Goal: Task Accomplishment & Management: Manage account settings

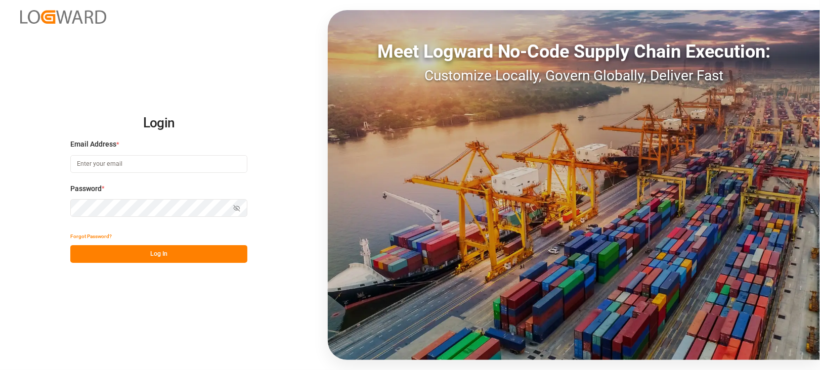
type input "[EMAIL_ADDRESS][PERSON_NAME][DOMAIN_NAME]"
click at [178, 245] on button "Log In" at bounding box center [158, 254] width 177 height 18
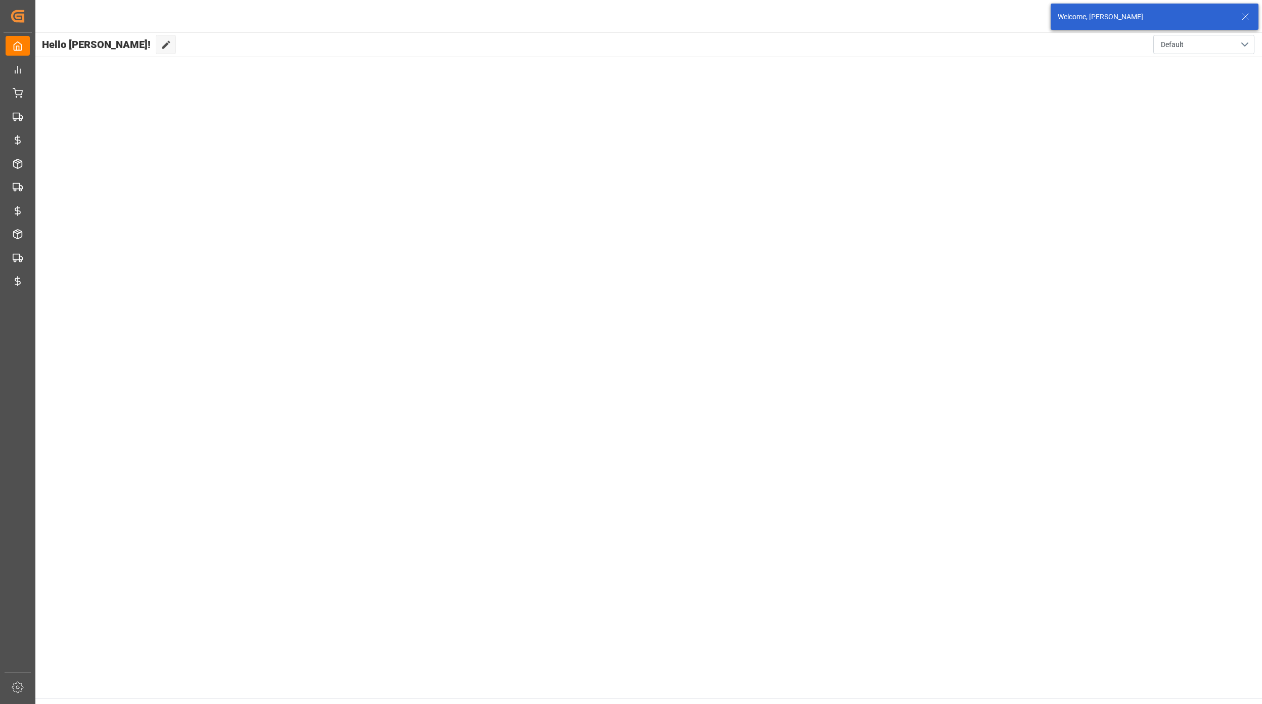
click at [1241, 16] on icon at bounding box center [1245, 17] width 12 height 12
click at [1240, 16] on html "Created by potrace 1.15, written by [PERSON_NAME] [DATE]-[DATE] Created by potr…" at bounding box center [631, 352] width 1262 height 704
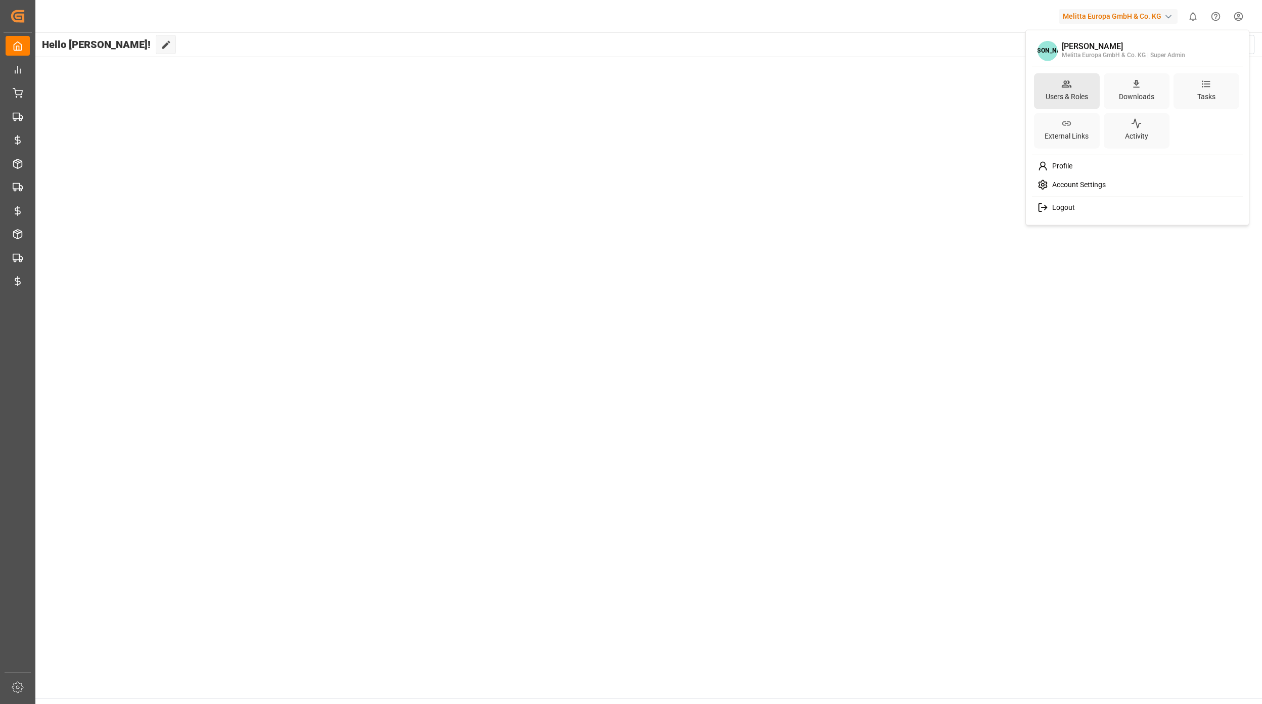
click at [1081, 84] on div "Users & Roles" at bounding box center [1067, 91] width 66 height 36
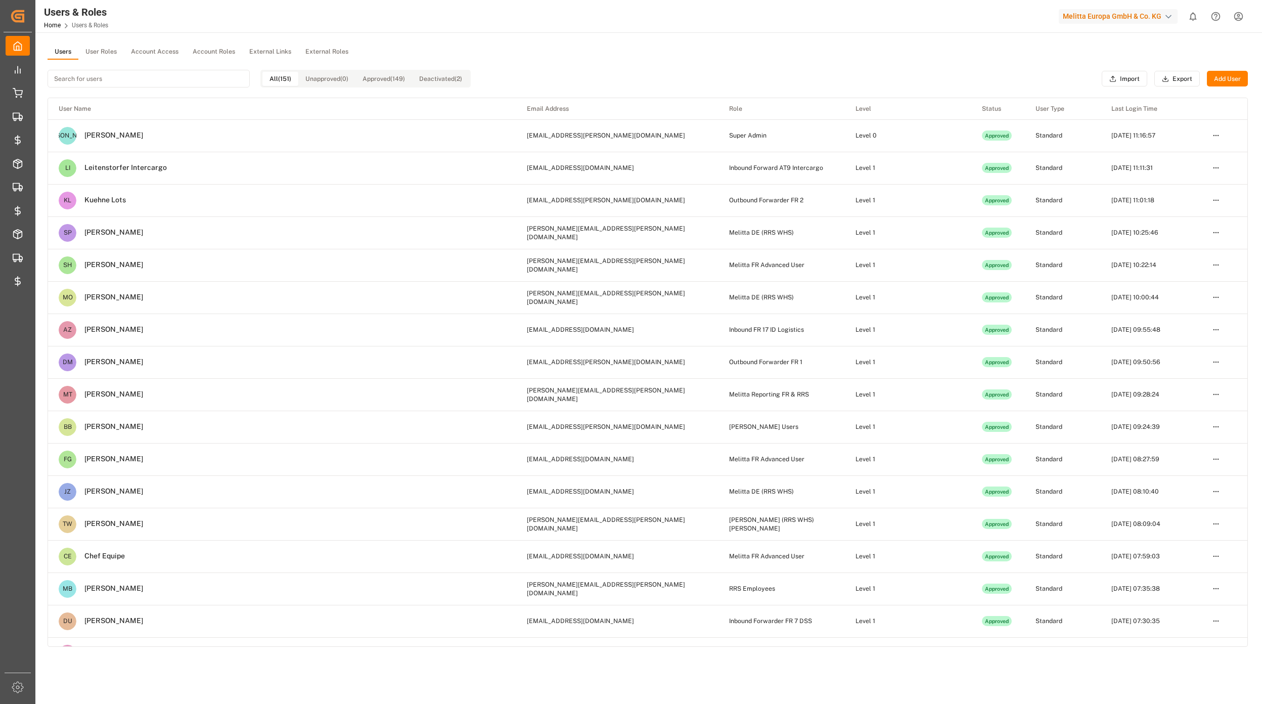
click at [102, 77] on input at bounding box center [149, 79] width 202 height 18
type input "ö"
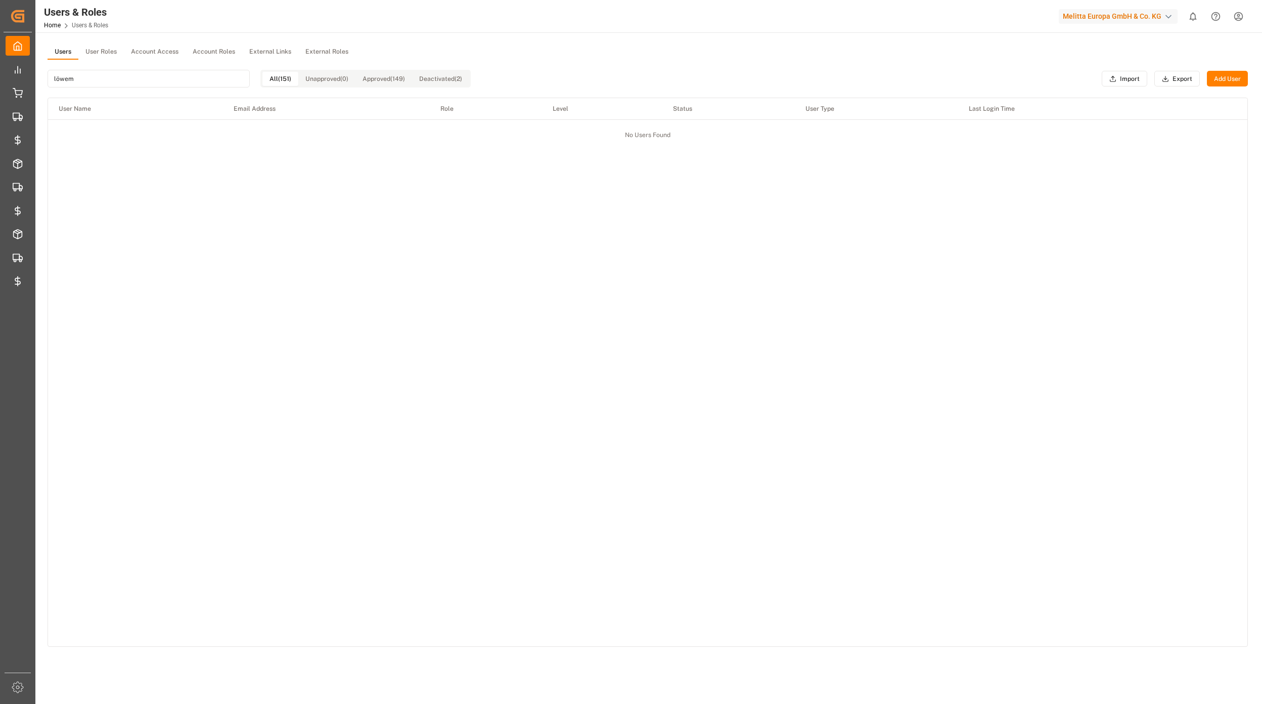
type input "[PERSON_NAME]"
click at [110, 47] on button "User Roles" at bounding box center [101, 51] width 46 height 15
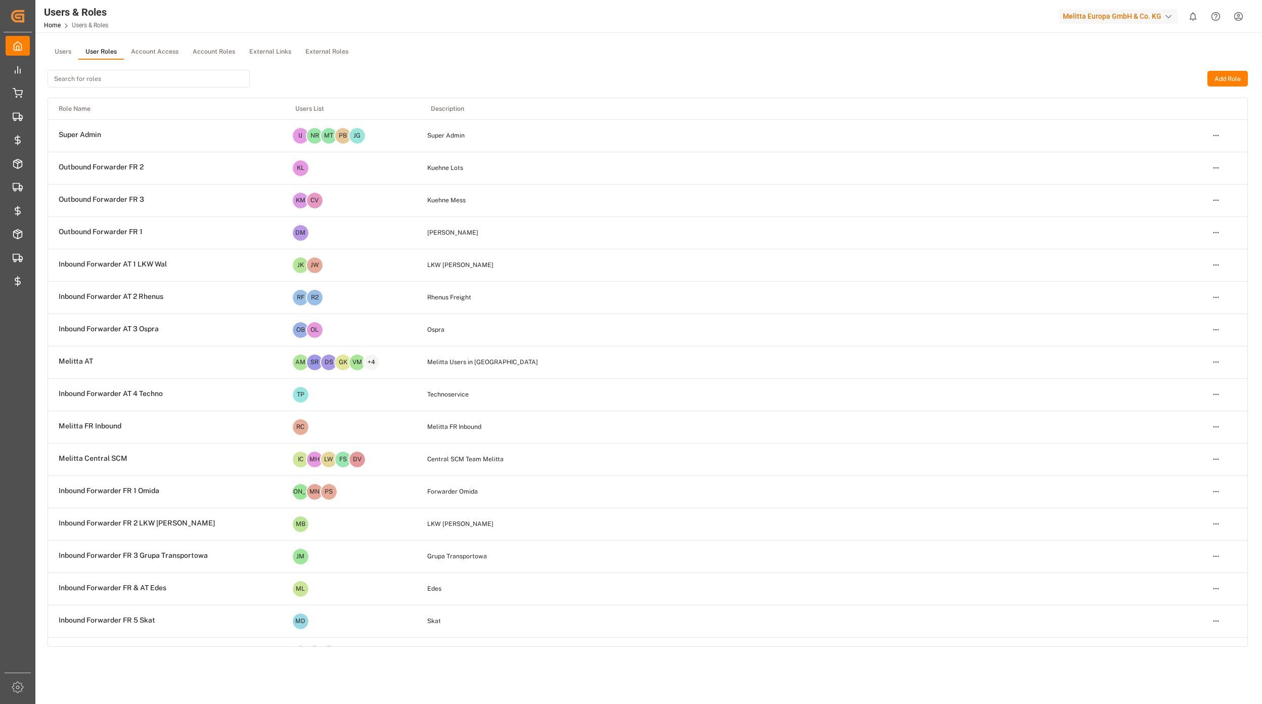
click at [91, 81] on input at bounding box center [149, 79] width 202 height 18
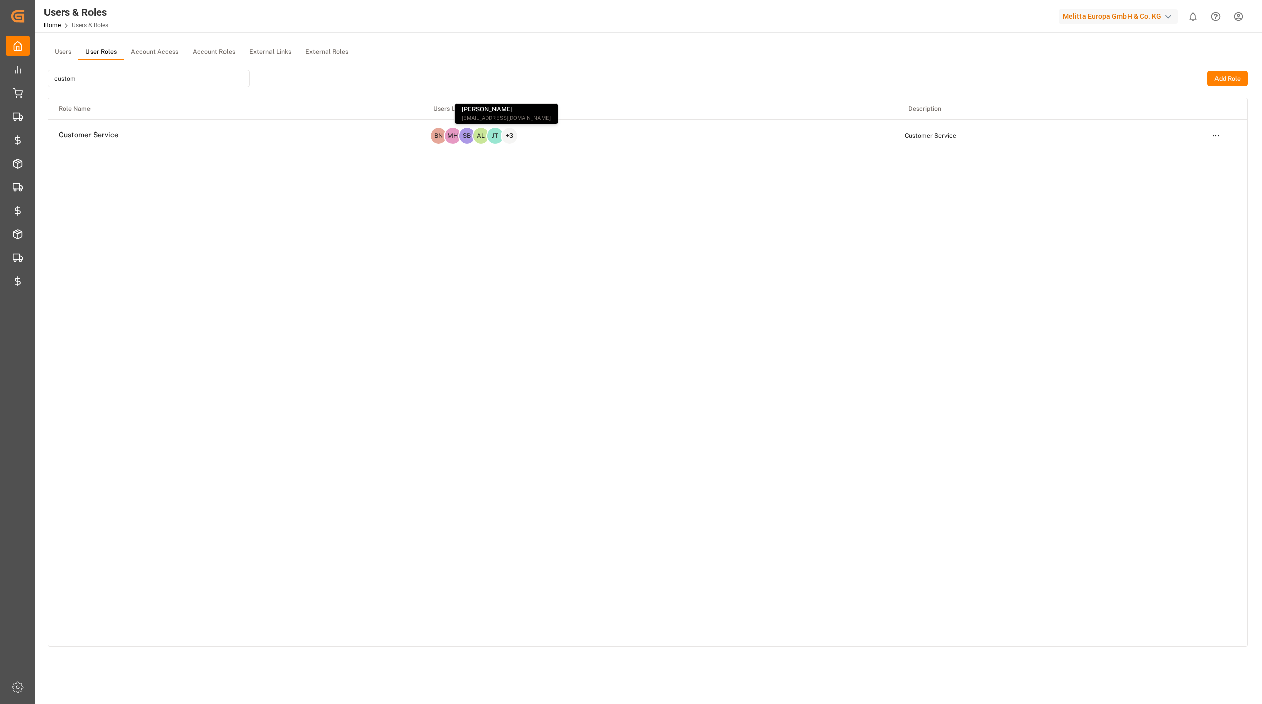
type input "custom"
click at [795, 284] on div "Role Name Users List Description Customer Service BN MH SB AL JT + 3 Customer S…" at bounding box center [647, 372] width 1199 height 548
click at [1210, 140] on html "Created by potrace 1.15, written by [PERSON_NAME] [DATE]-[DATE] Created by potr…" at bounding box center [631, 352] width 1262 height 704
click at [1180, 150] on div "Edit" at bounding box center [1194, 154] width 52 height 14
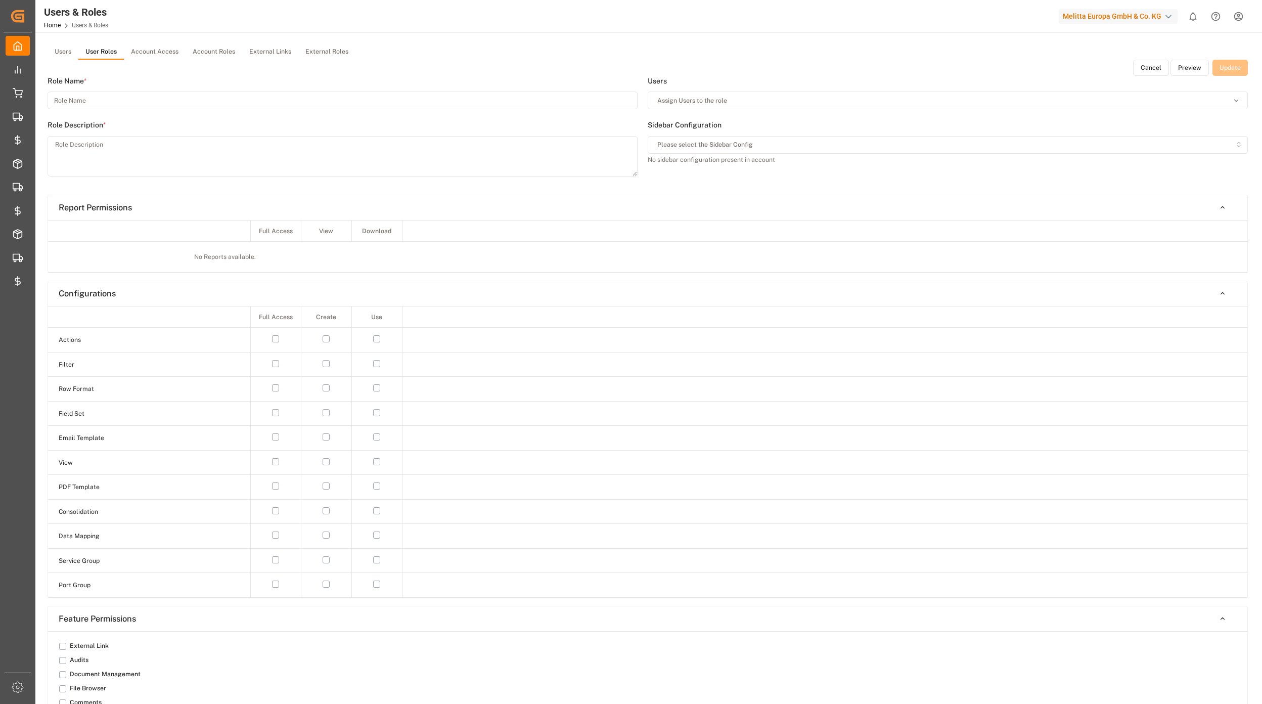
type input "Customer Service"
type textarea "Customer Service"
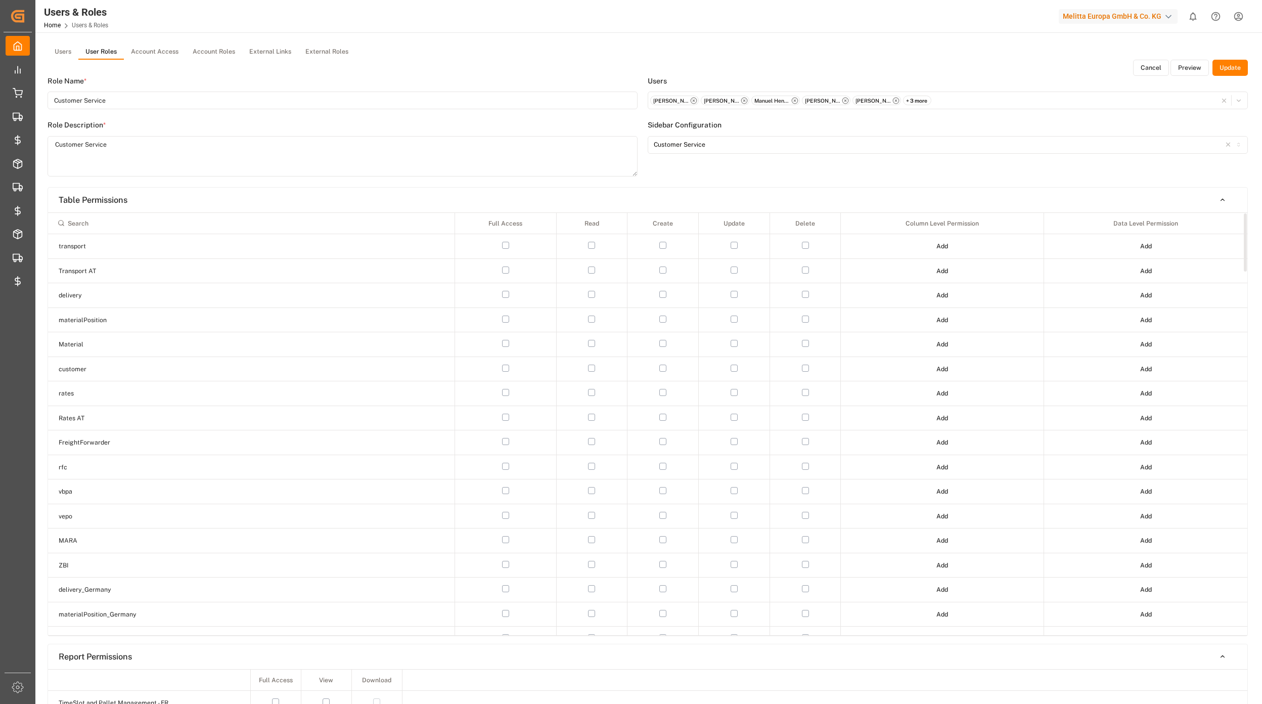
click at [124, 220] on input at bounding box center [251, 222] width 397 height 17
click at [595, 294] on button "button" at bounding box center [591, 294] width 7 height 7
drag, startPoint x: 59, startPoint y: 219, endPoint x: 50, endPoint y: 218, distance: 9.6
click at [50, 218] on th "deli" at bounding box center [251, 223] width 407 height 21
type input "tr"
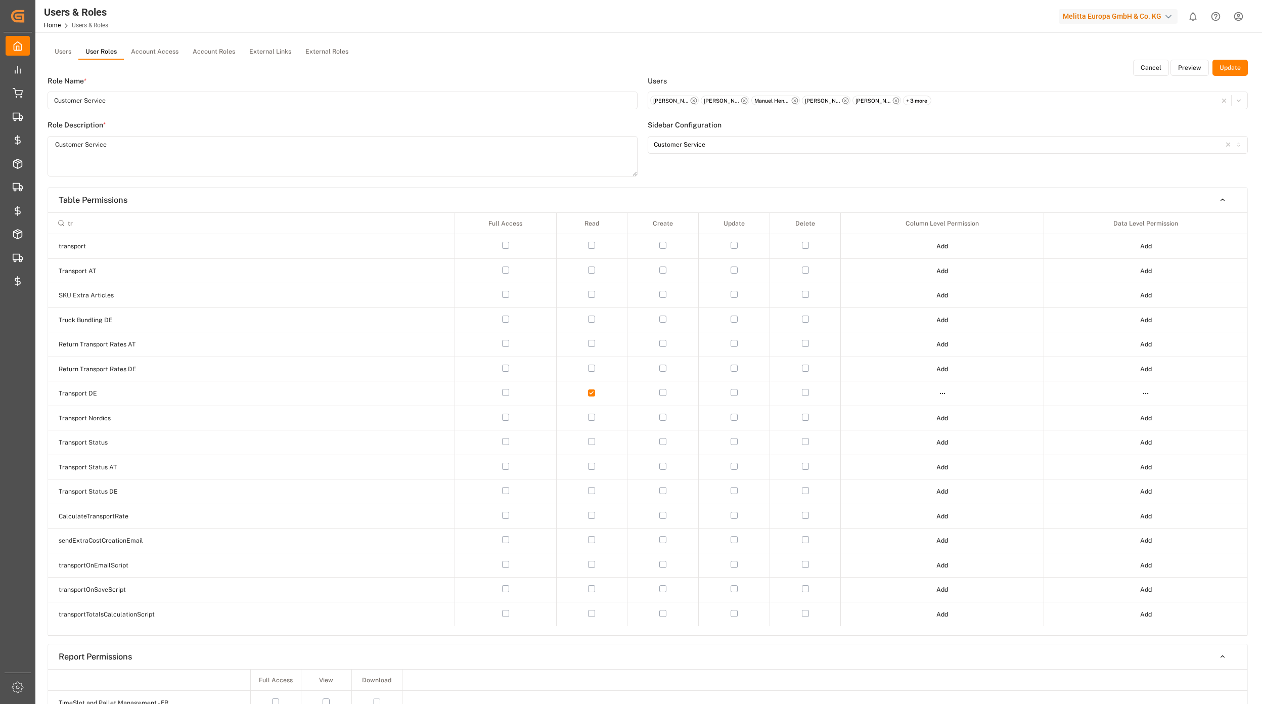
click at [592, 269] on button "button" at bounding box center [591, 269] width 7 height 7
click at [1228, 69] on button "Update" at bounding box center [1229, 68] width 35 height 16
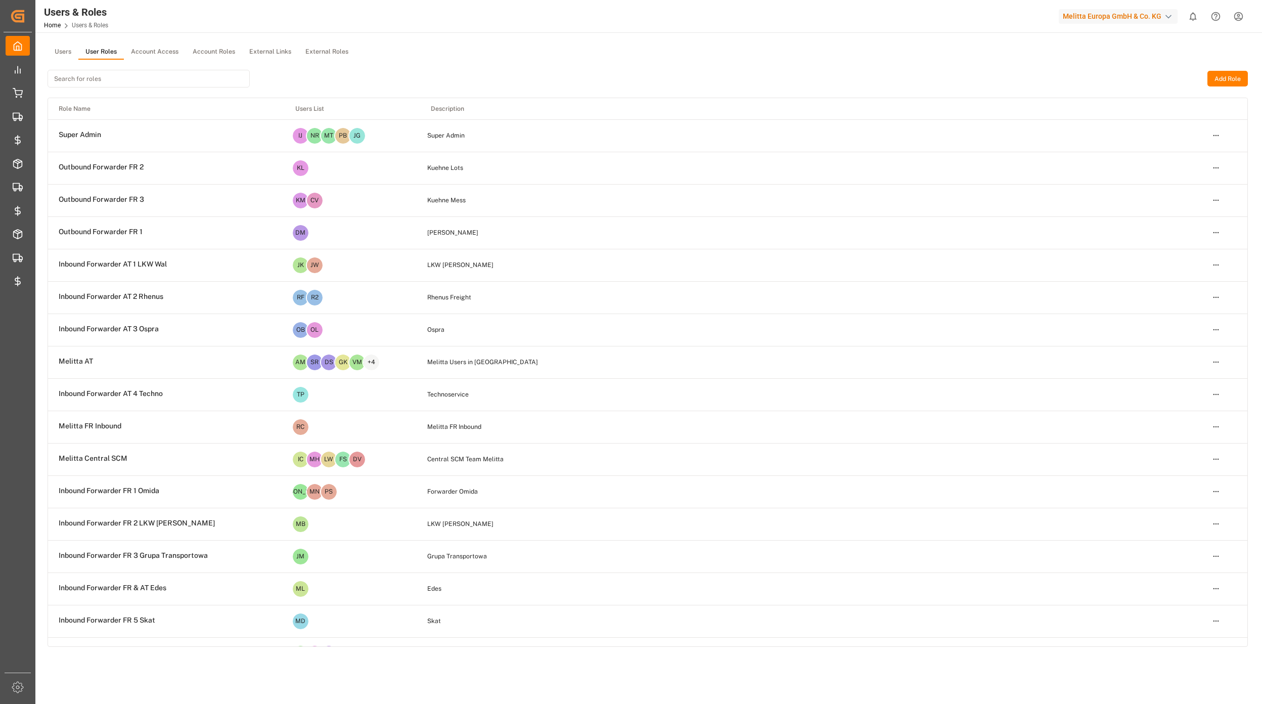
click at [113, 72] on input at bounding box center [149, 79] width 202 height 18
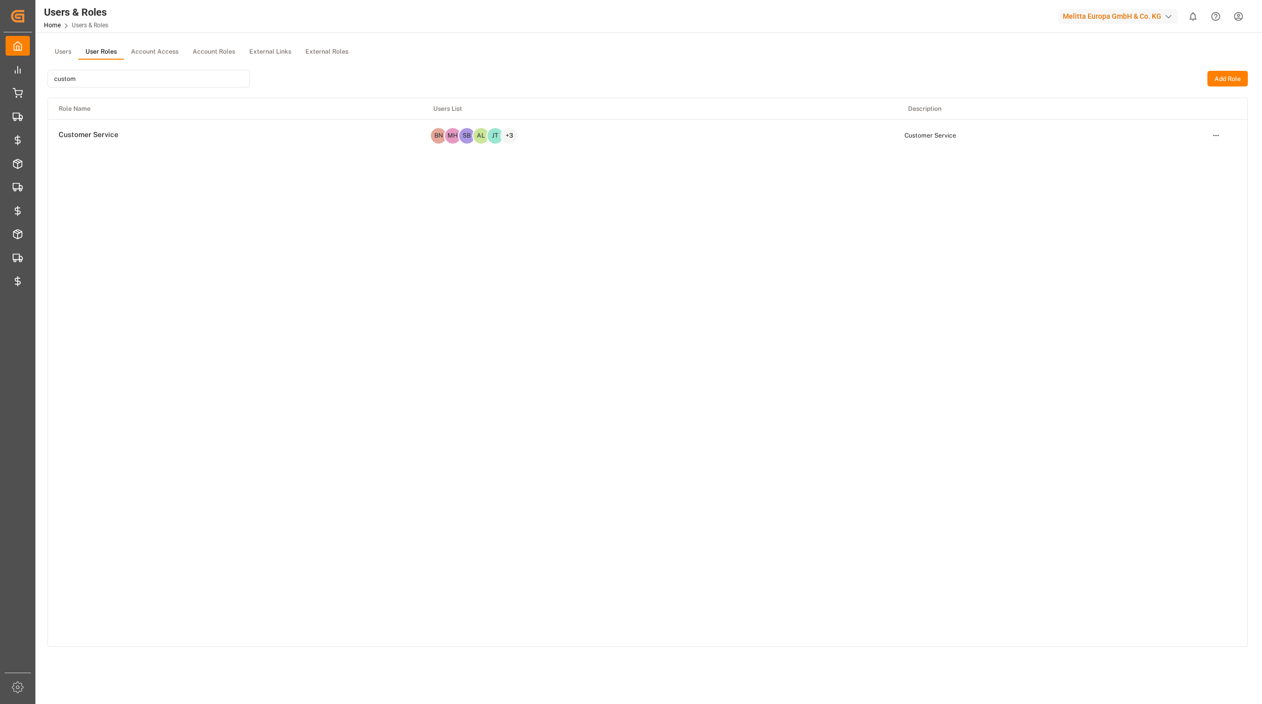
type input "custom"
click at [1216, 134] on html "Created by potrace 1.15, written by [PERSON_NAME] [DATE]-[DATE] Created by potr…" at bounding box center [631, 352] width 1262 height 704
click at [1196, 155] on div "Edit" at bounding box center [1194, 154] width 52 height 14
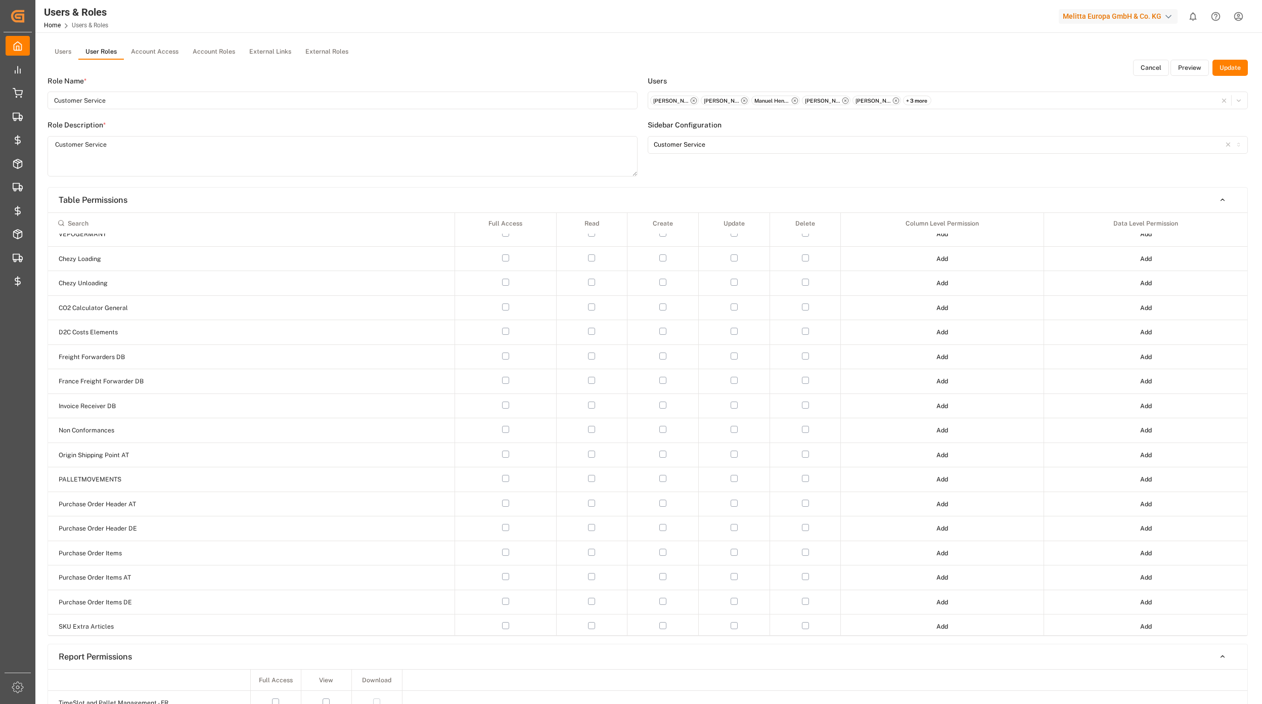
click at [1238, 23] on html "Created by potrace 1.15, written by [PERSON_NAME] [DATE]-[DATE] Created by potr…" at bounding box center [631, 352] width 1262 height 704
click at [1082, 178] on div "Account Settings" at bounding box center [1137, 184] width 207 height 19
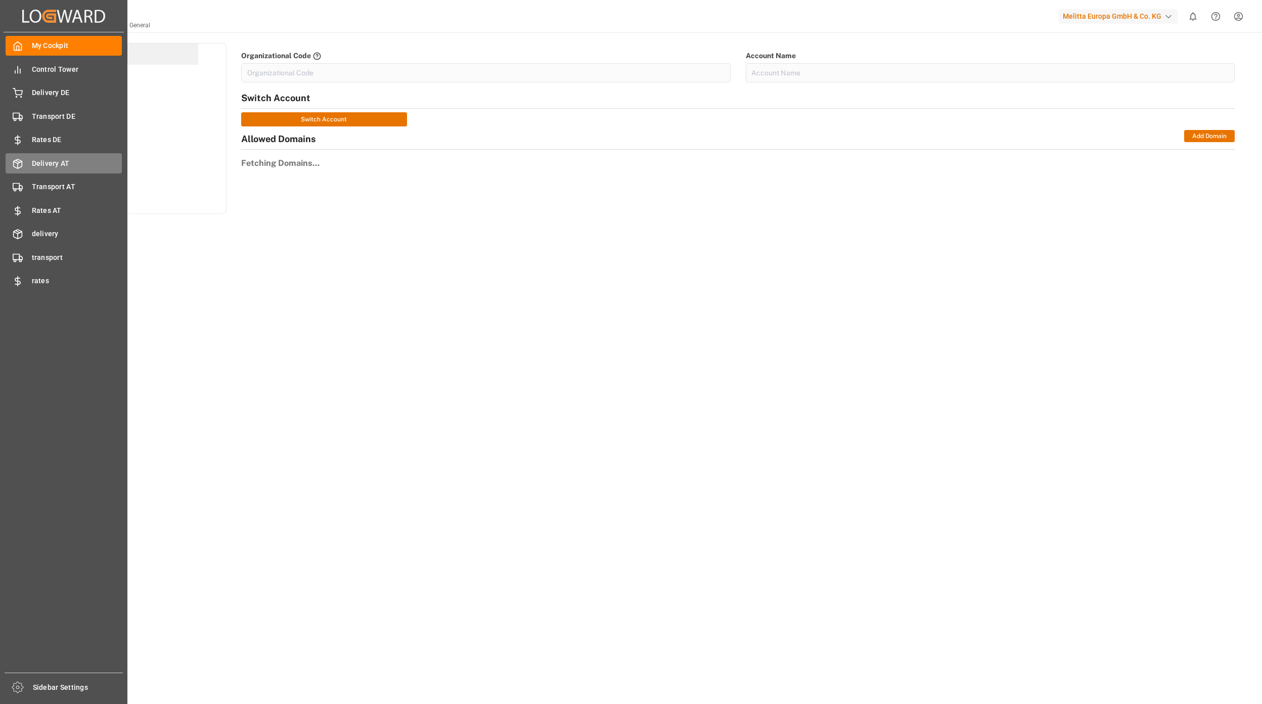
type input "MelittaG-IXF7"
type input "Melitta Europa GmbH & Co. KG"
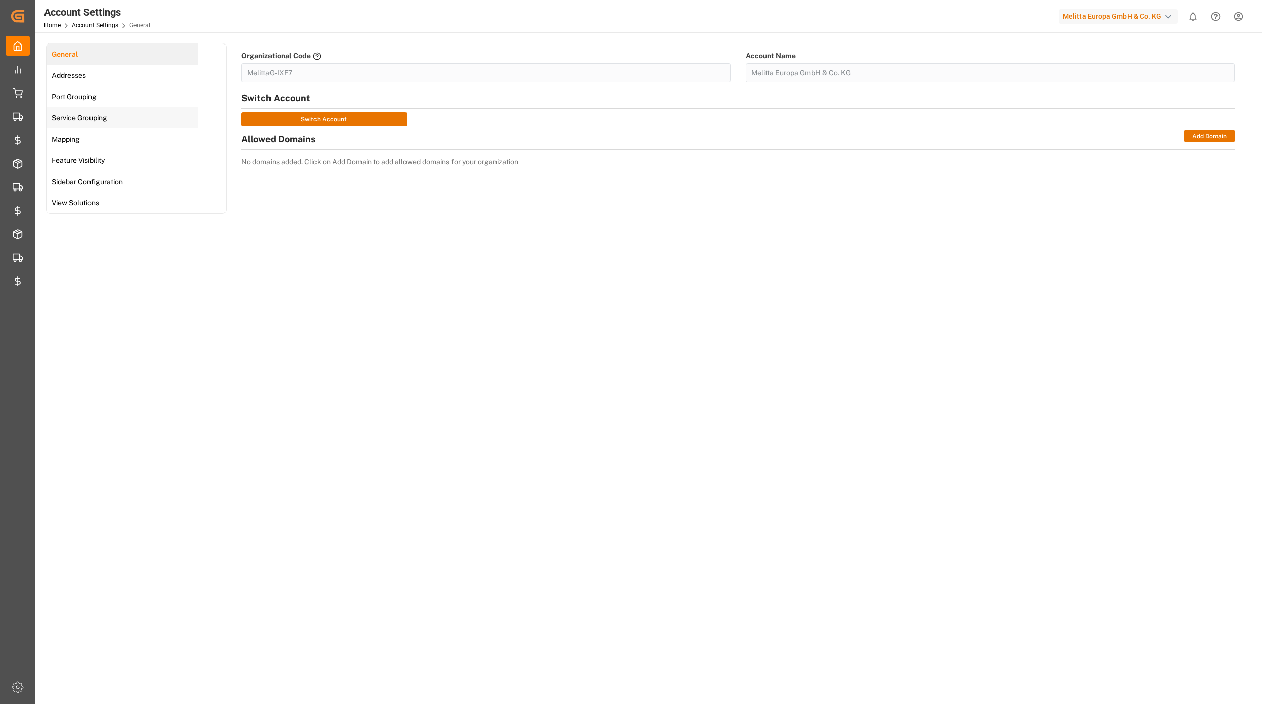
click at [93, 113] on span "Service Grouping" at bounding box center [80, 118] width 62 height 11
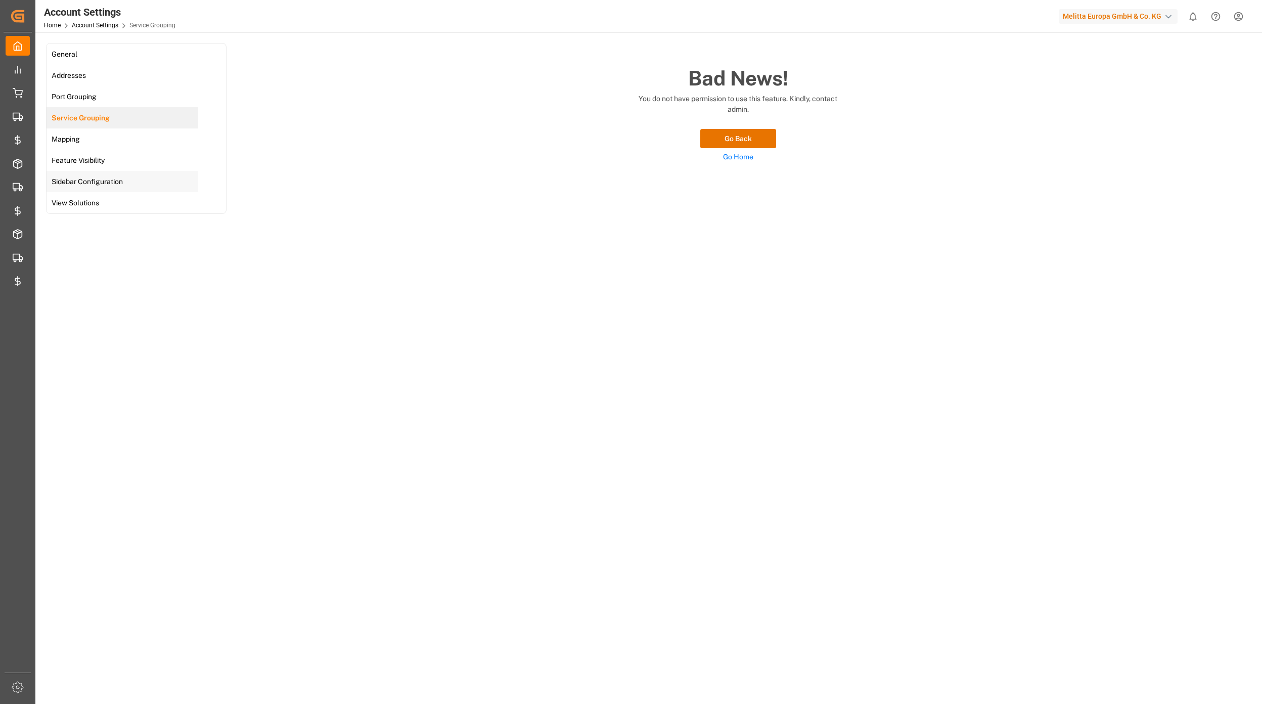
click at [98, 186] on span "Sidebar Configuration" at bounding box center [87, 181] width 77 height 11
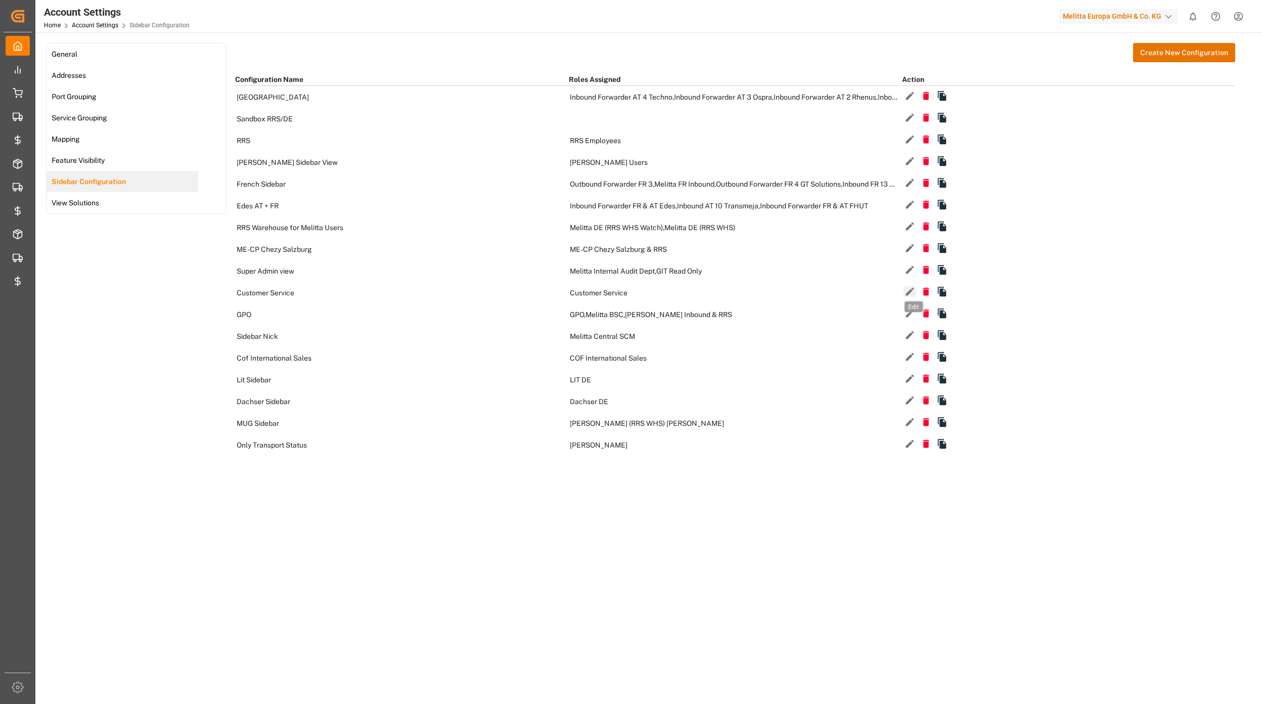
click at [915, 292] on icon "button" at bounding box center [910, 291] width 11 height 11
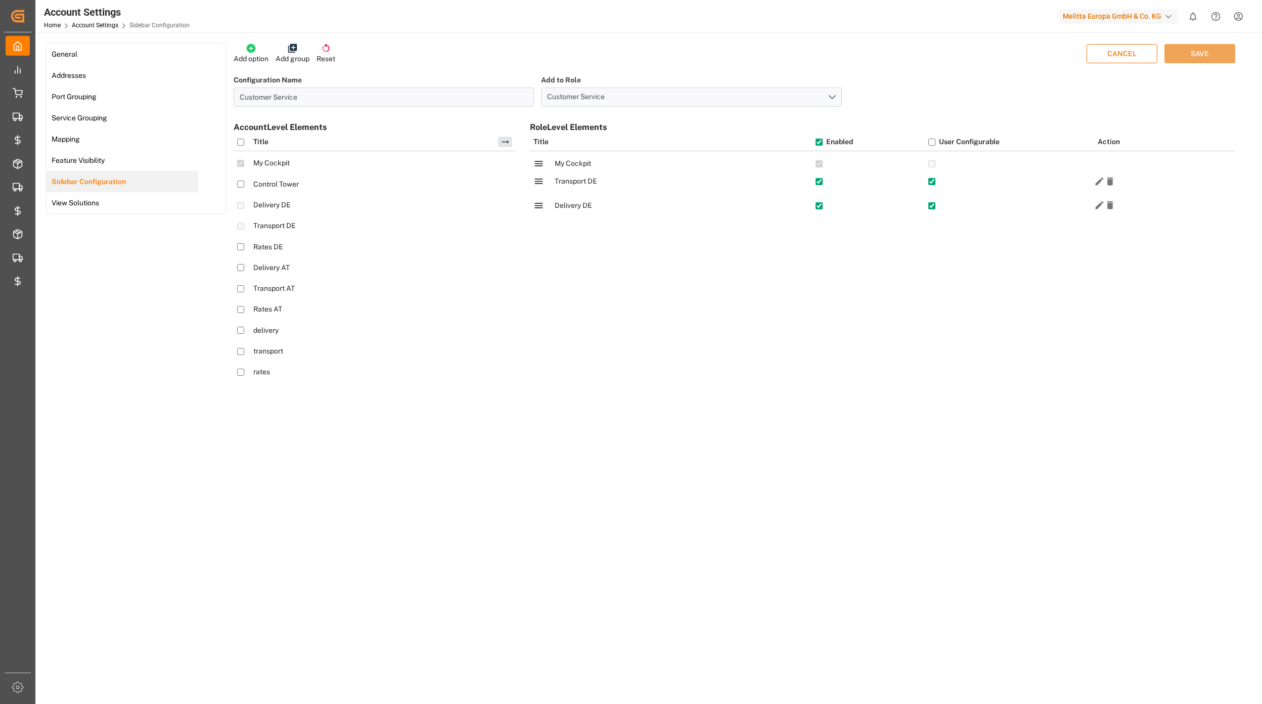
click at [239, 264] on AT "Delivery AT" at bounding box center [240, 267] width 7 height 7
checkbox AT "true"
click at [241, 285] on AT "Transport AT" at bounding box center [240, 288] width 7 height 7
checkbox AT "true"
click at [507, 142] on icon at bounding box center [505, 142] width 11 height 11
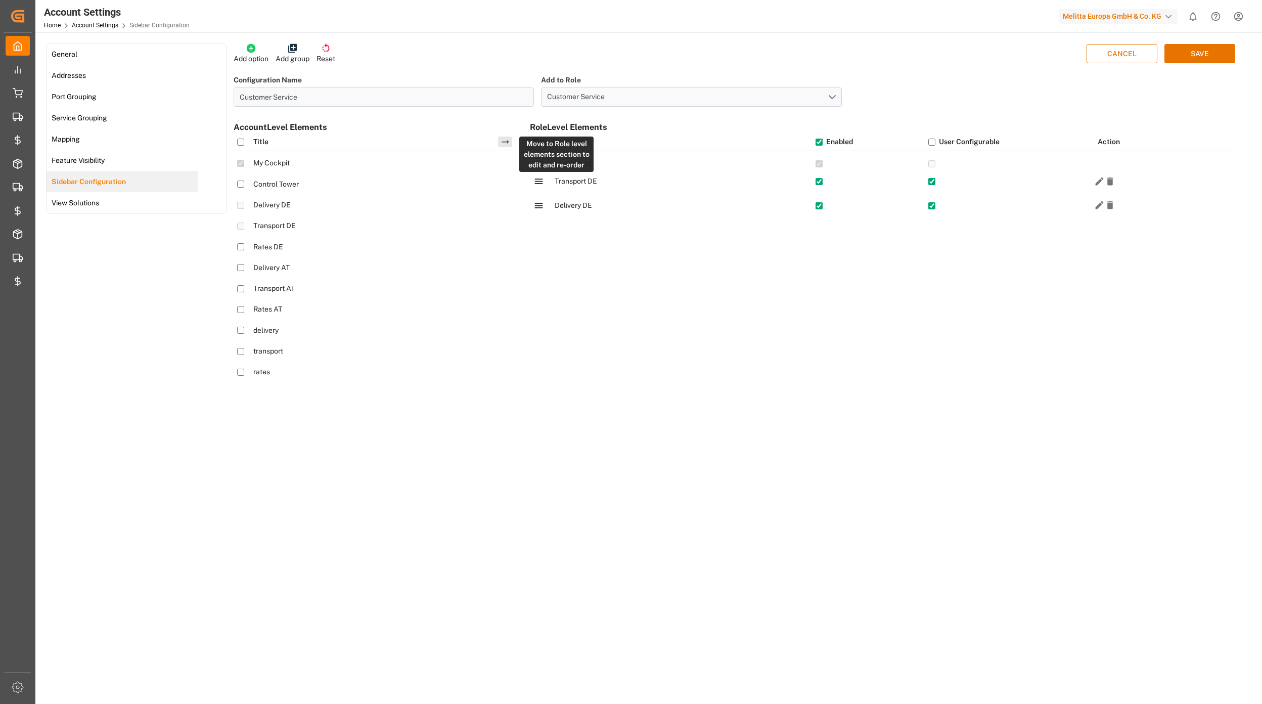
checkbox AT "false"
click at [1203, 55] on button "SAVE" at bounding box center [1199, 53] width 71 height 19
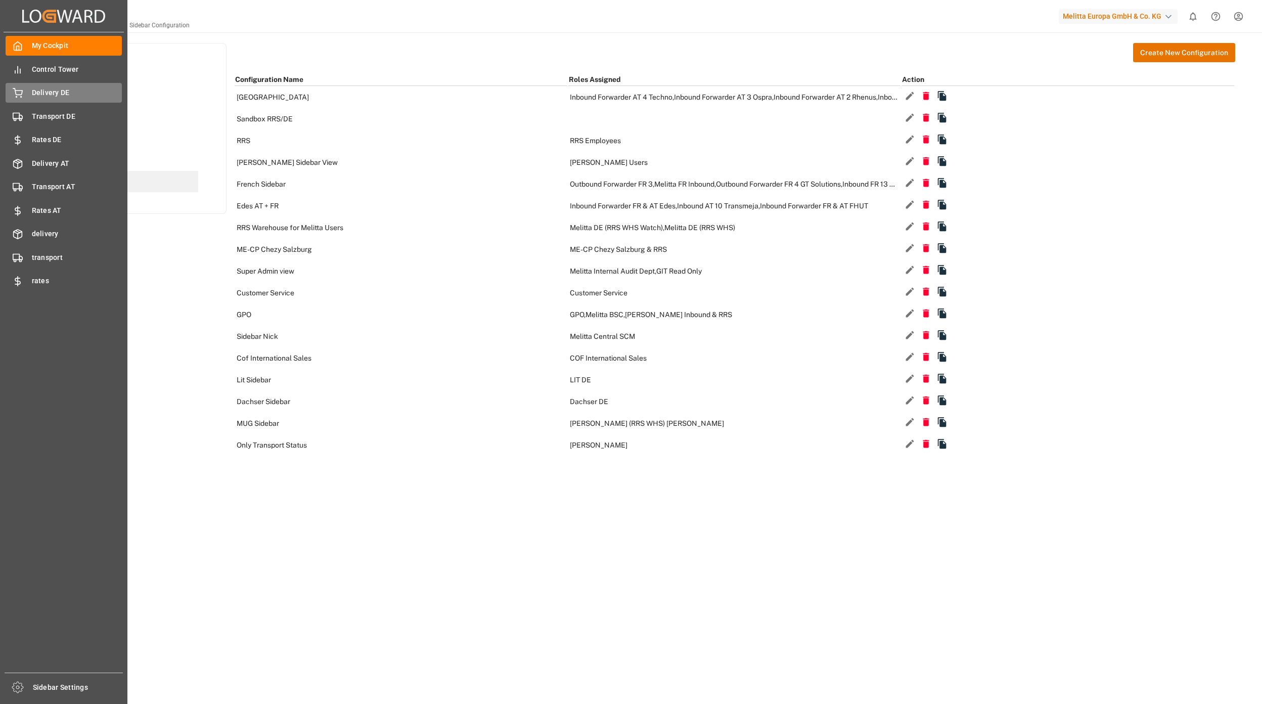
click at [31, 84] on div "Delivery DE Delivery DE" at bounding box center [64, 93] width 116 height 20
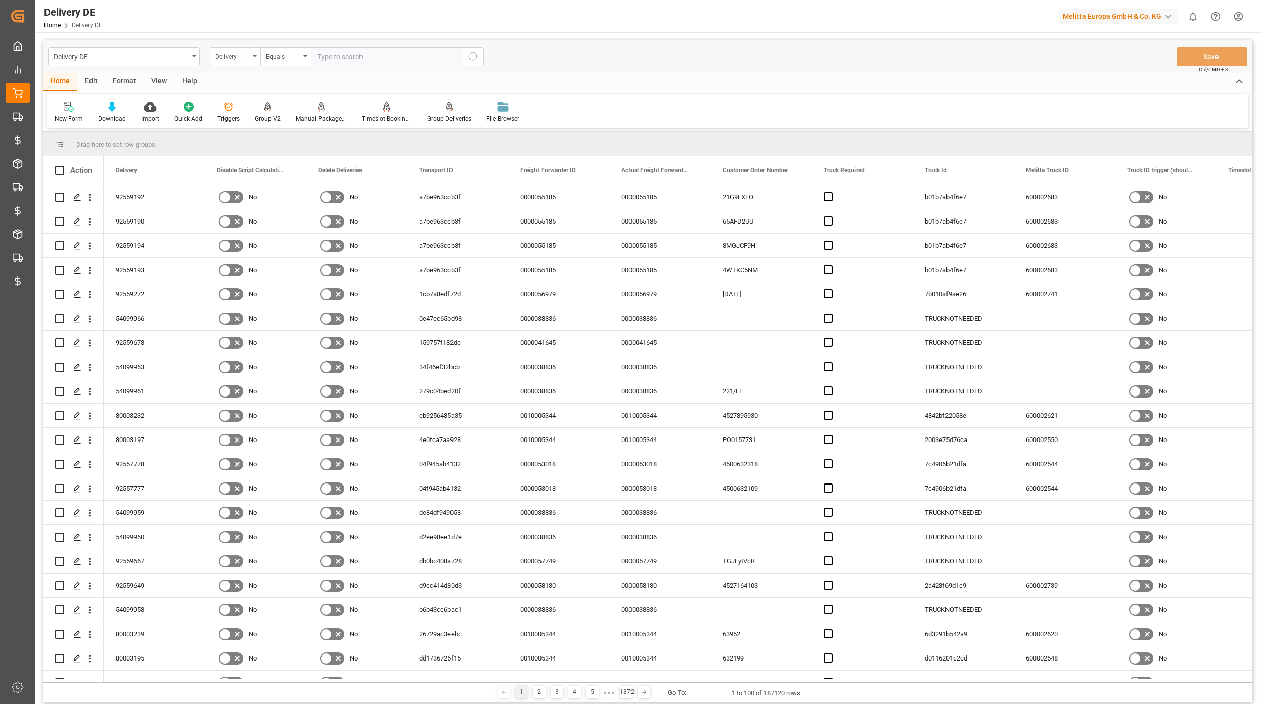
click at [249, 58] on div "Delivery" at bounding box center [232, 56] width 34 height 12
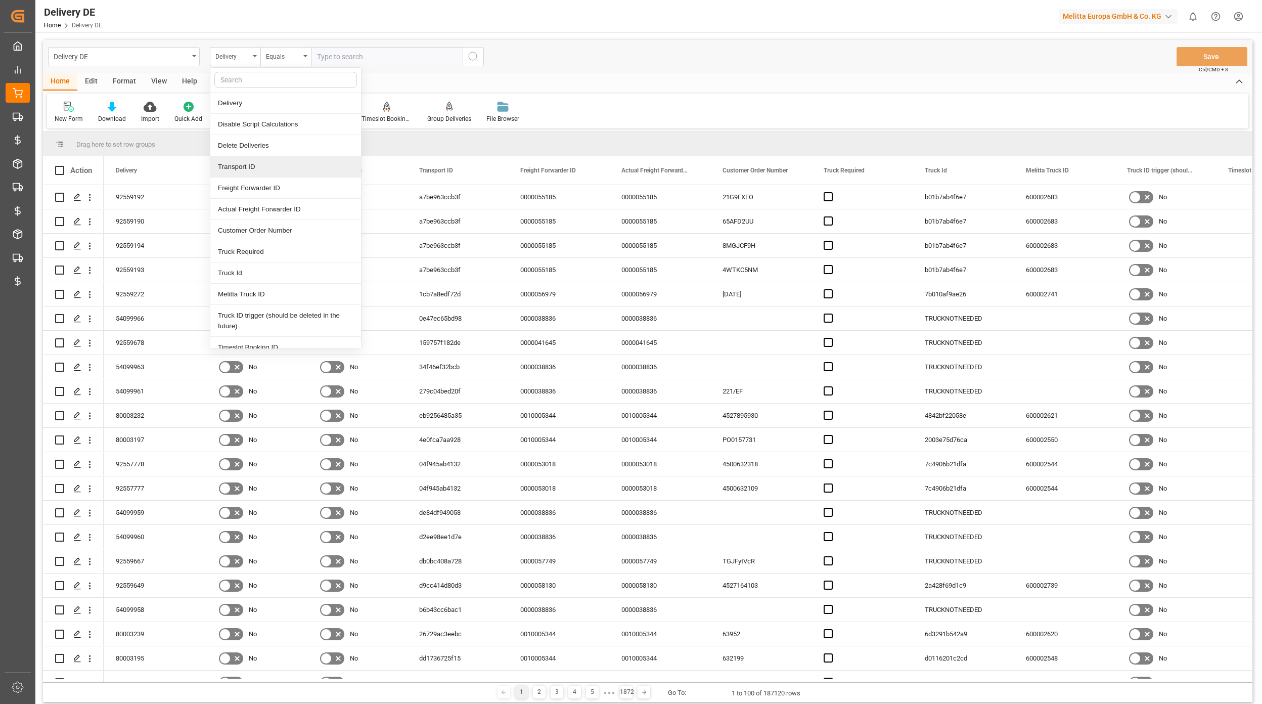
click at [266, 159] on div "Transport ID" at bounding box center [285, 166] width 151 height 21
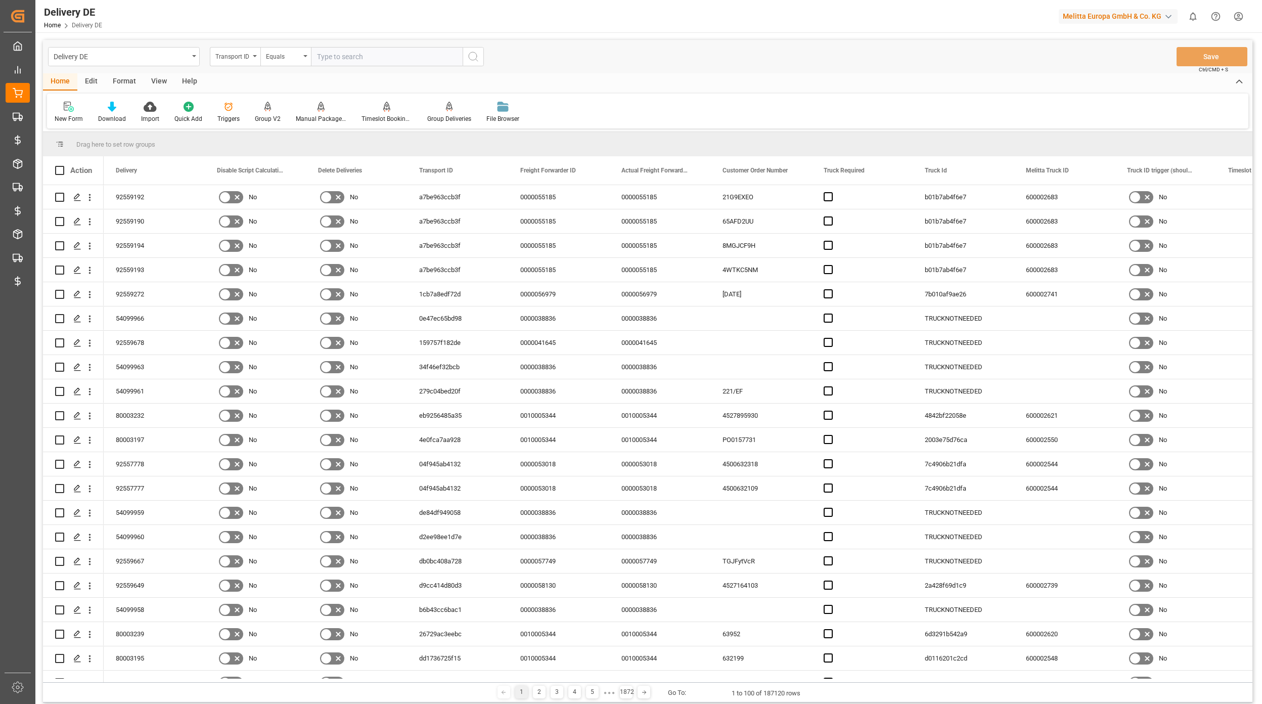
click at [343, 59] on input "text" at bounding box center [387, 56] width 152 height 19
paste input "5a48c33746f6"
type input "5a48c33746f6"
click at [472, 59] on icon "search button" at bounding box center [473, 57] width 12 height 12
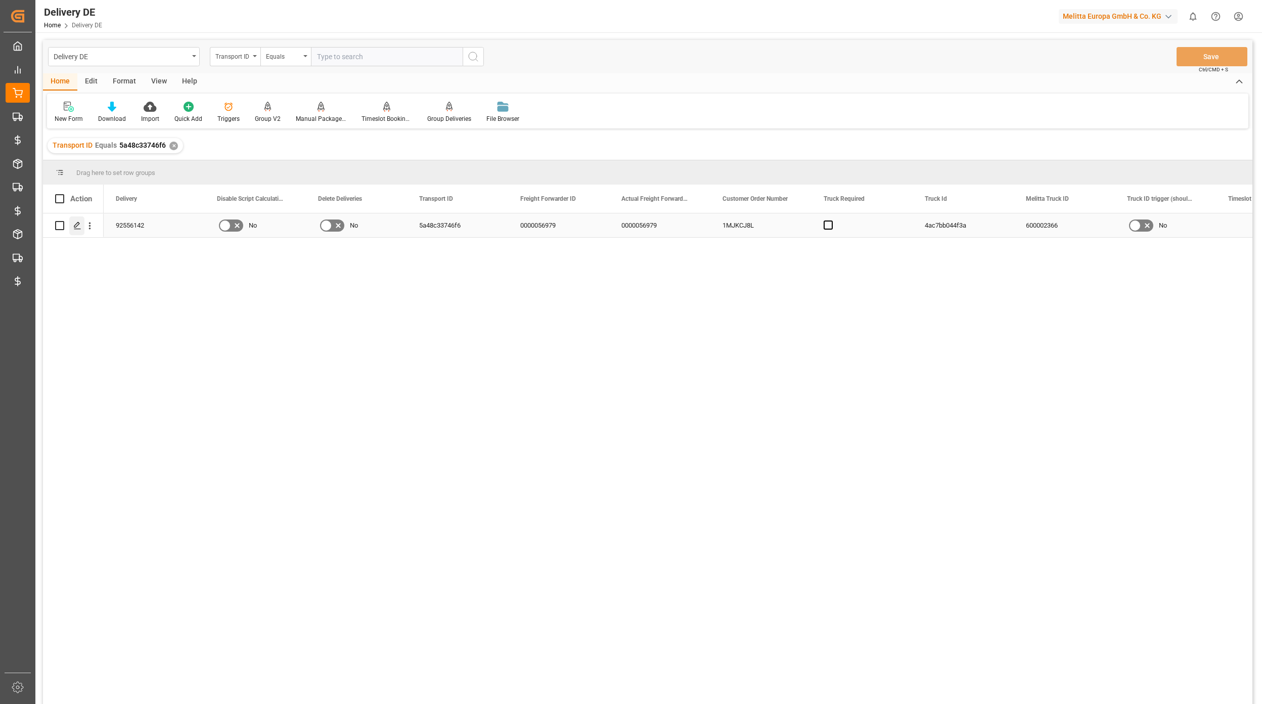
click at [77, 222] on icon "Press SPACE to select this row." at bounding box center [77, 225] width 8 height 8
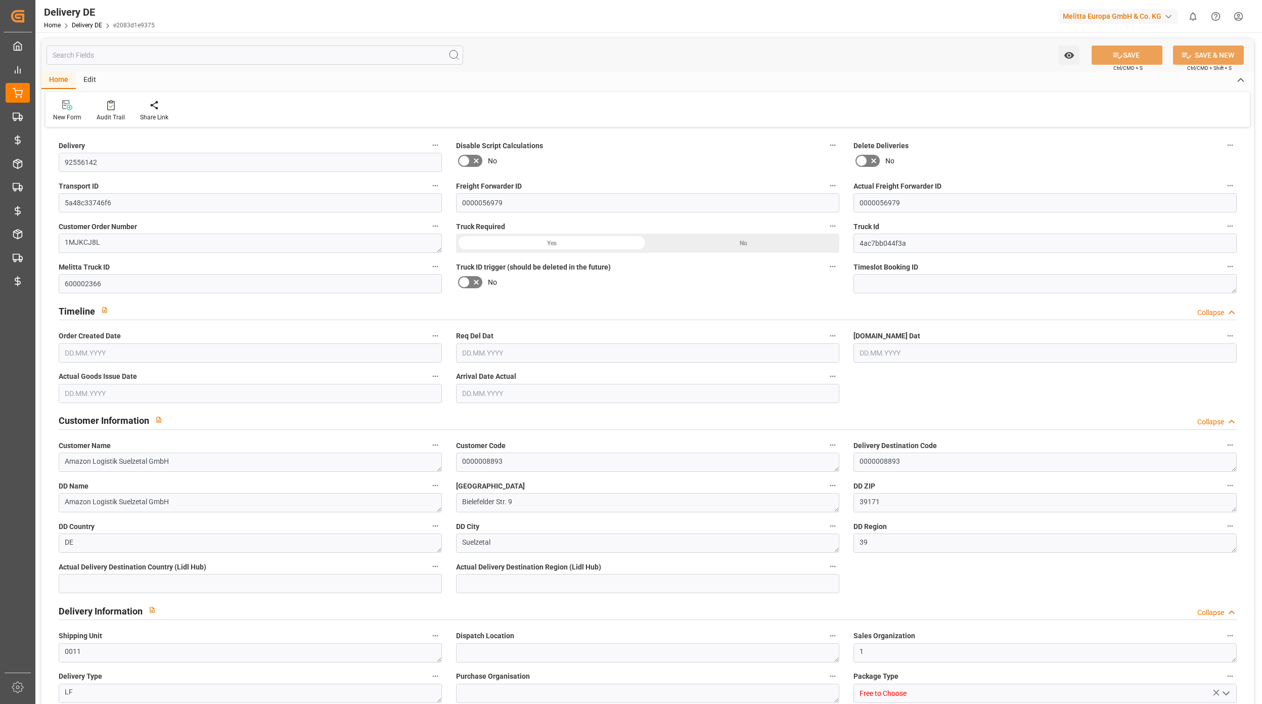
type input "3"
type input "2"
type input "2.75"
type input "206.073"
type input "282"
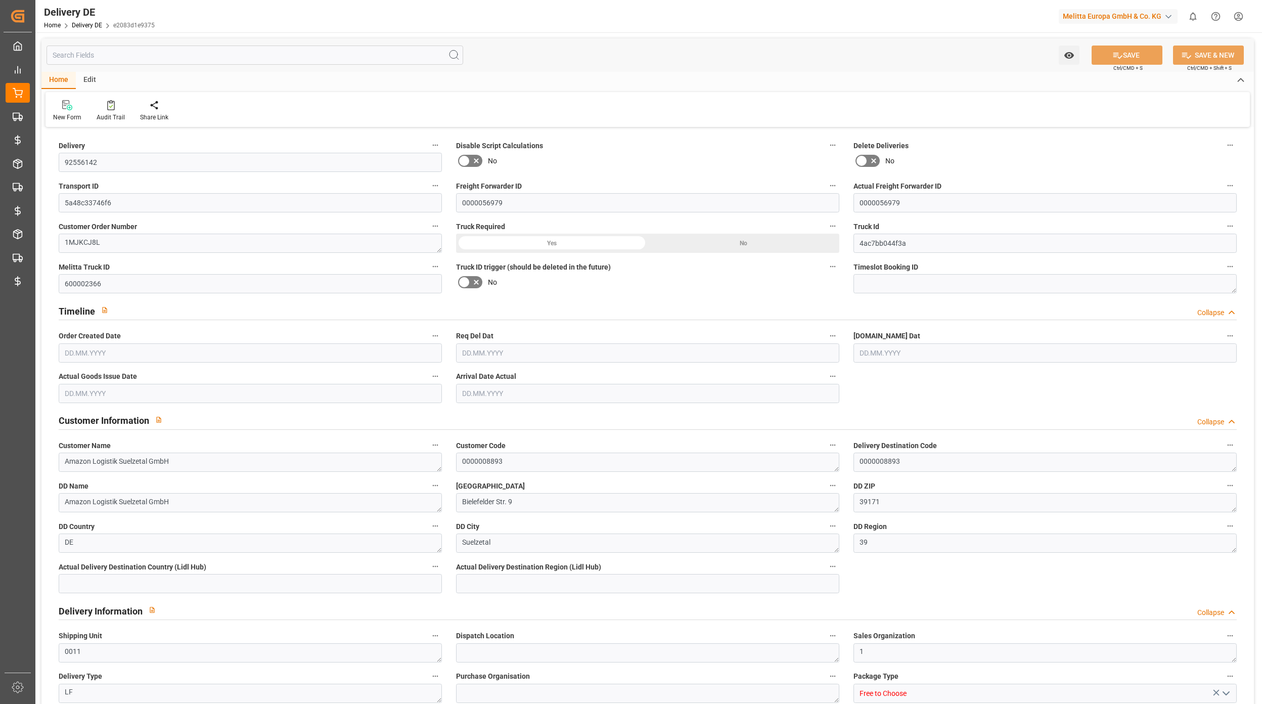
type input "1911.816"
type input "[DATE]"
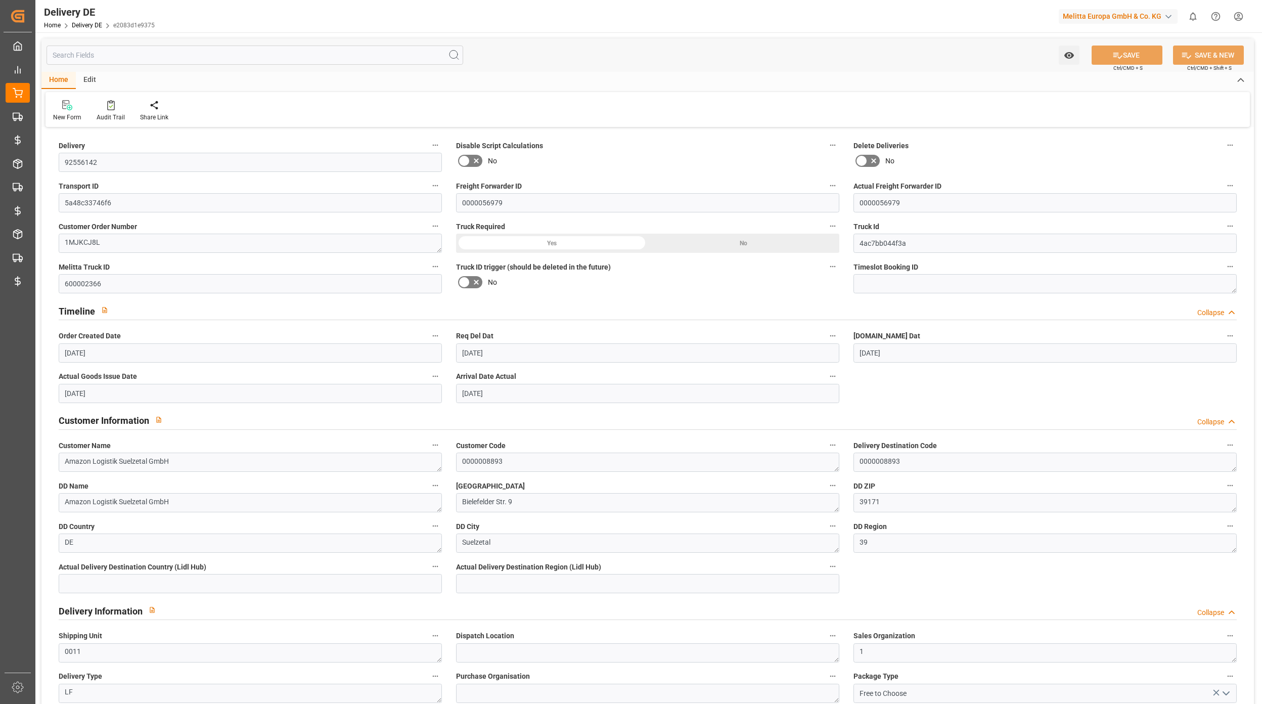
type input "[DATE]"
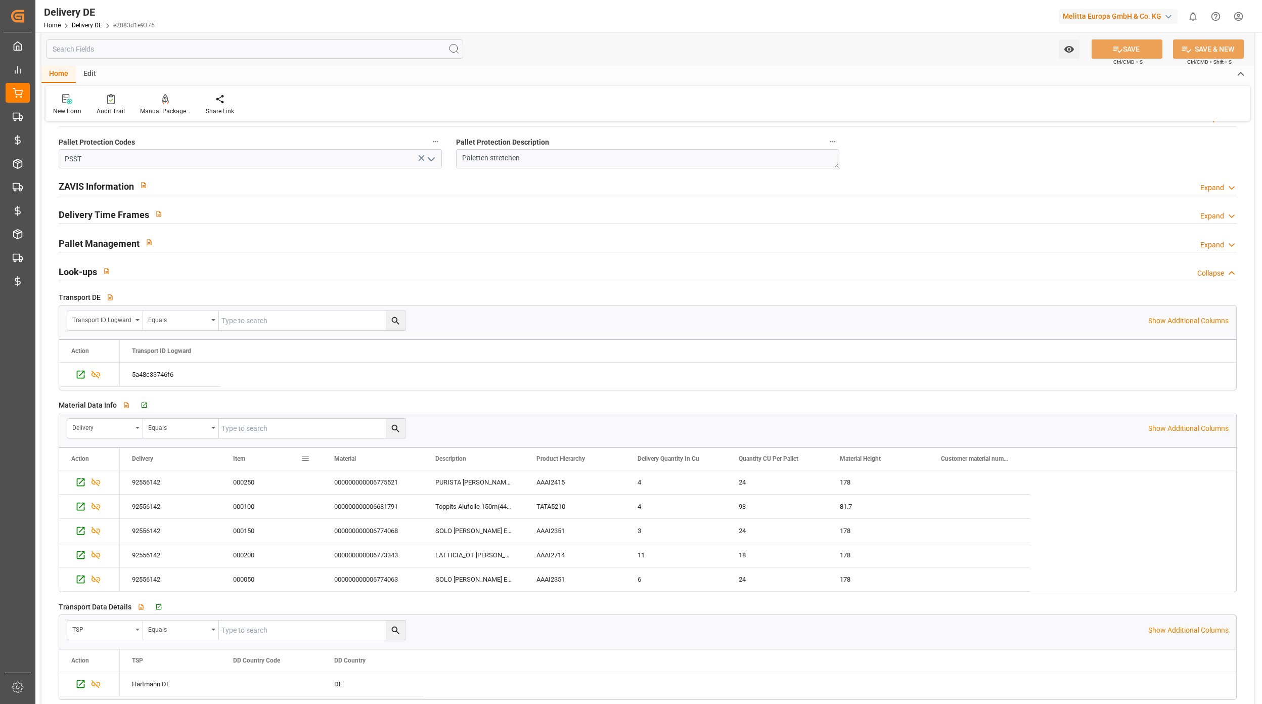
scroll to position [1416, 0]
click at [80, 379] on icon "Press SPACE to select this row." at bounding box center [80, 373] width 11 height 11
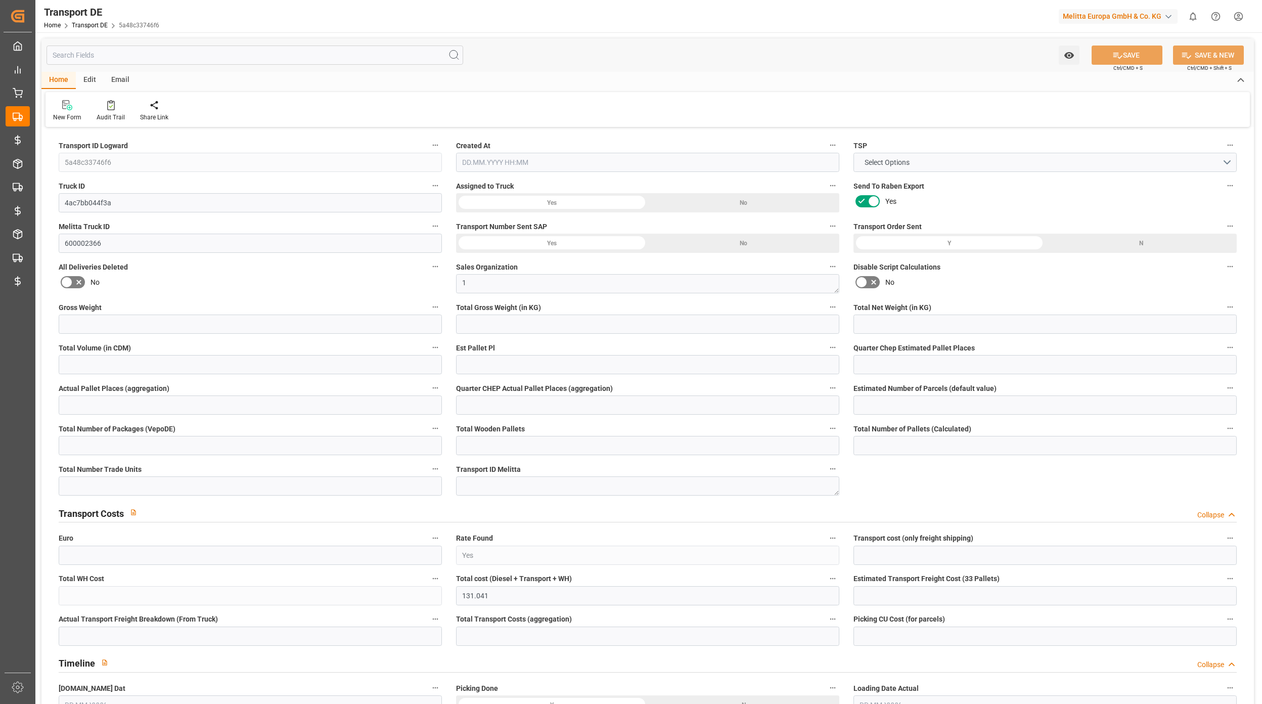
type input "282"
type input "233.916"
type input "206.073"
type input "1911.816"
type input "2"
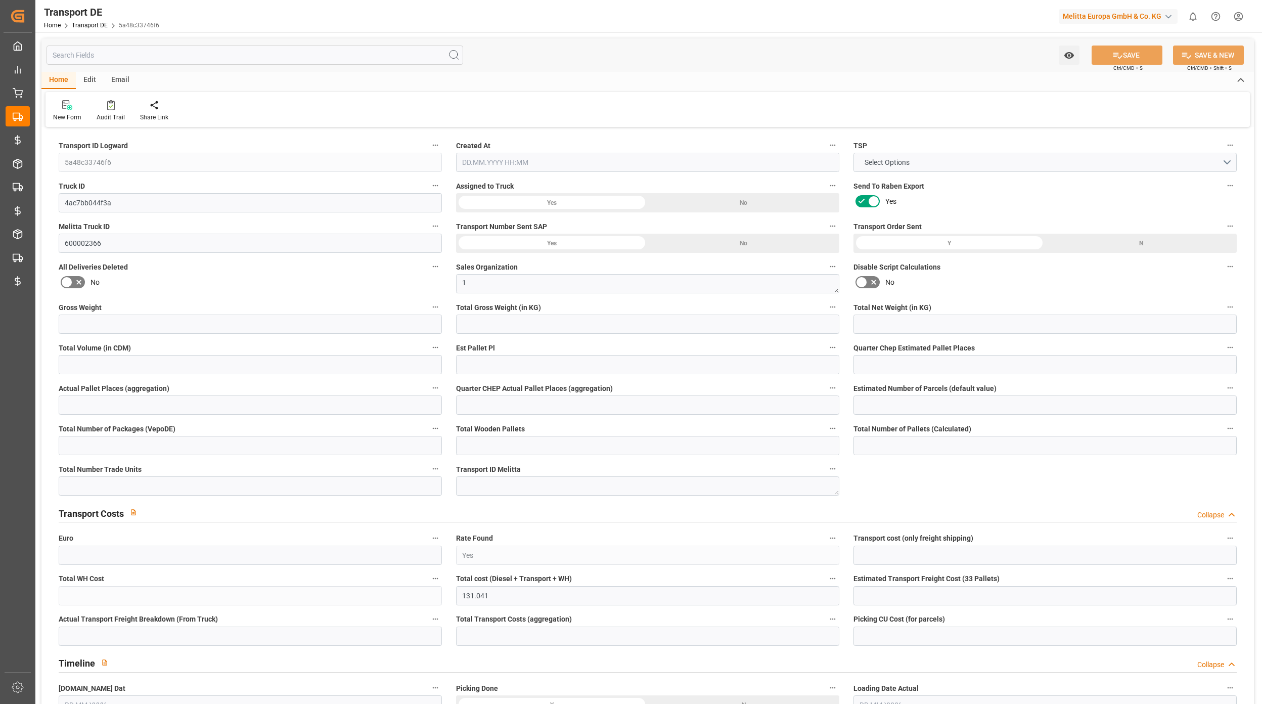
type input "0"
type input "2.75"
type input "0"
type input "1"
type input "3"
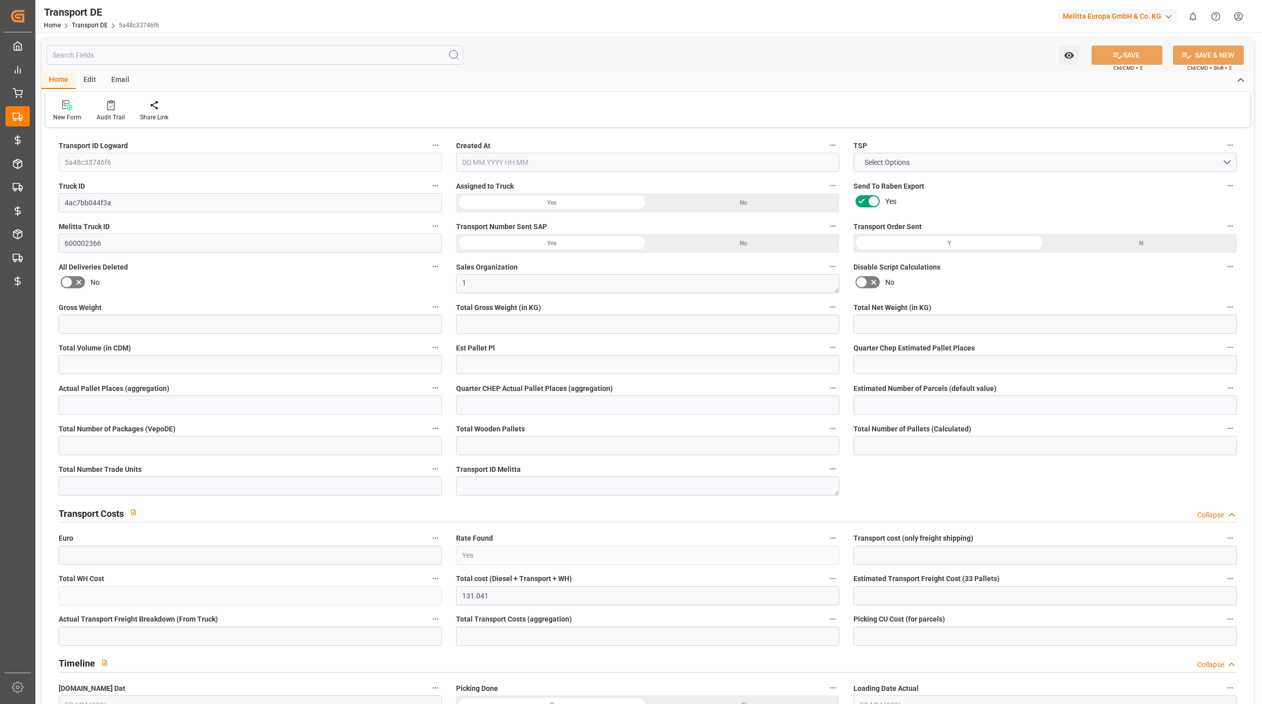
type input "2"
type input "0"
type input "28"
type input "0"
type input "86.44"
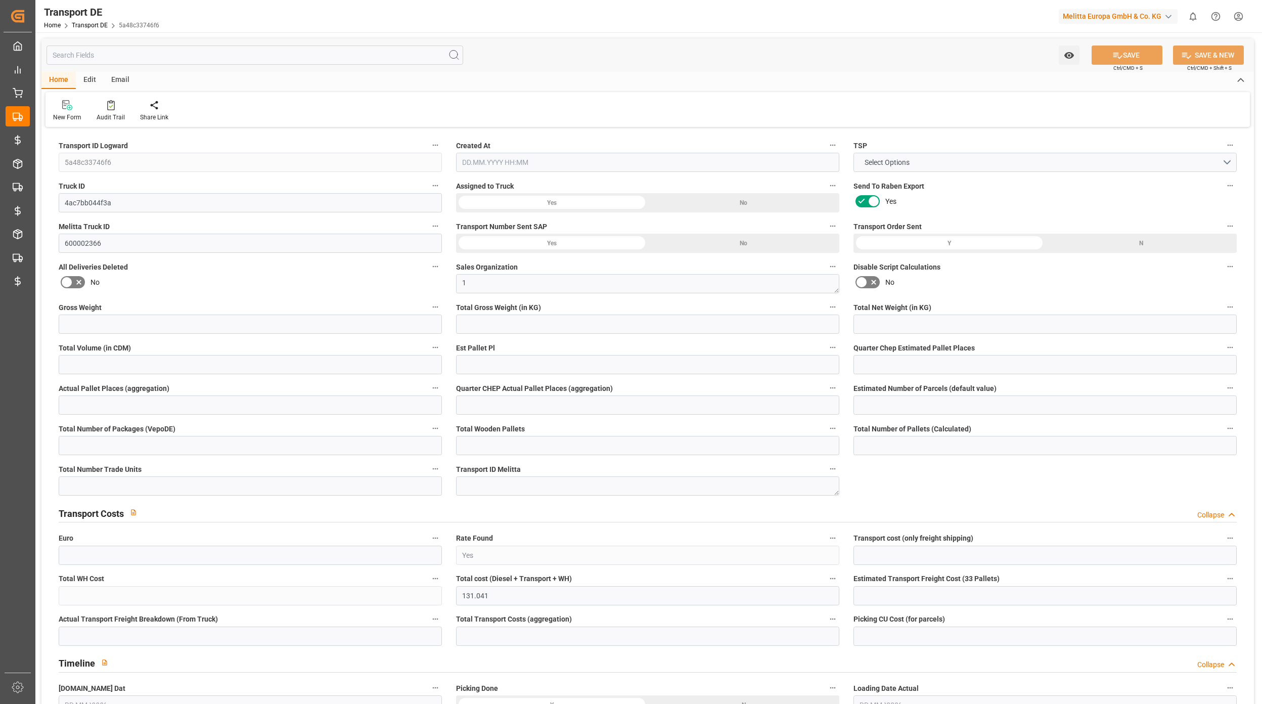
type input "44.601"
type input "86.44"
type input "39"
type input "0"
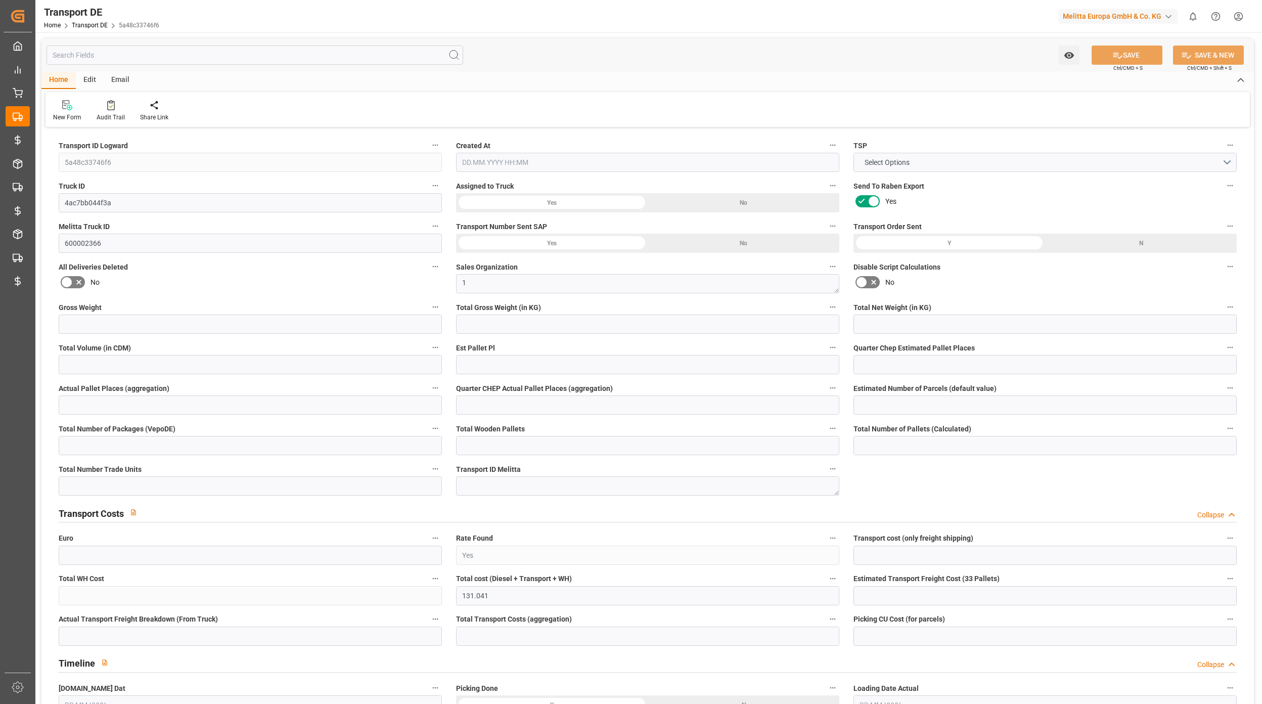
type input "3"
type input "0"
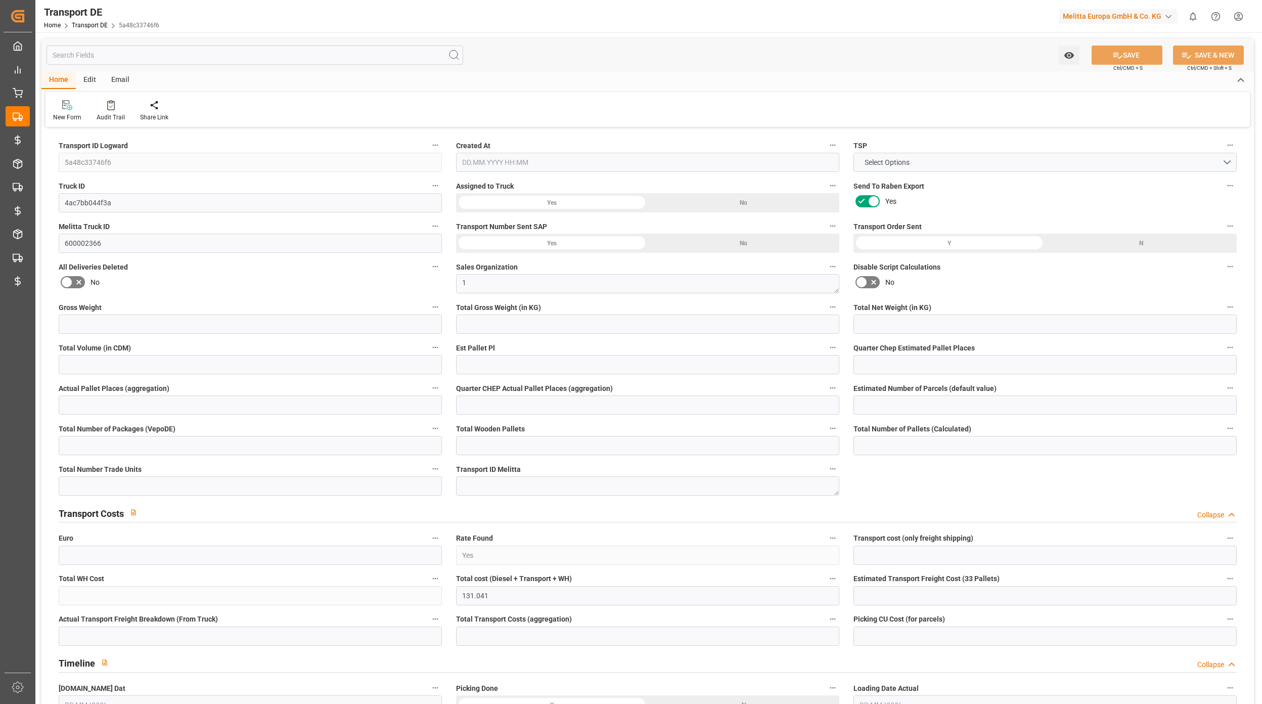
type input "0"
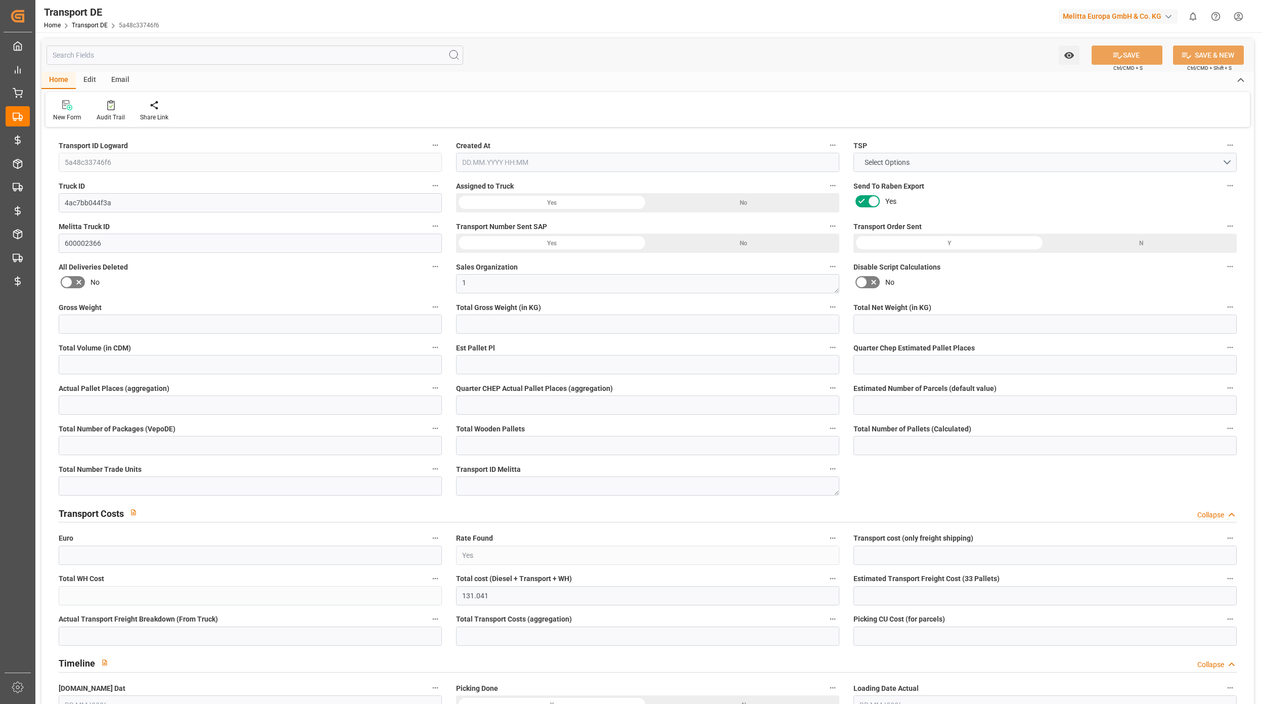
type input "0"
type input "233.916"
type input "4710.8598"
type input "21"
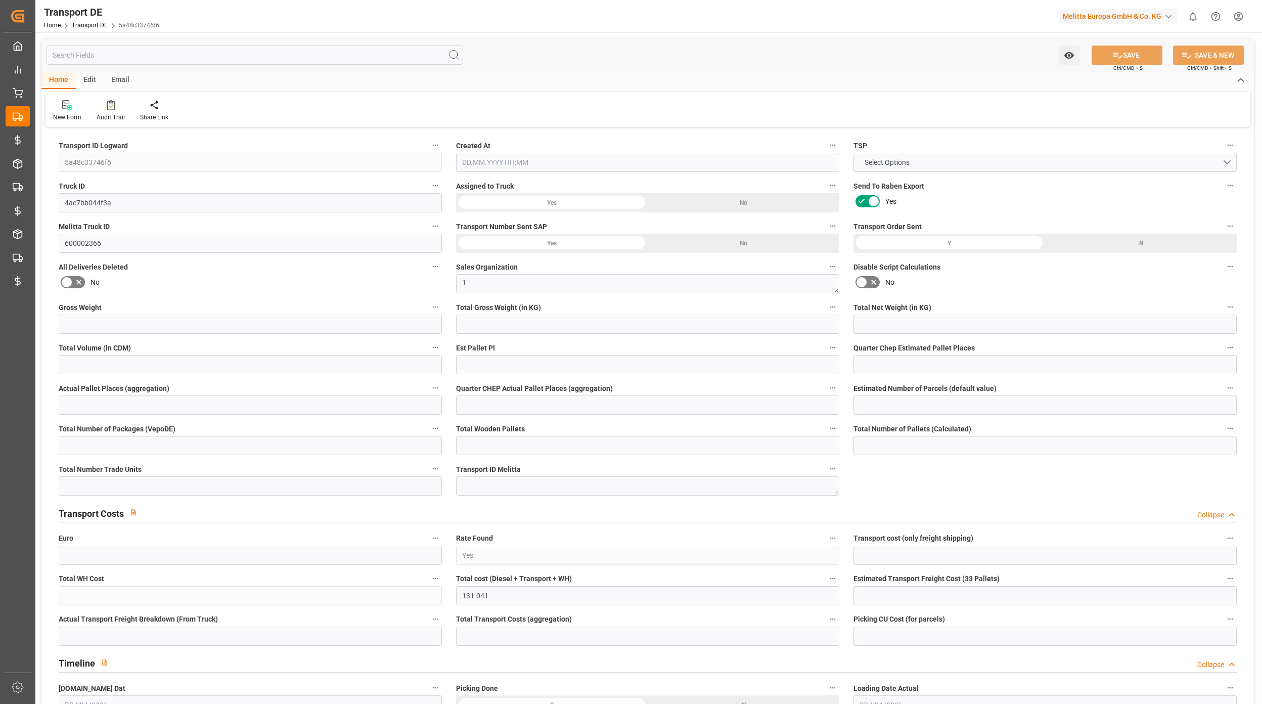
type input "35"
type input "0"
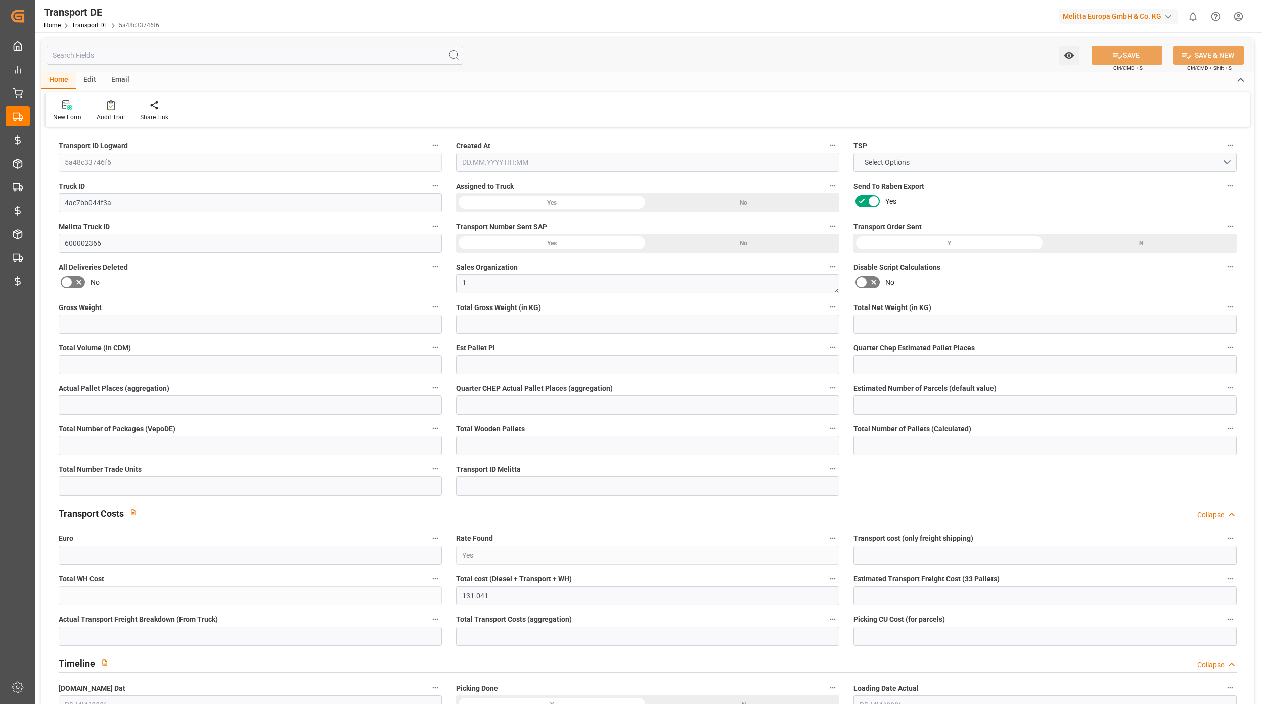
type input "0"
type input "1"
type input "2"
type input "0"
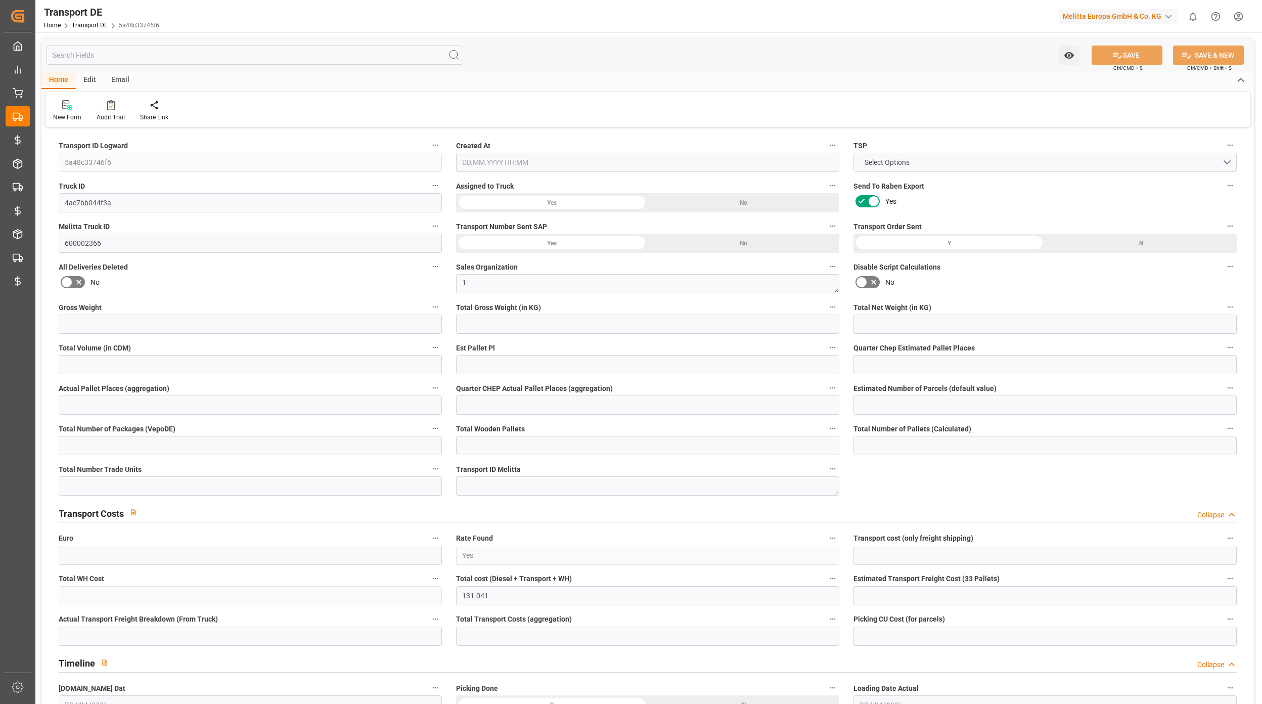
type input "28"
type input "131.041"
type input "86.44"
type input "08.09.2025 09:10"
type input "[DATE]"
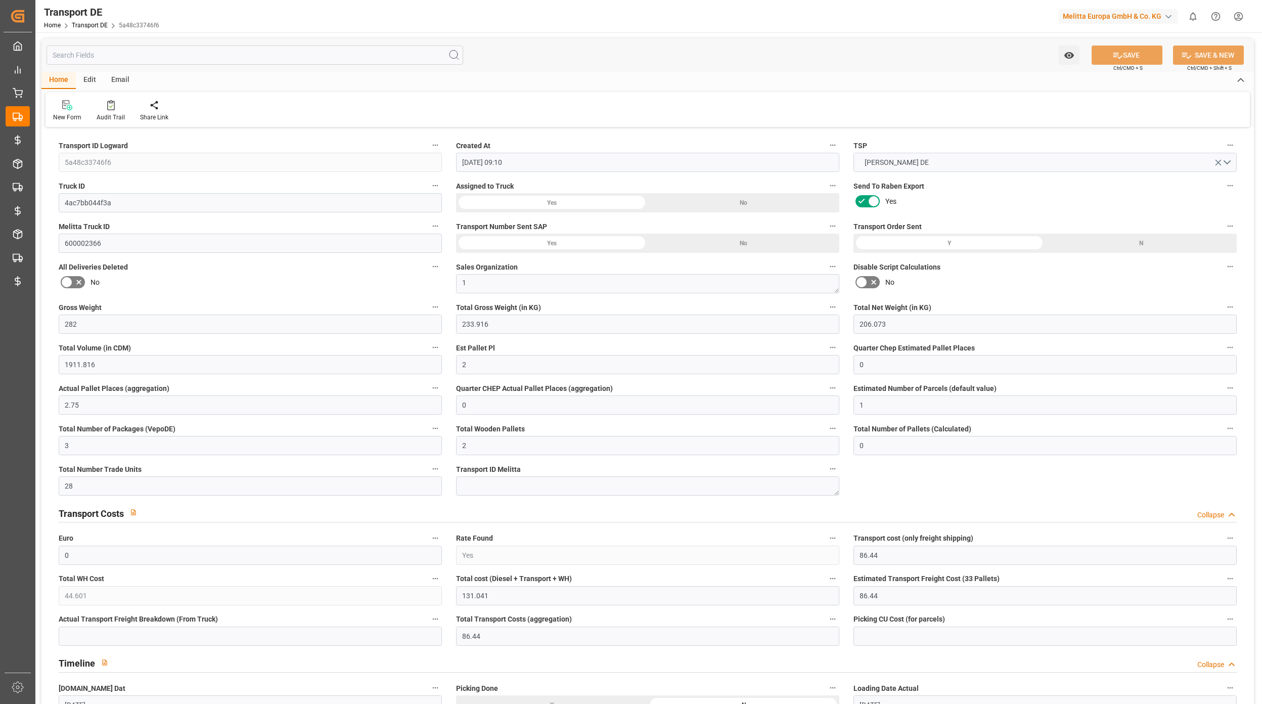
type input "[DATE]"
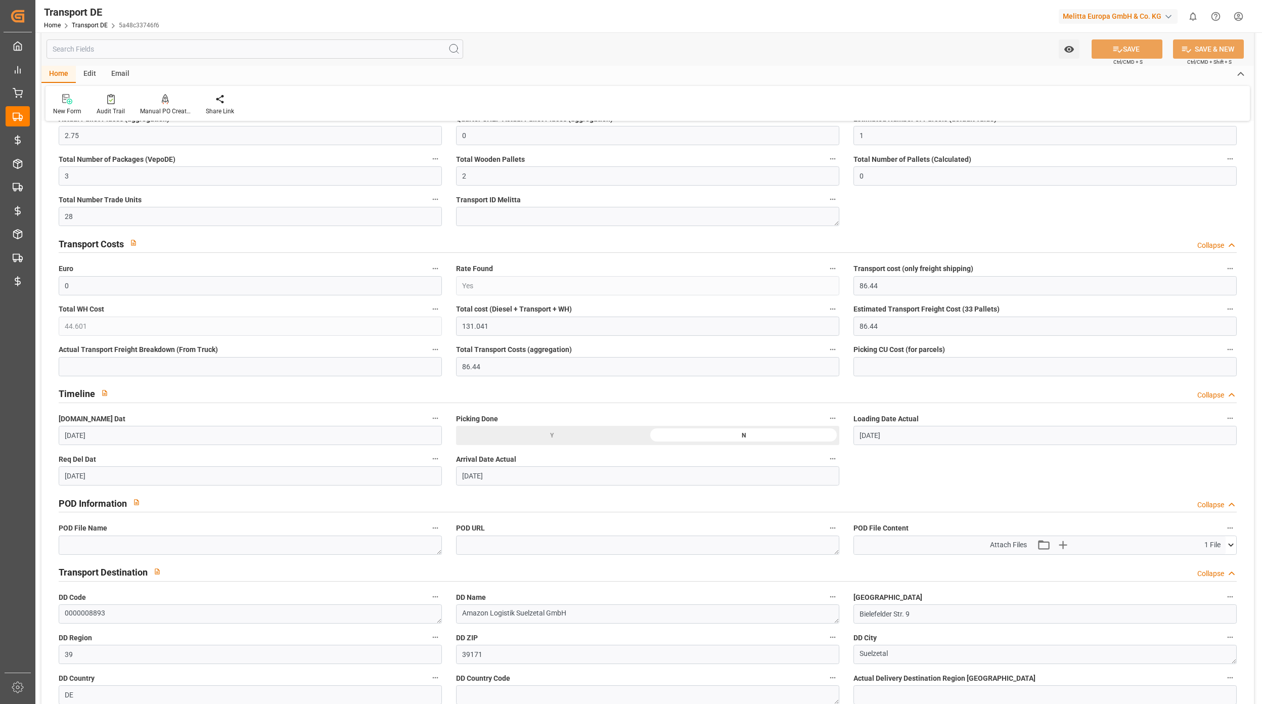
scroll to position [404, 0]
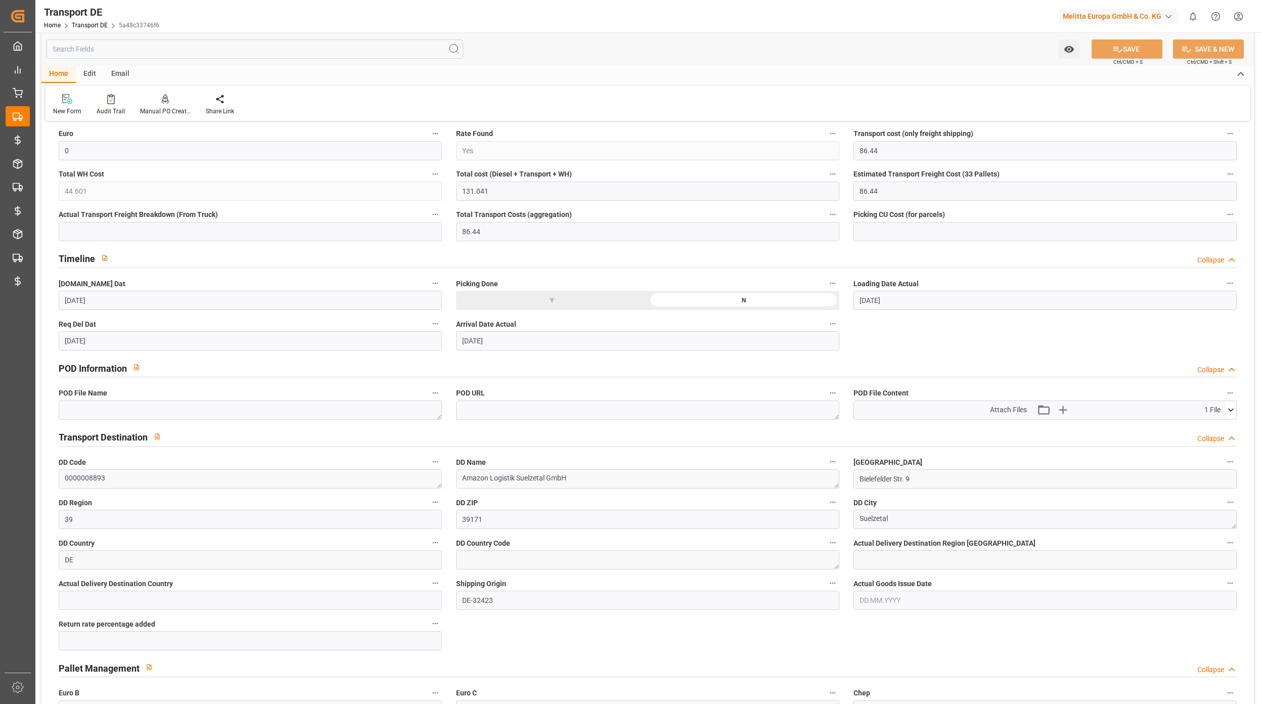
click at [1224, 409] on div "Attach Files Attach existing file Upload new file 1 File" at bounding box center [1040, 410] width 372 height 18
click at [1234, 411] on icon at bounding box center [1231, 409] width 11 height 11
click at [1226, 427] on icon at bounding box center [1226, 428] width 10 height 7
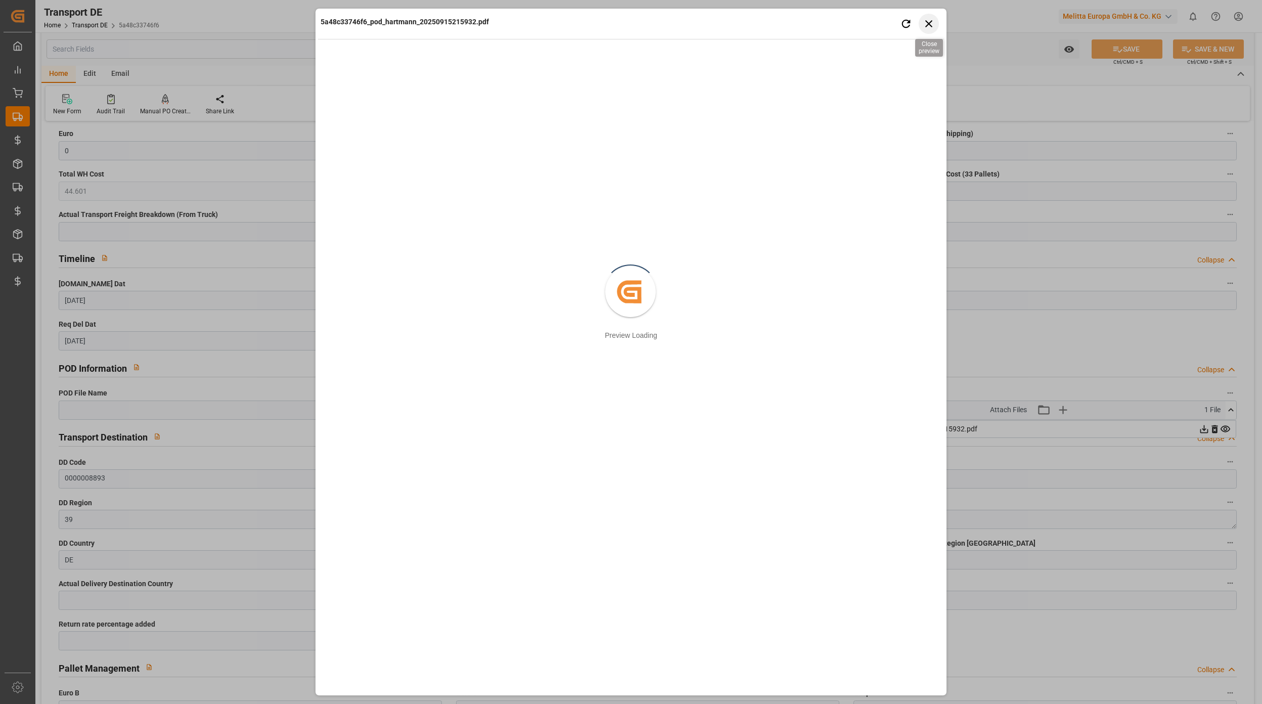
click at [923, 23] on icon "button" at bounding box center [929, 23] width 13 height 13
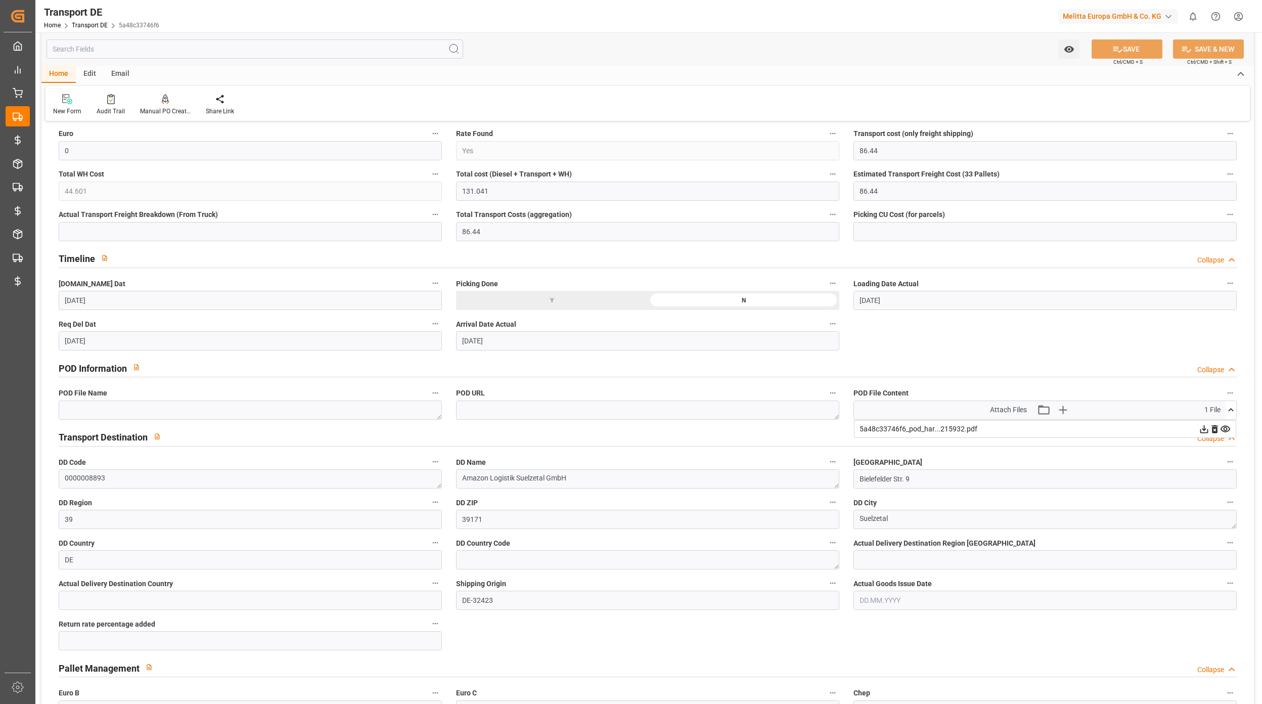
click at [1202, 429] on icon at bounding box center [1204, 429] width 8 height 8
click at [88, 22] on link "Transport DE" at bounding box center [90, 25] width 36 height 7
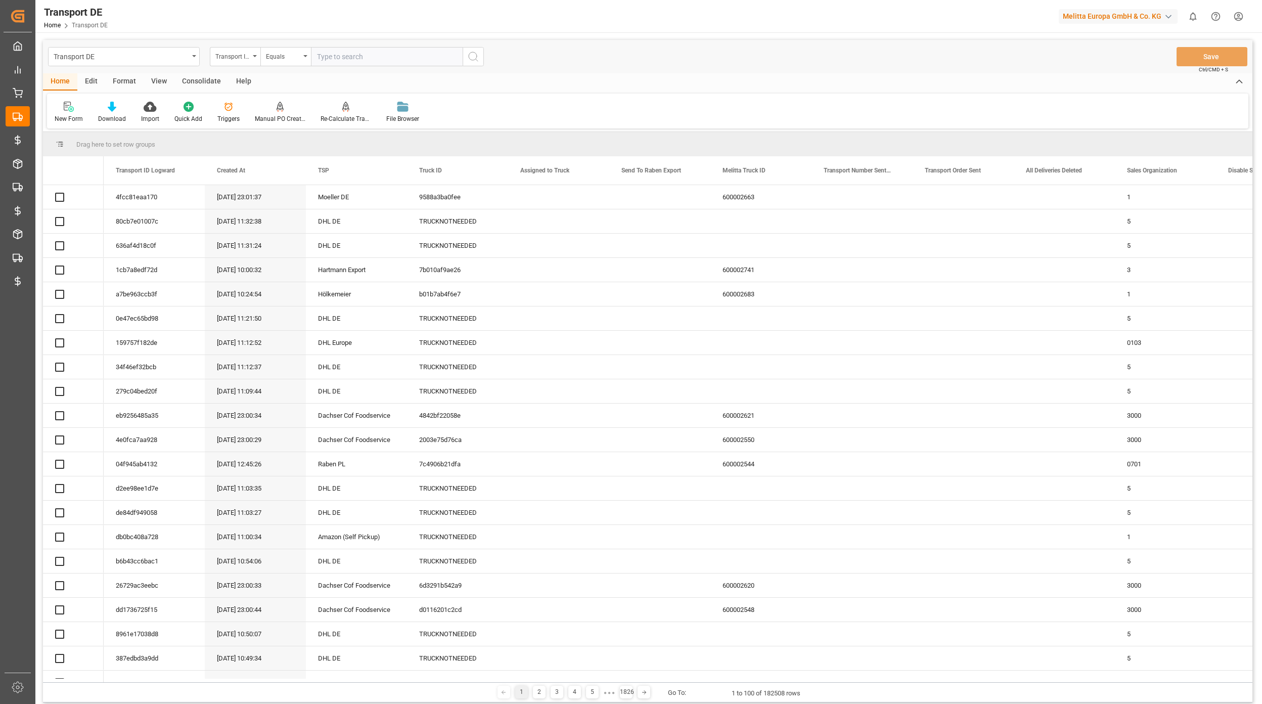
click at [248, 57] on div "Transport ID Logward" at bounding box center [232, 56] width 34 height 12
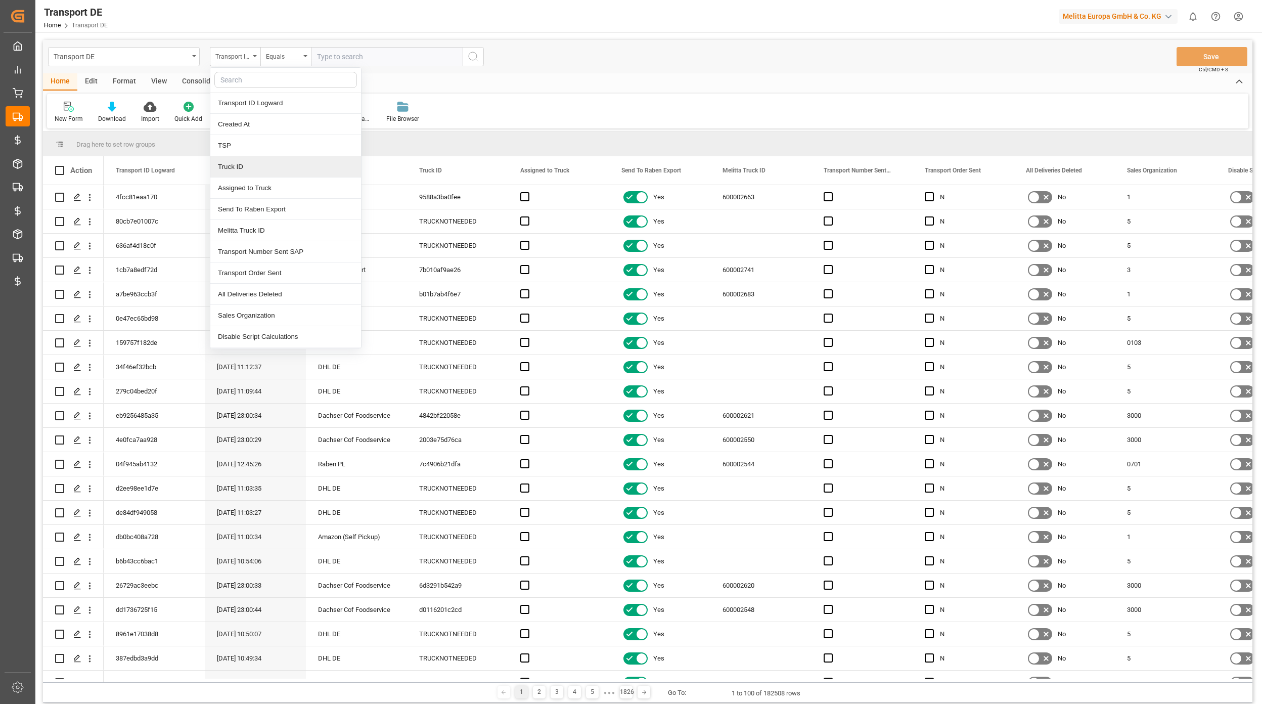
click at [253, 167] on div "Truck ID" at bounding box center [285, 166] width 151 height 21
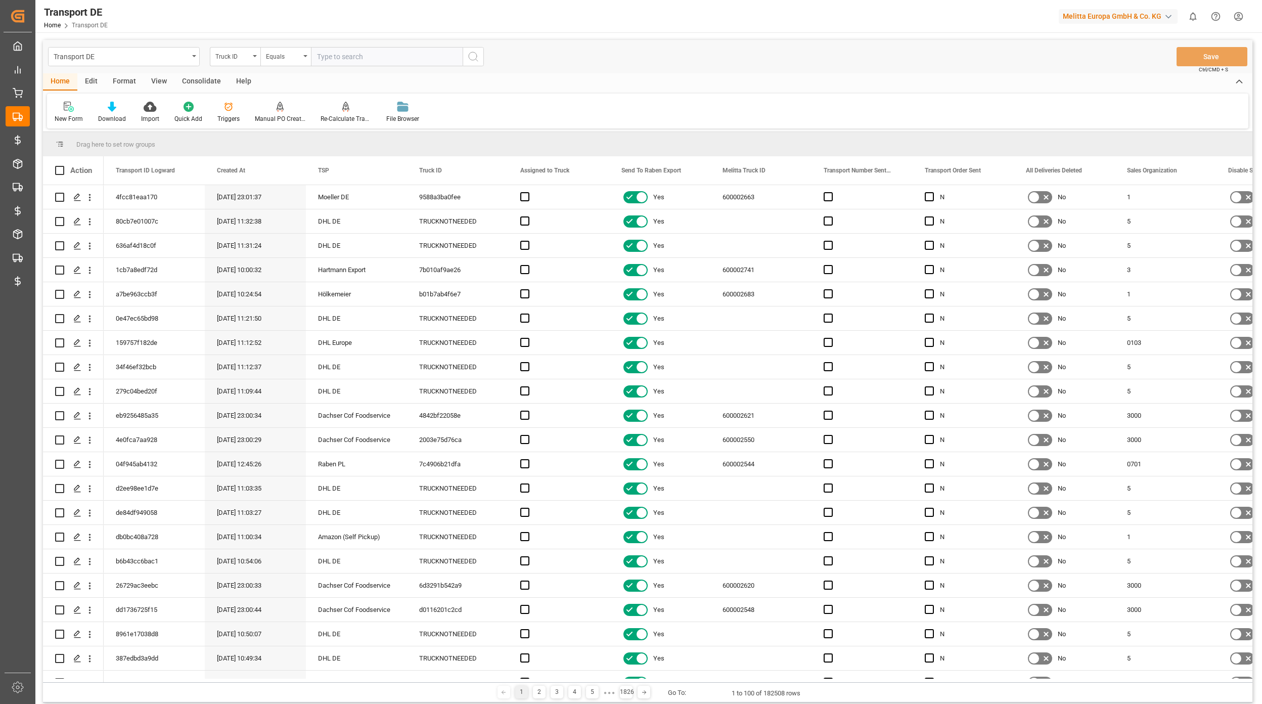
click at [332, 58] on input "text" at bounding box center [387, 56] width 152 height 19
click at [222, 61] on div "Truck ID" at bounding box center [235, 56] width 51 height 19
click at [255, 231] on div "Melitta Truck ID" at bounding box center [285, 230] width 151 height 21
click at [336, 61] on input "text" at bounding box center [387, 56] width 152 height 19
paste input "600002201"
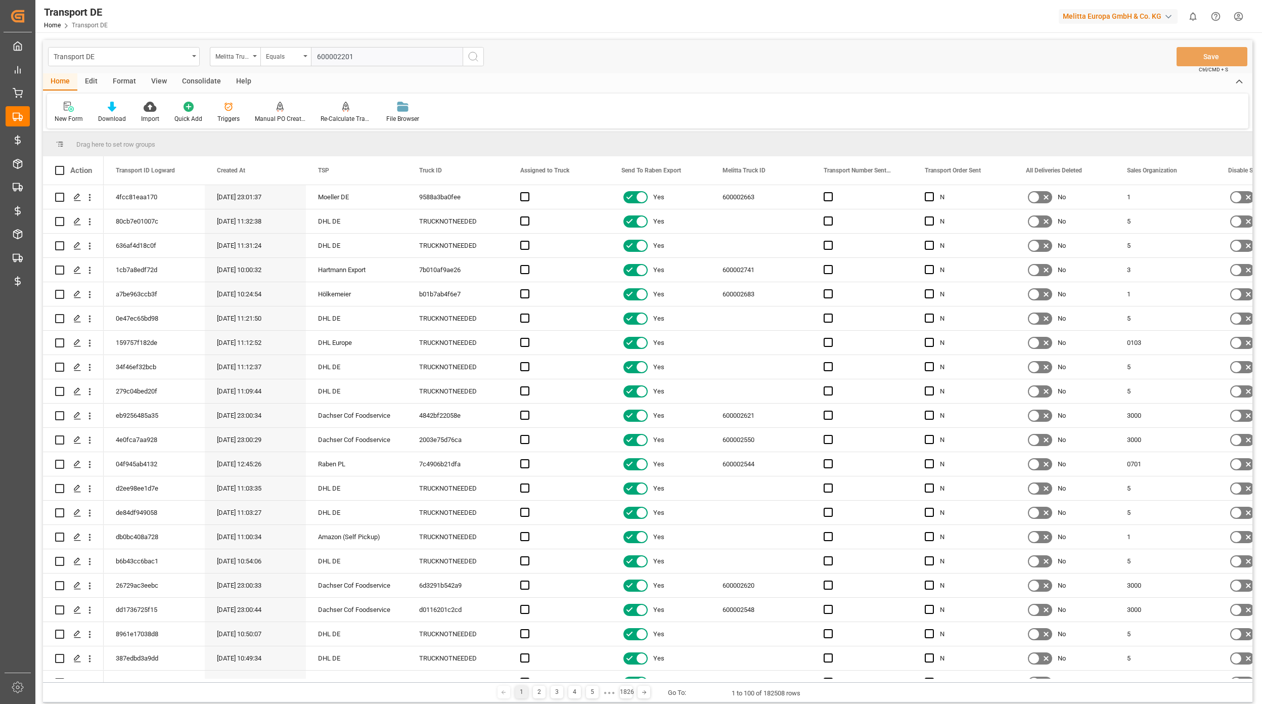
type input "600002201"
click at [472, 63] on button "search button" at bounding box center [473, 56] width 21 height 19
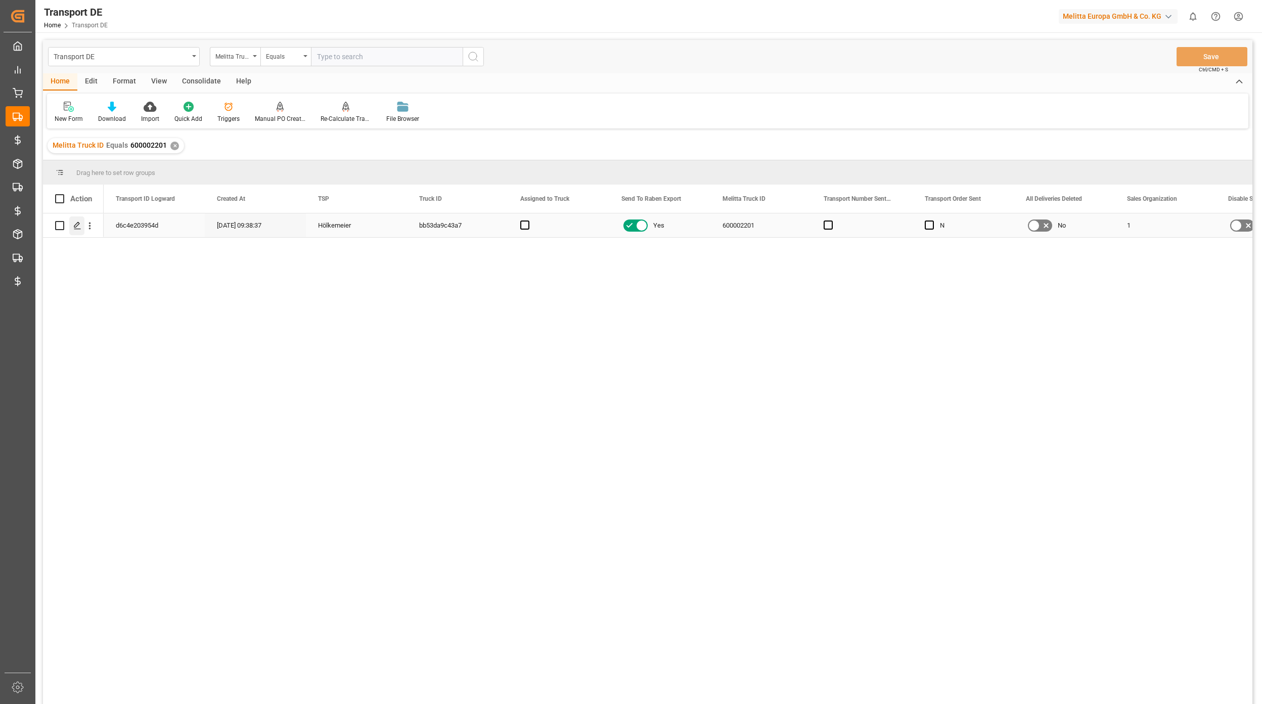
click at [73, 230] on div "Press SPACE to select this row." at bounding box center [76, 225] width 15 height 19
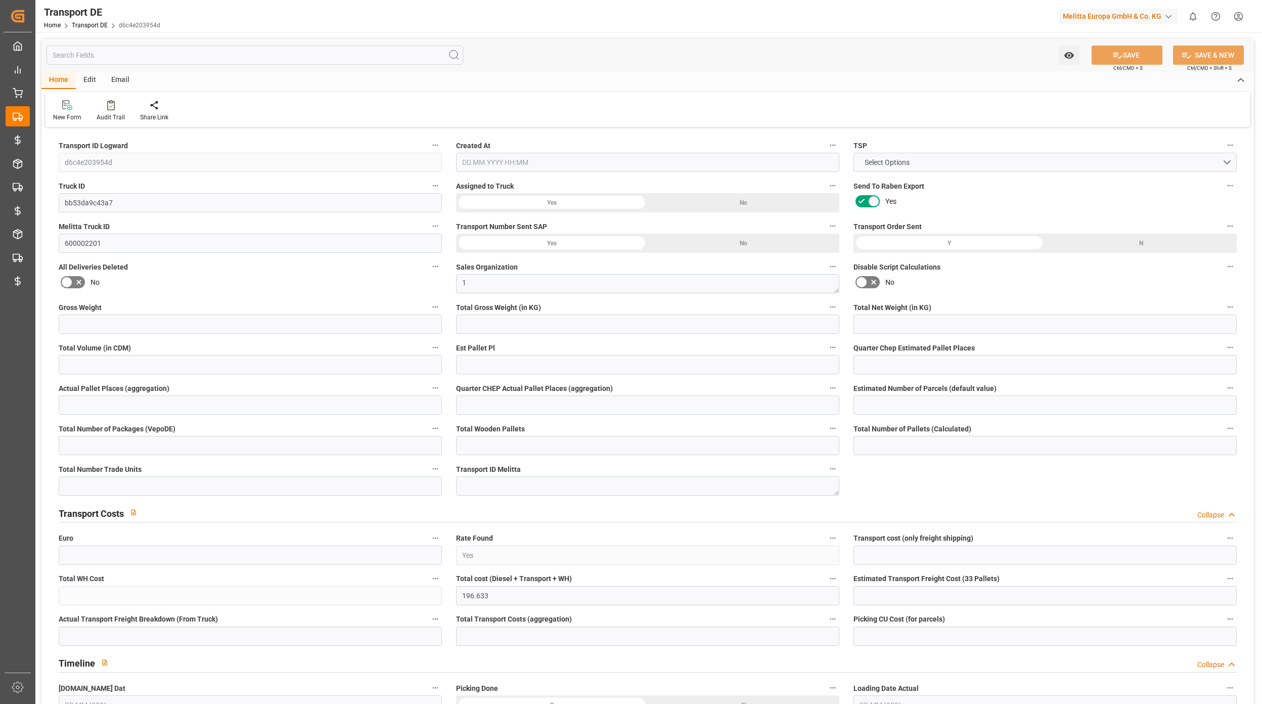
type input "1354.478"
type input "968.219"
type input "740.352"
type input "10812.805"
type input "15"
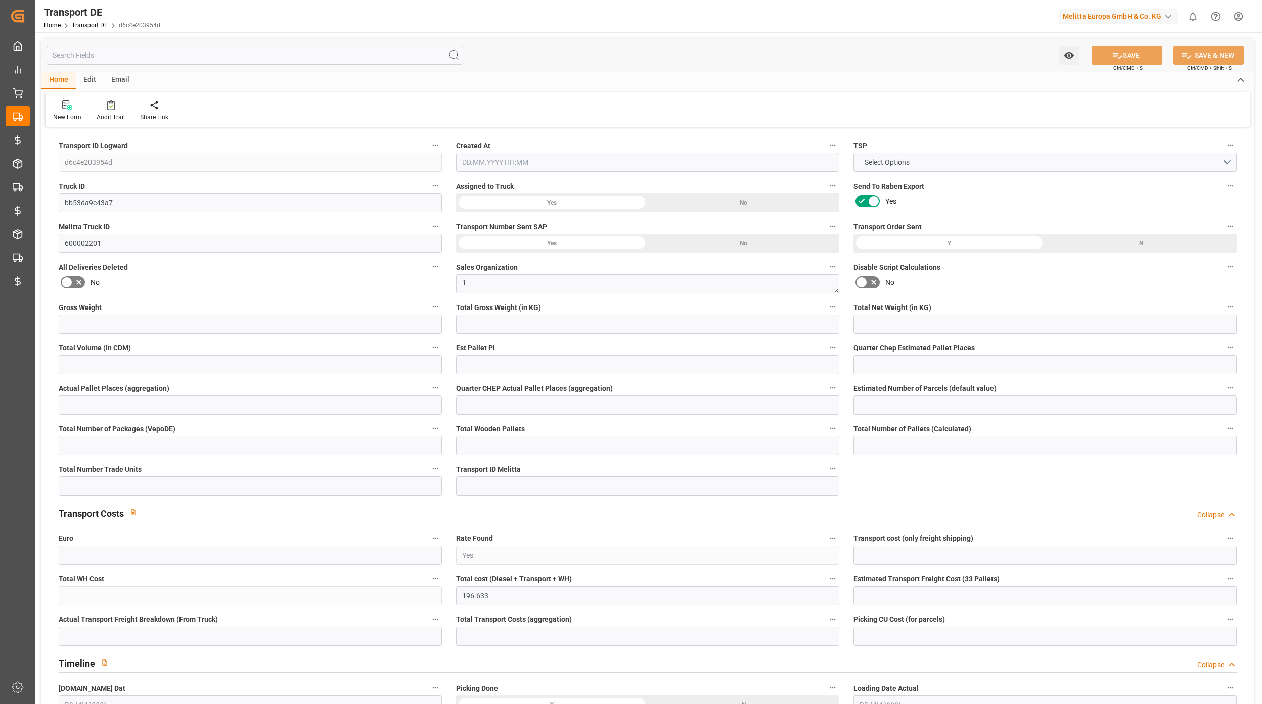
type input "0"
type input "9"
type input "0"
type input "1"
type input "9"
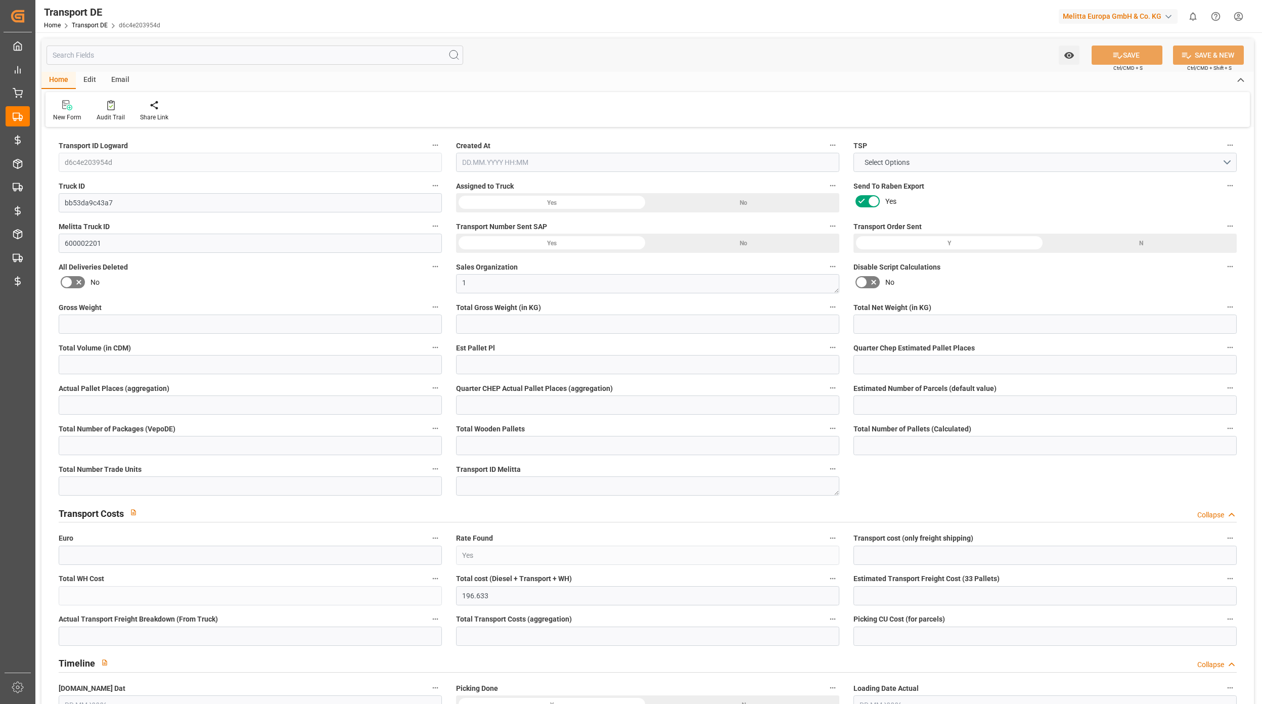
type input "16"
type input "6"
type input "72"
type input "0"
type input "80"
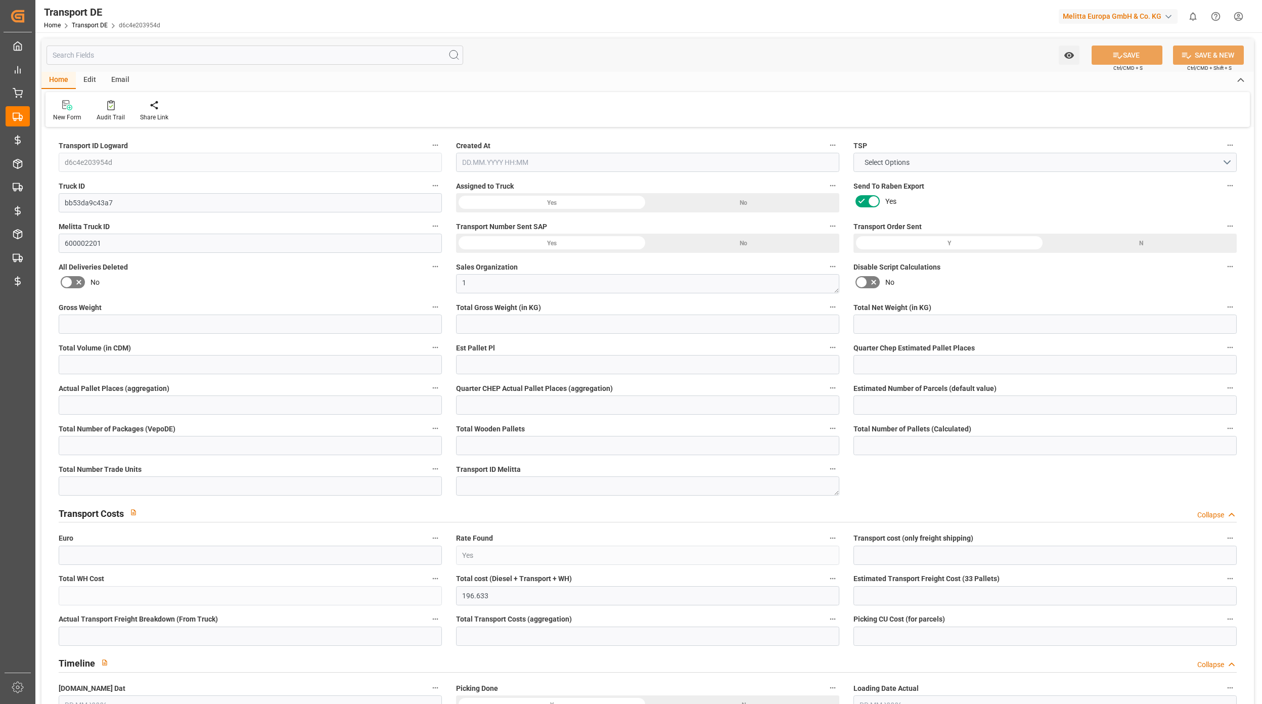
type input "116.633"
type input "80"
type input "32"
type input "6"
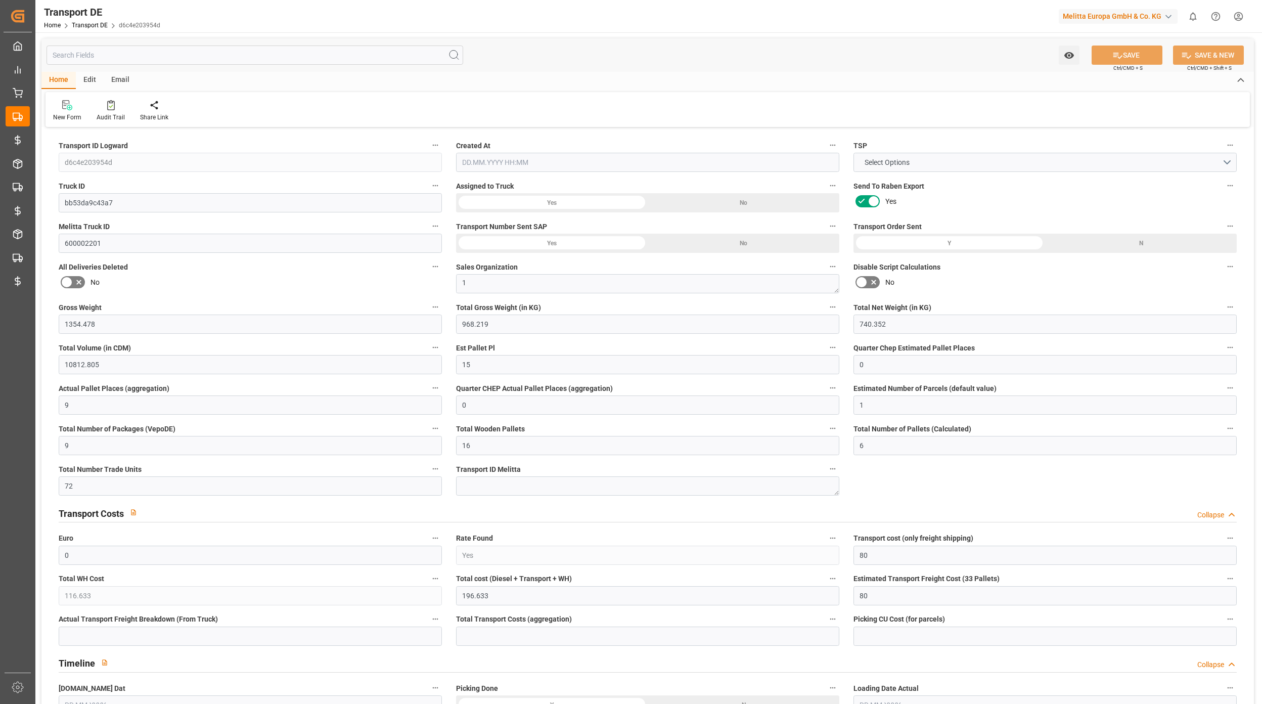
type input "3"
type input "0"
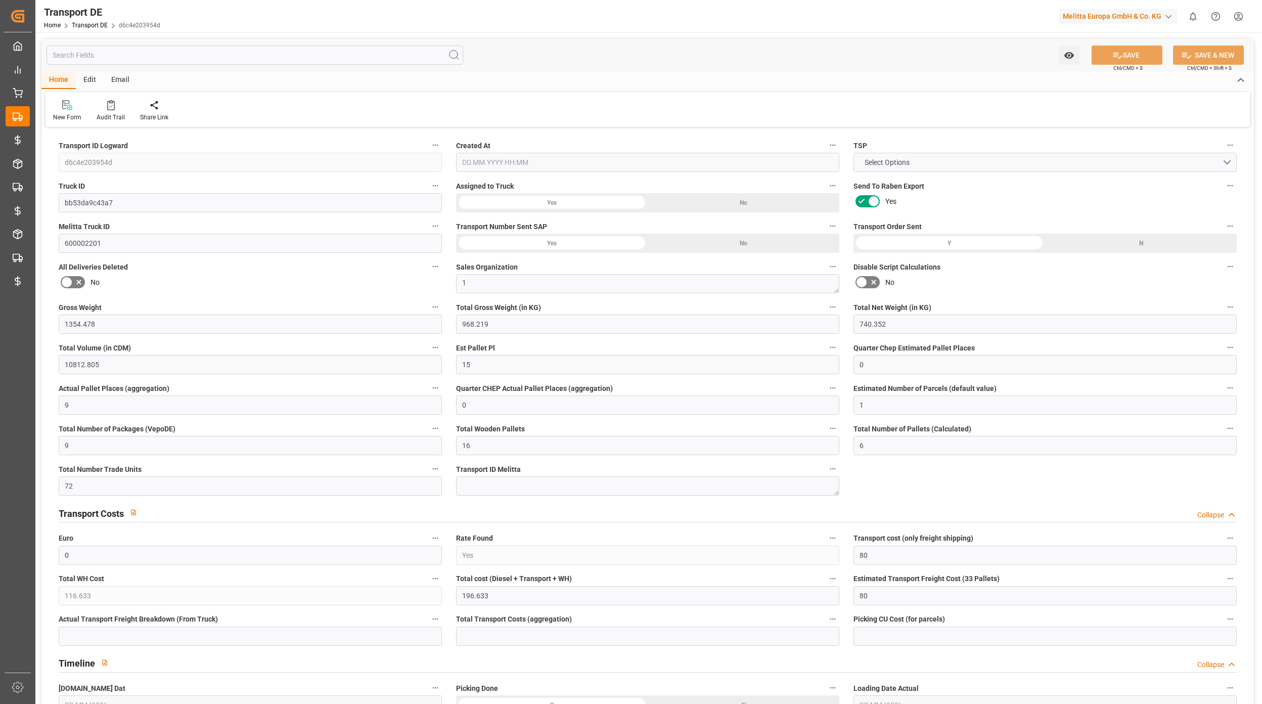
type input "0"
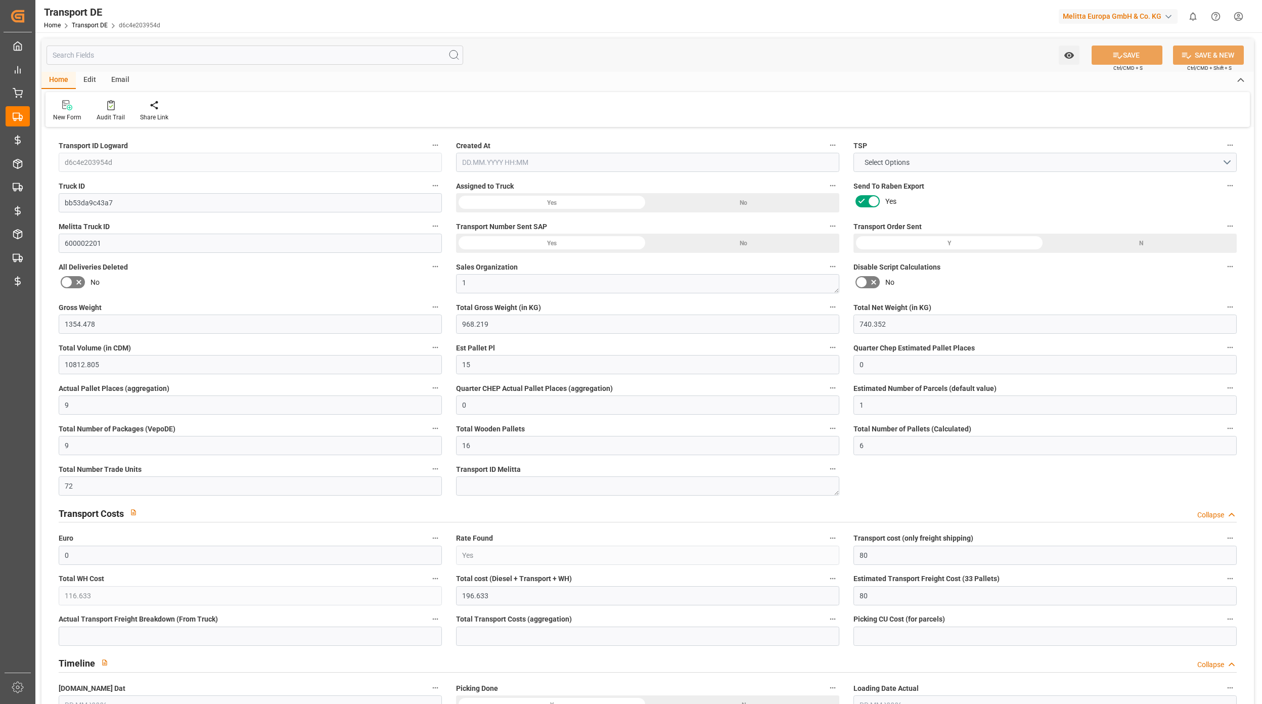
type input "0"
type input "968.219"
type input "10767.6795"
type input "21"
type input "80"
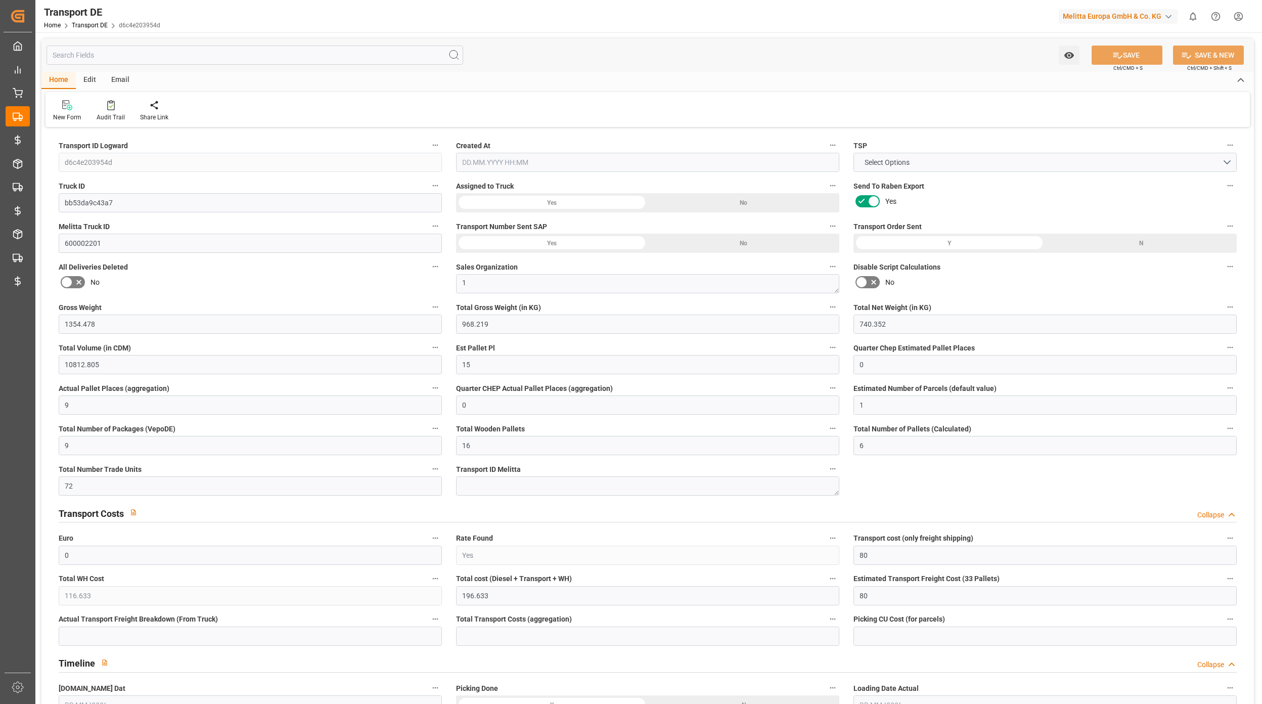
type input "6"
type input "0"
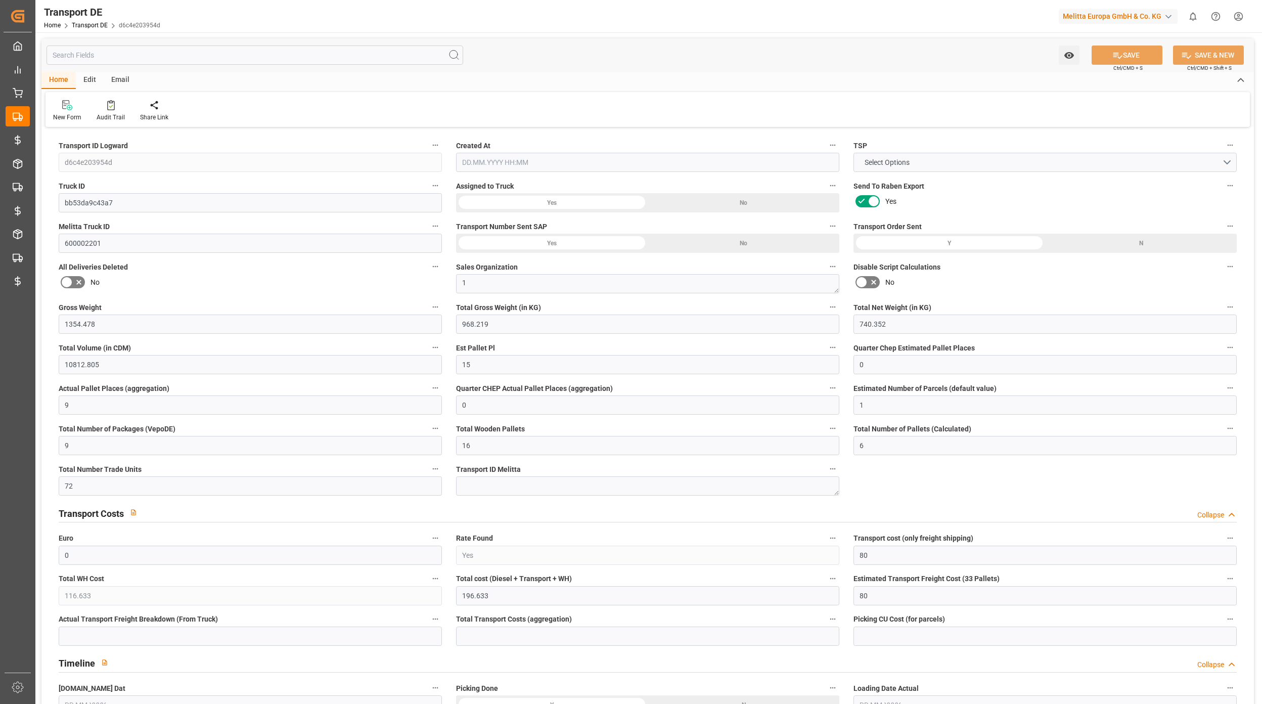
type input "0"
type input "1"
type input "9"
type input "1"
type input "216"
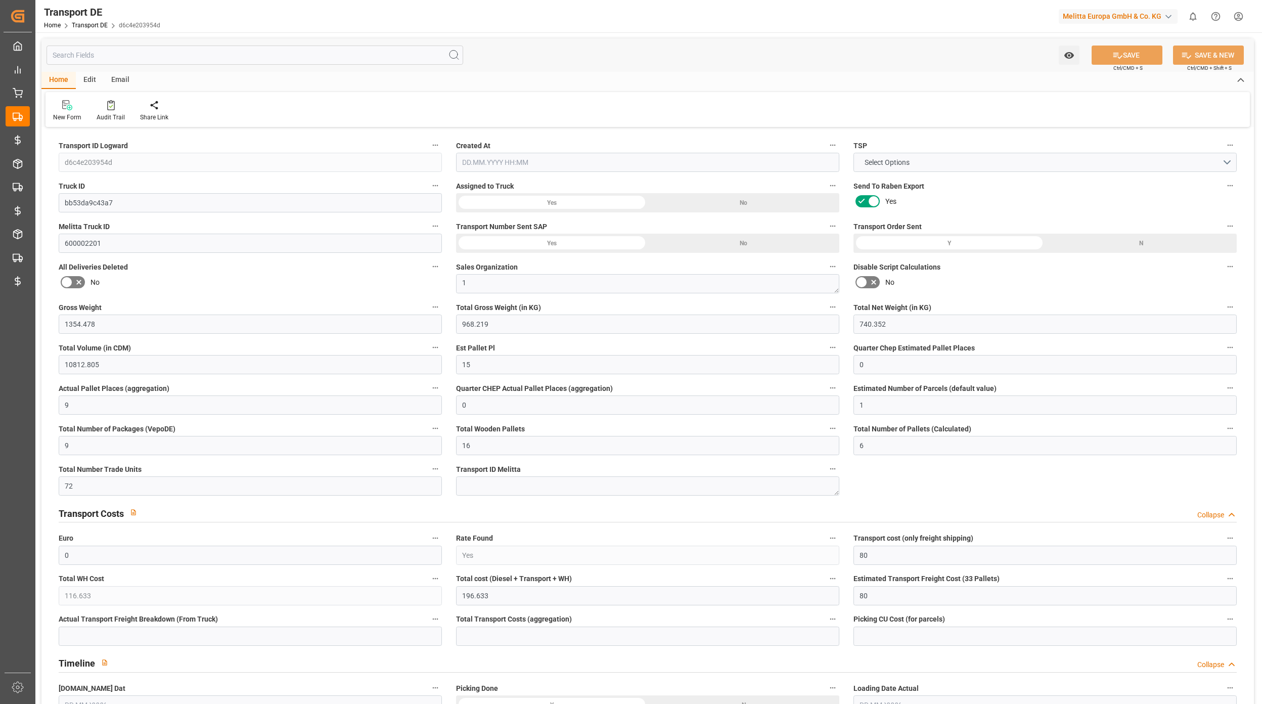
type input "196.633"
type input "80"
type input "02.09.2025 07:38"
type input "[DATE]"
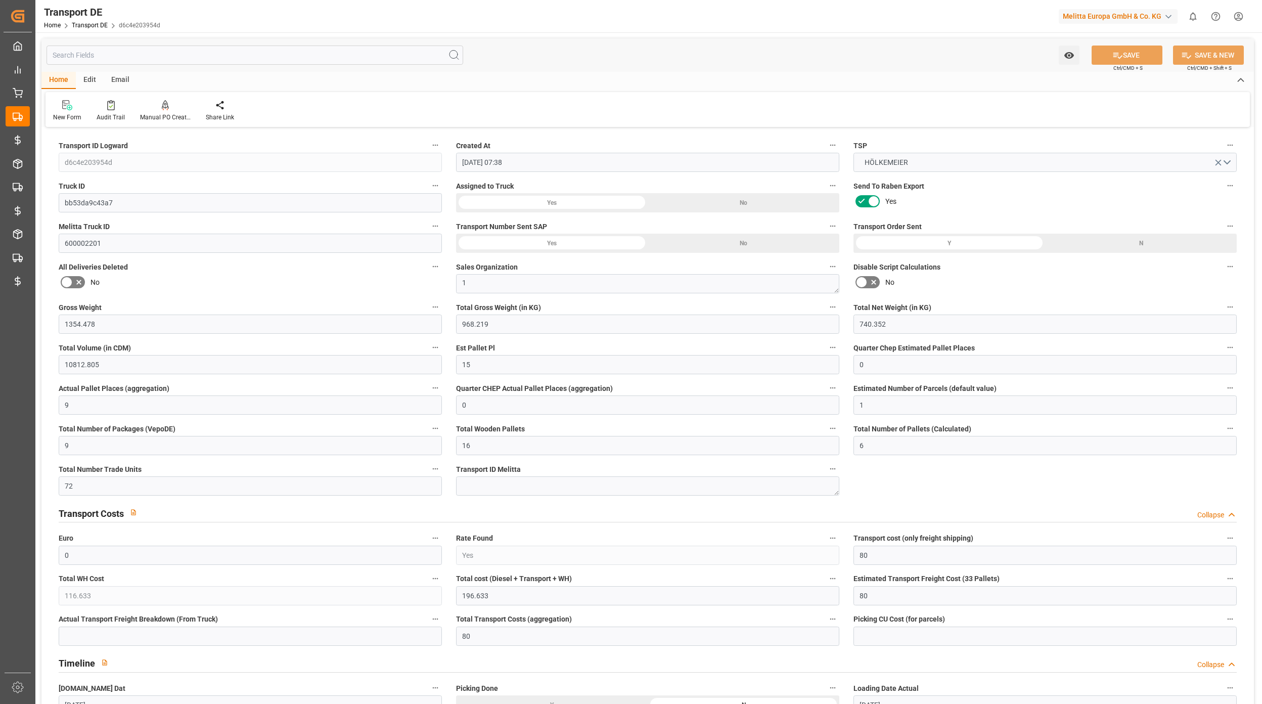
type input "[DATE]"
click at [190, 58] on input "text" at bounding box center [255, 55] width 417 height 19
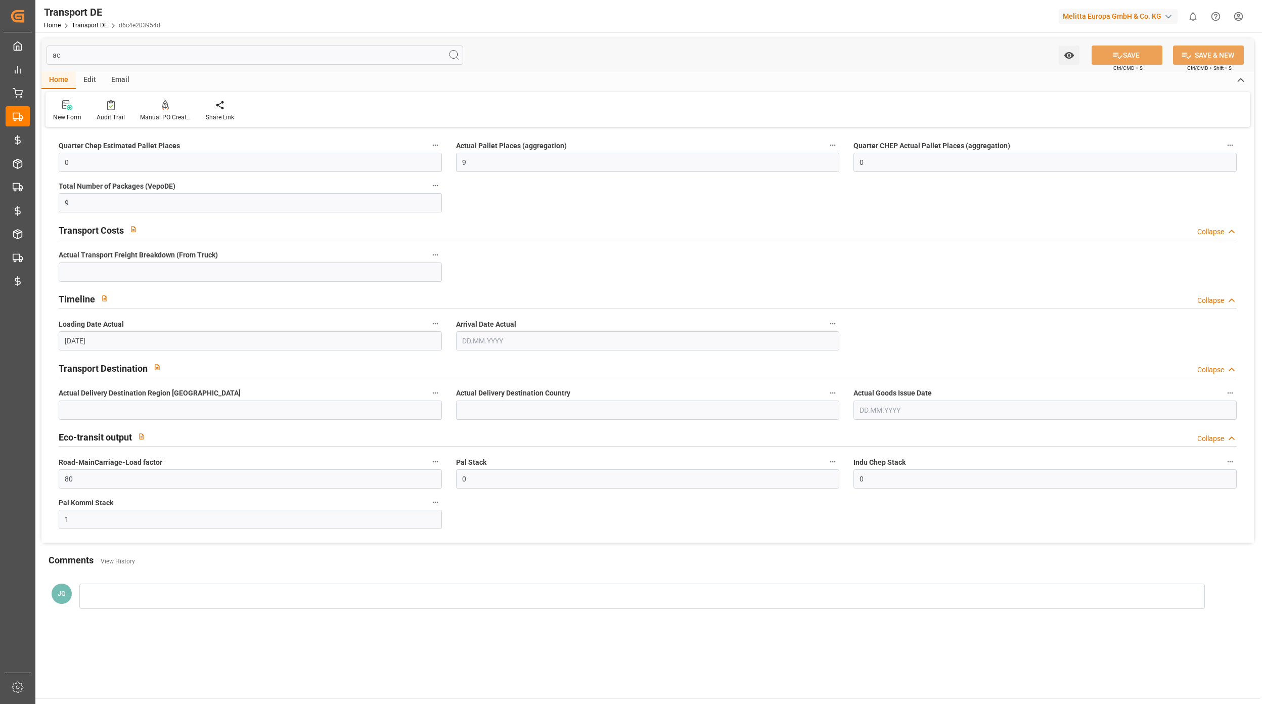
type input "a"
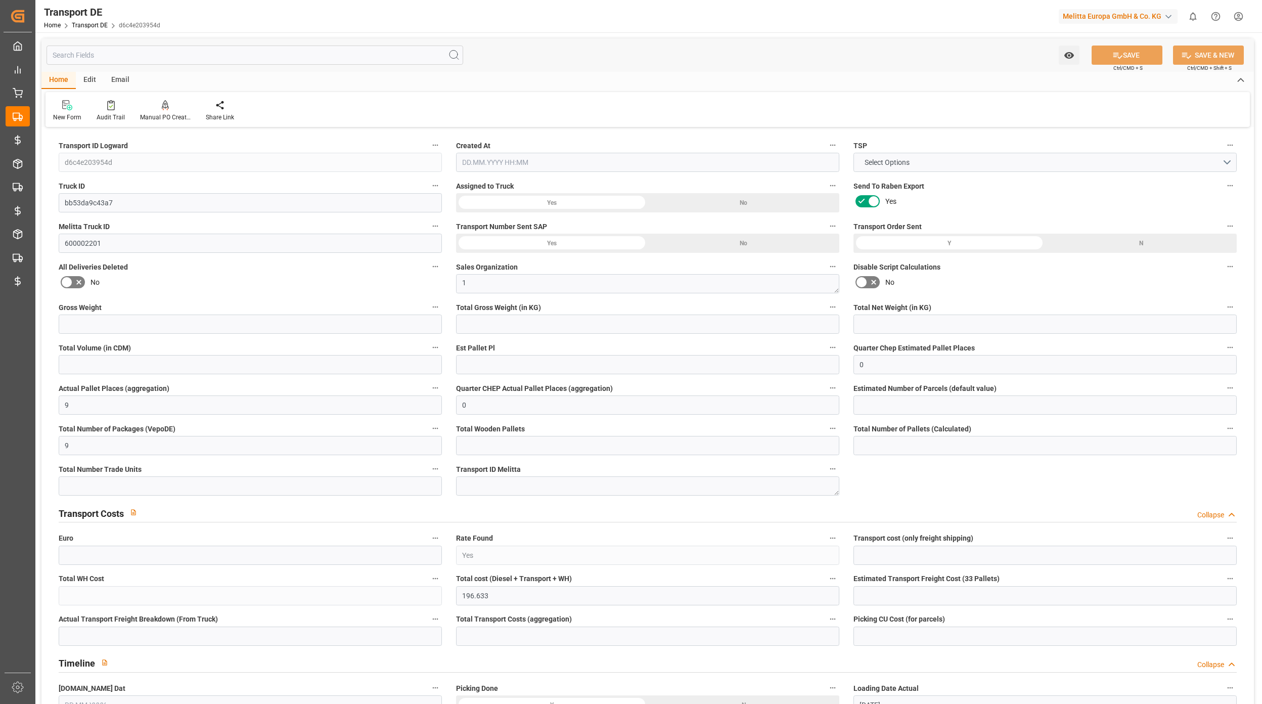
type input "1354.478"
type input "968.219"
type input "740.352"
type input "10812.805"
type input "15"
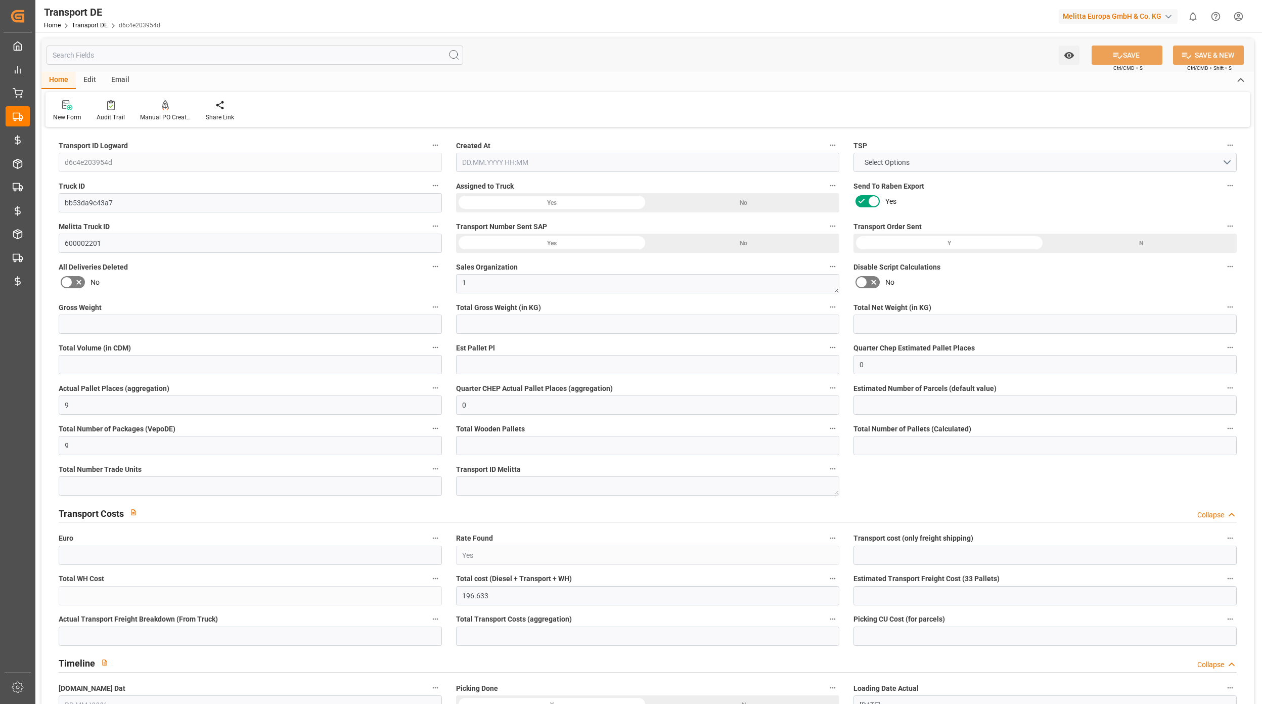
type input "1"
type input "16"
type input "6"
type input "72"
type input "0"
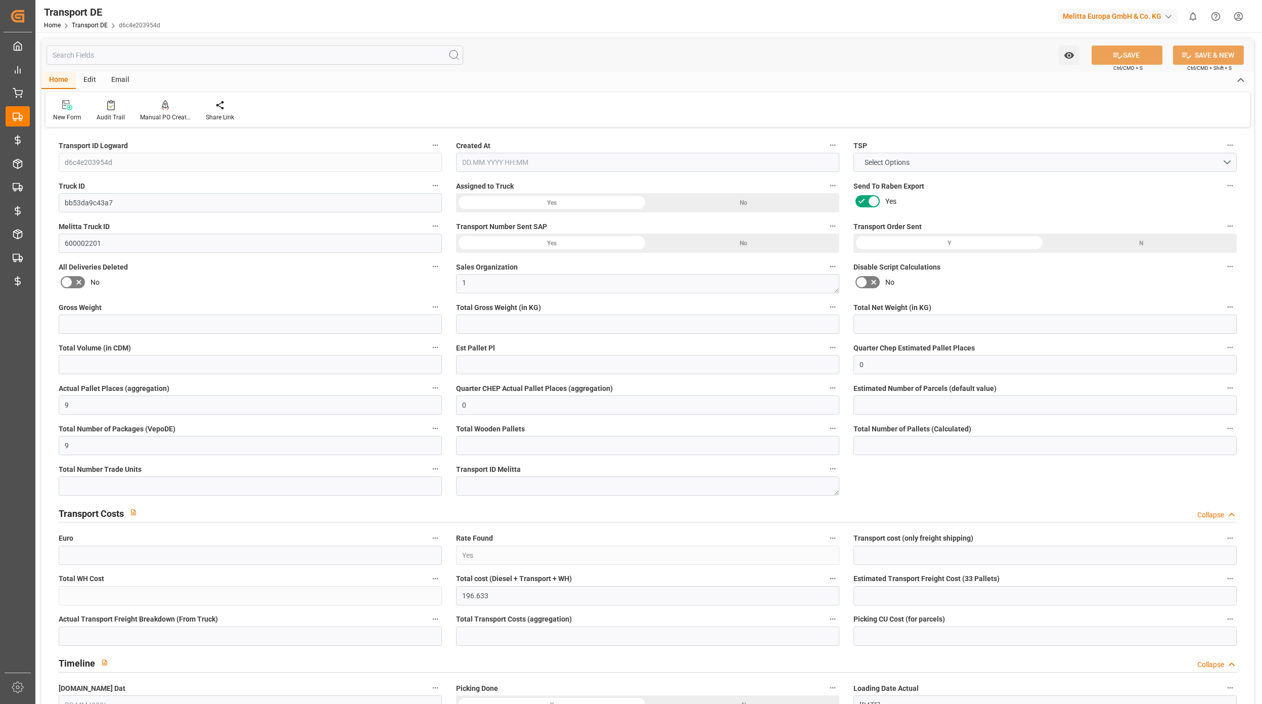
type input "80"
type input "116.633"
type input "80"
type input "32"
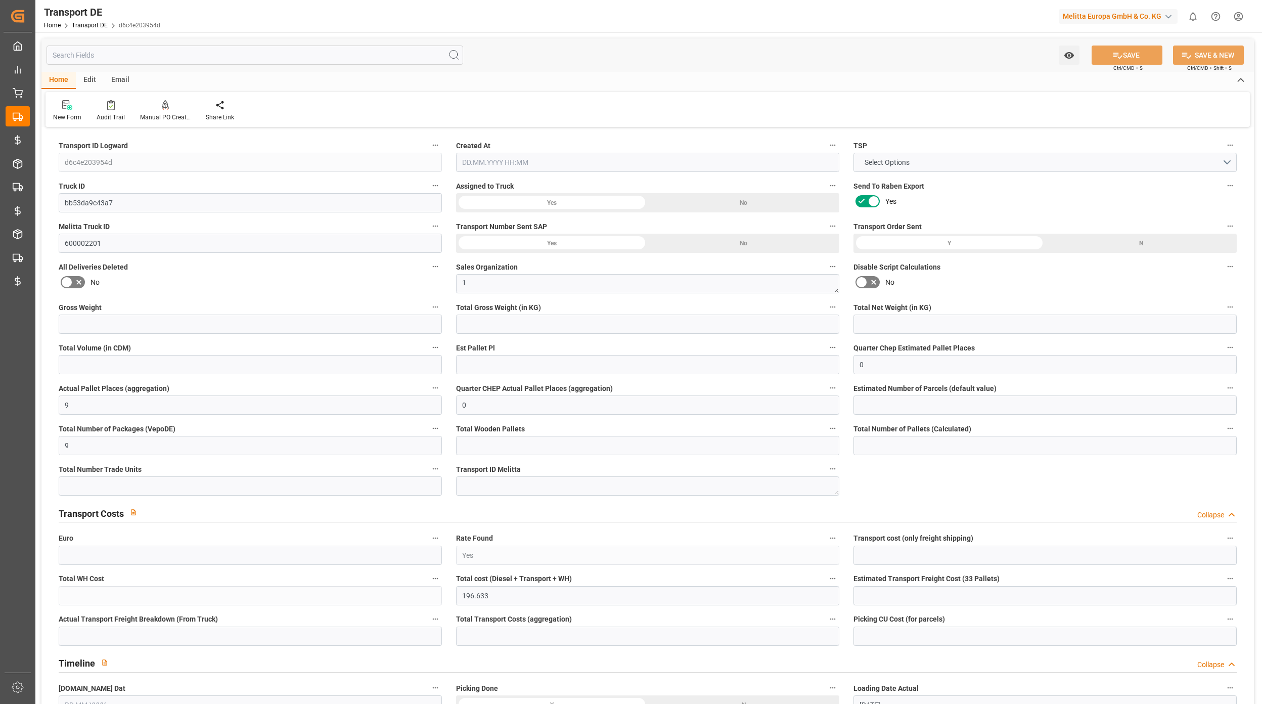
type input "6"
type input "3"
type input "0"
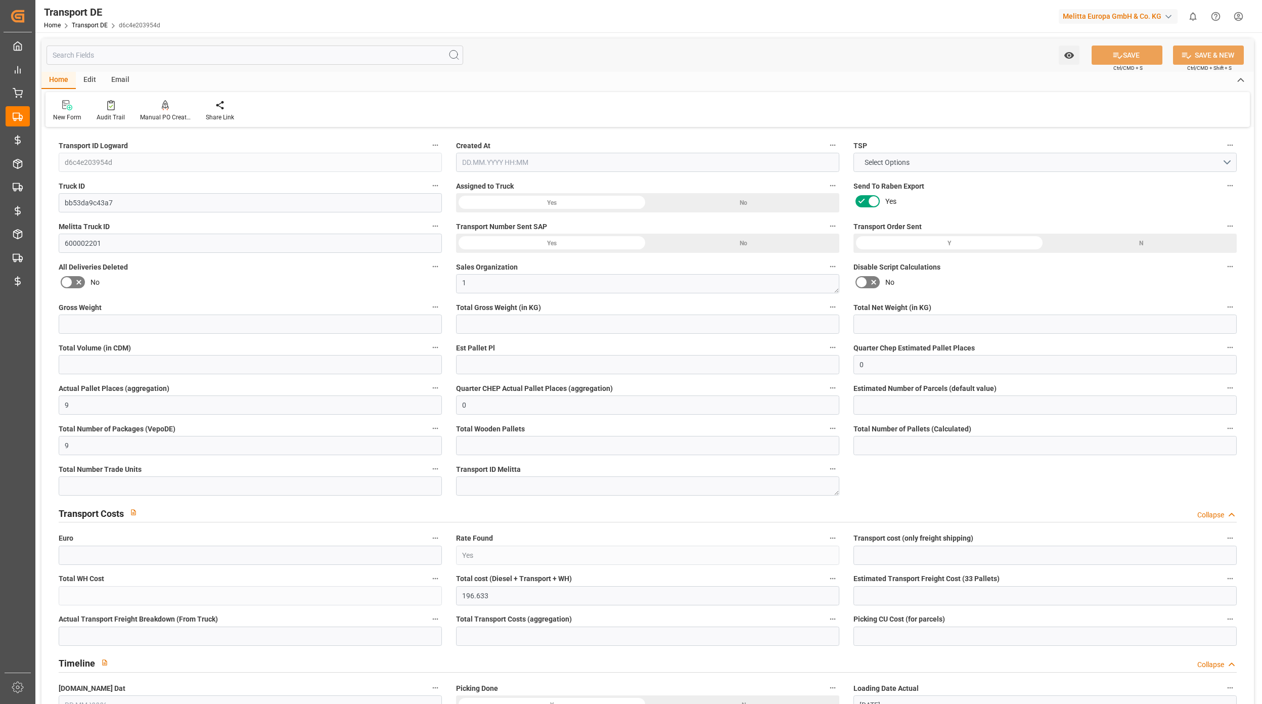
type input "0"
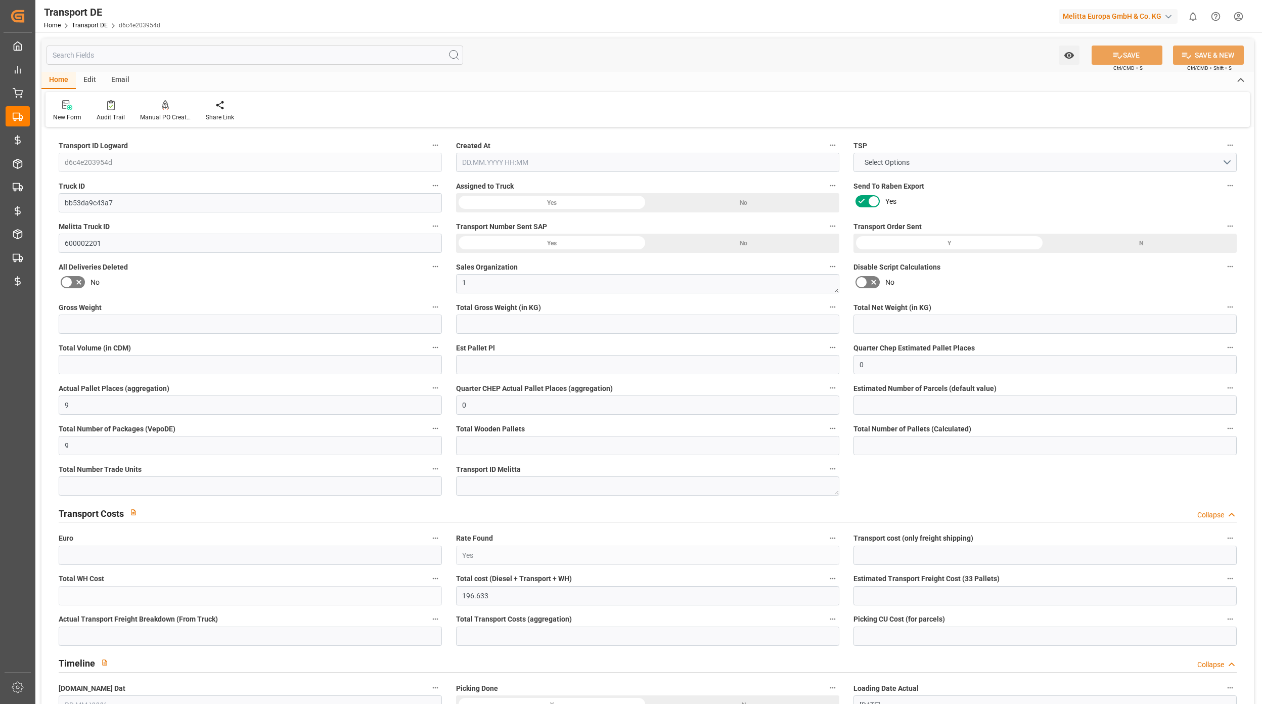
type input "0"
type input "Road"
type input "968.219"
type input "10767.6795"
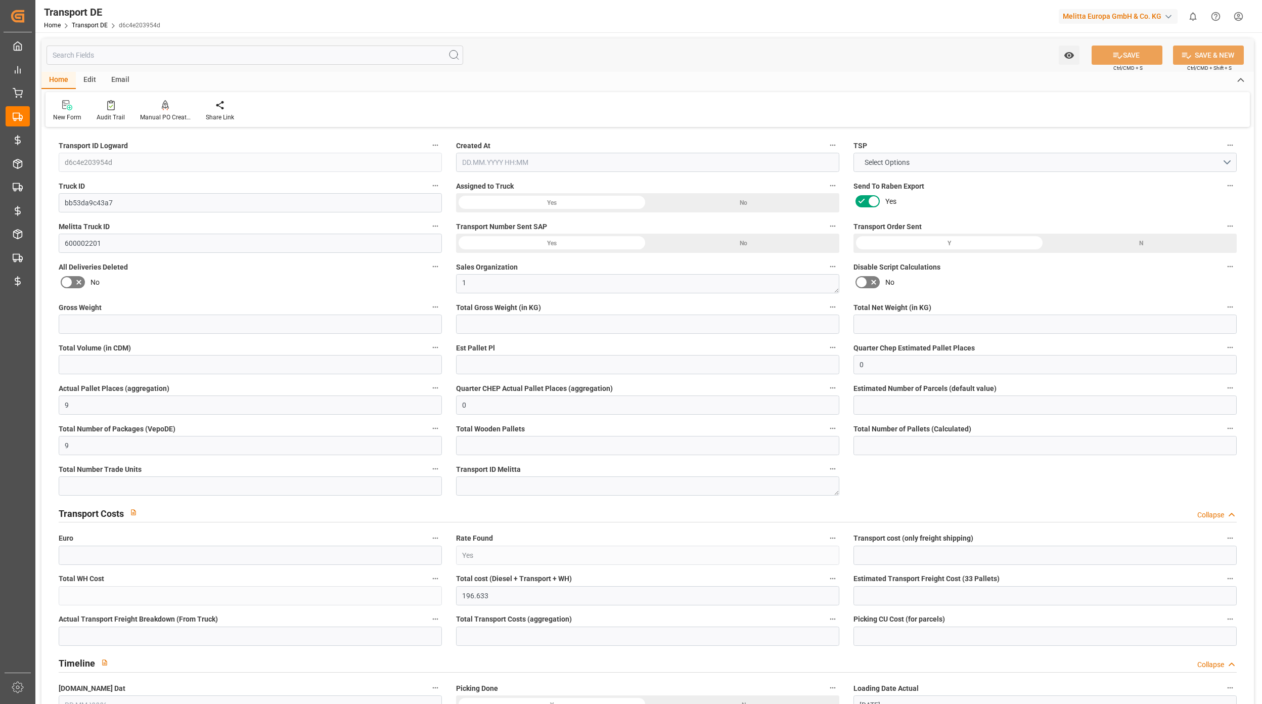
type input "26-40 t"
type input "21"
type input "EURO 6"
type input "Diesel"
type input "6"
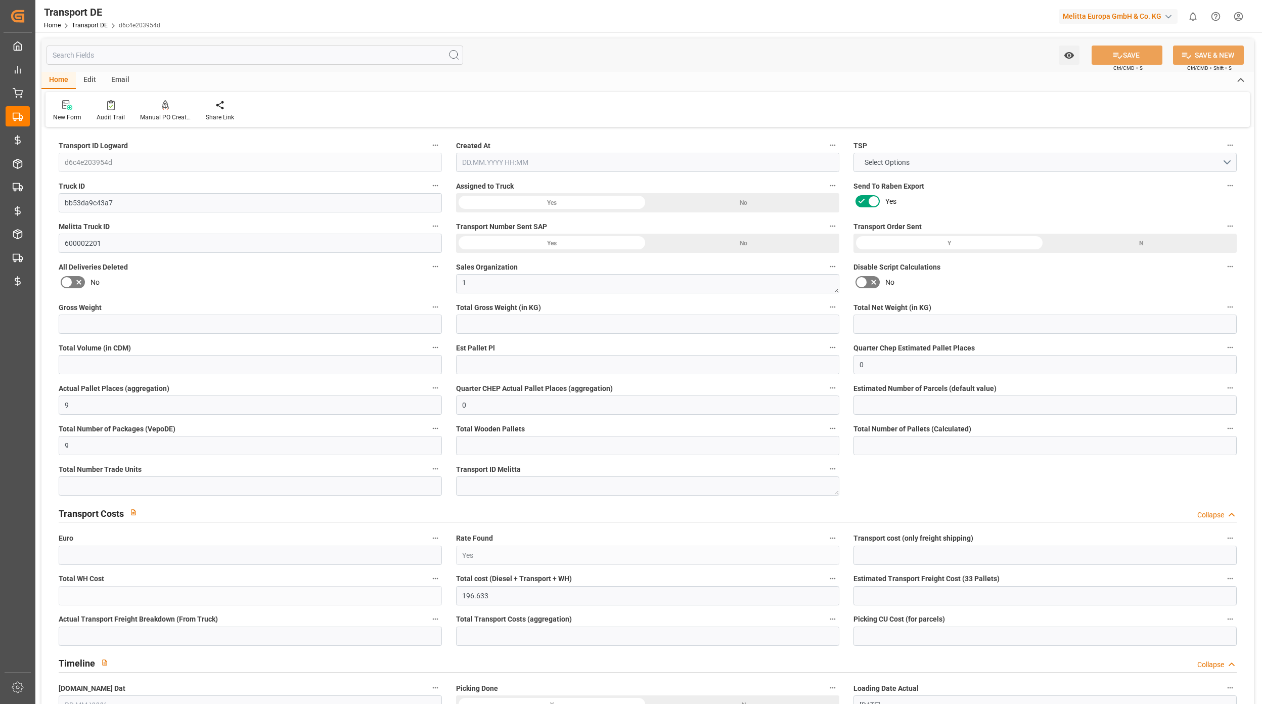
type input "0"
type input "1"
type input "9"
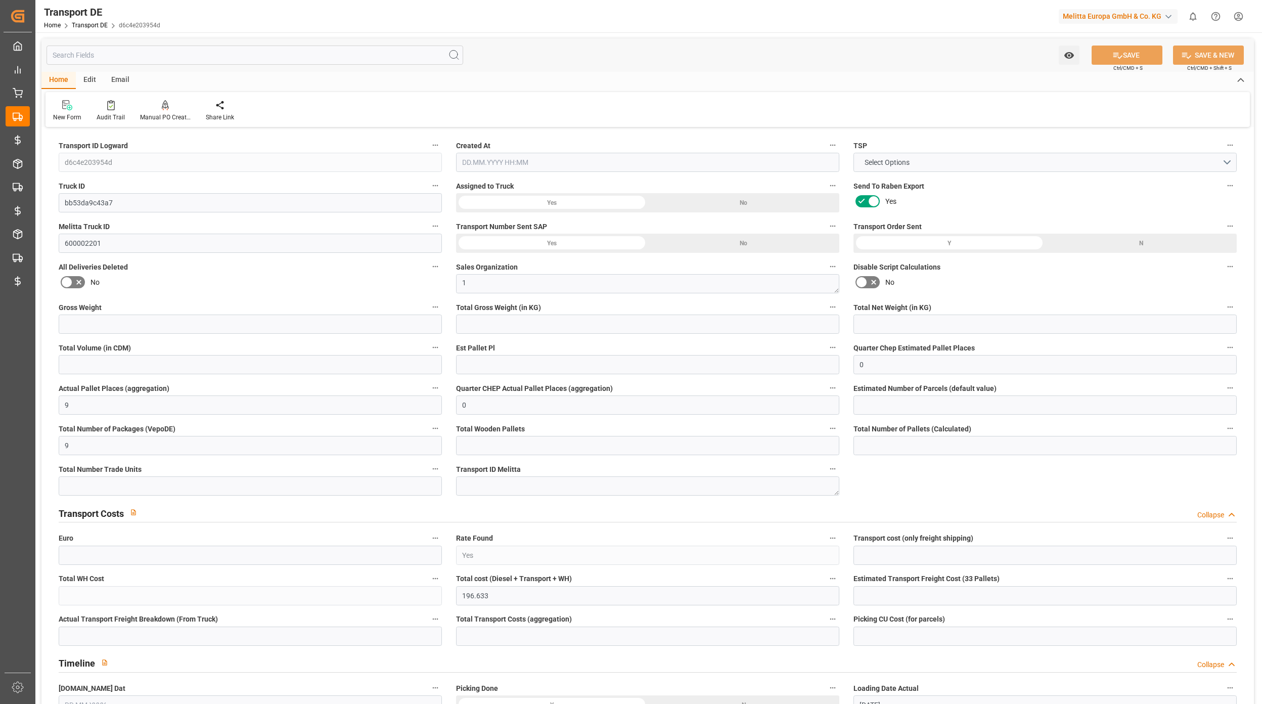
type input "216"
type input "196.633"
type input "80"
type input "02.09.2025 07:38"
type input "[DATE]"
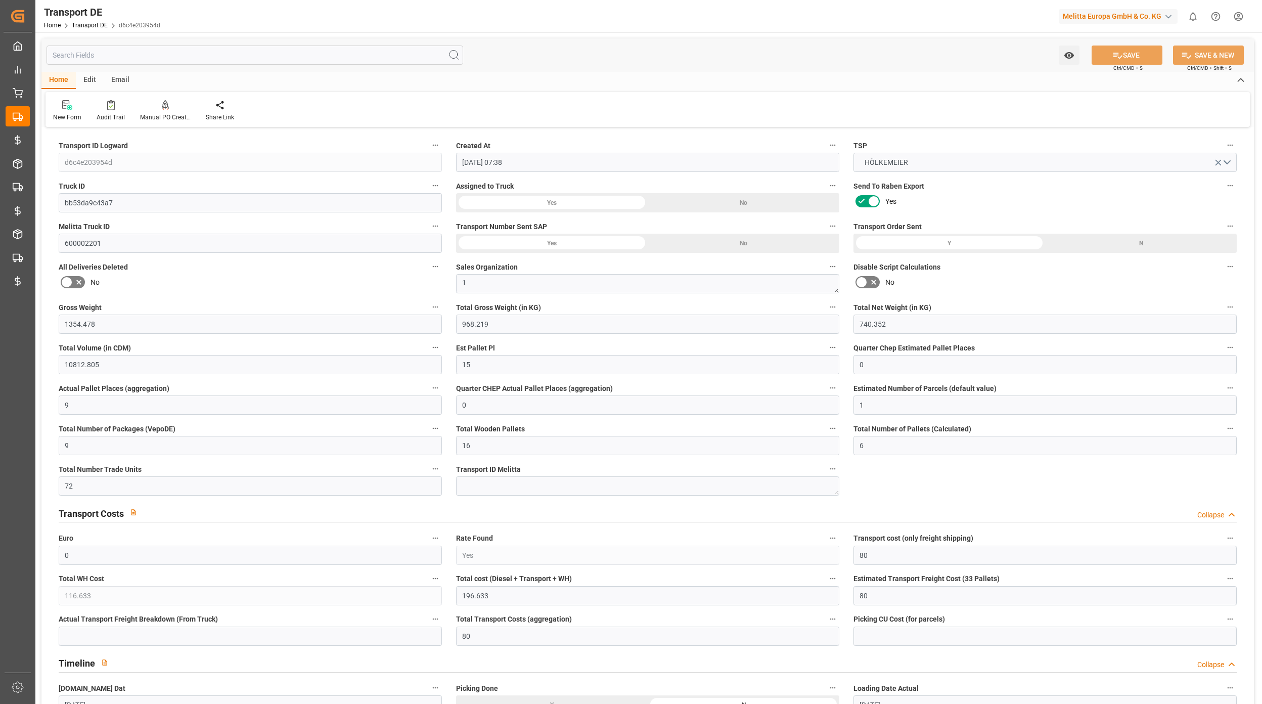
type input "[DATE]"
click at [343, 57] on input "text" at bounding box center [255, 55] width 417 height 19
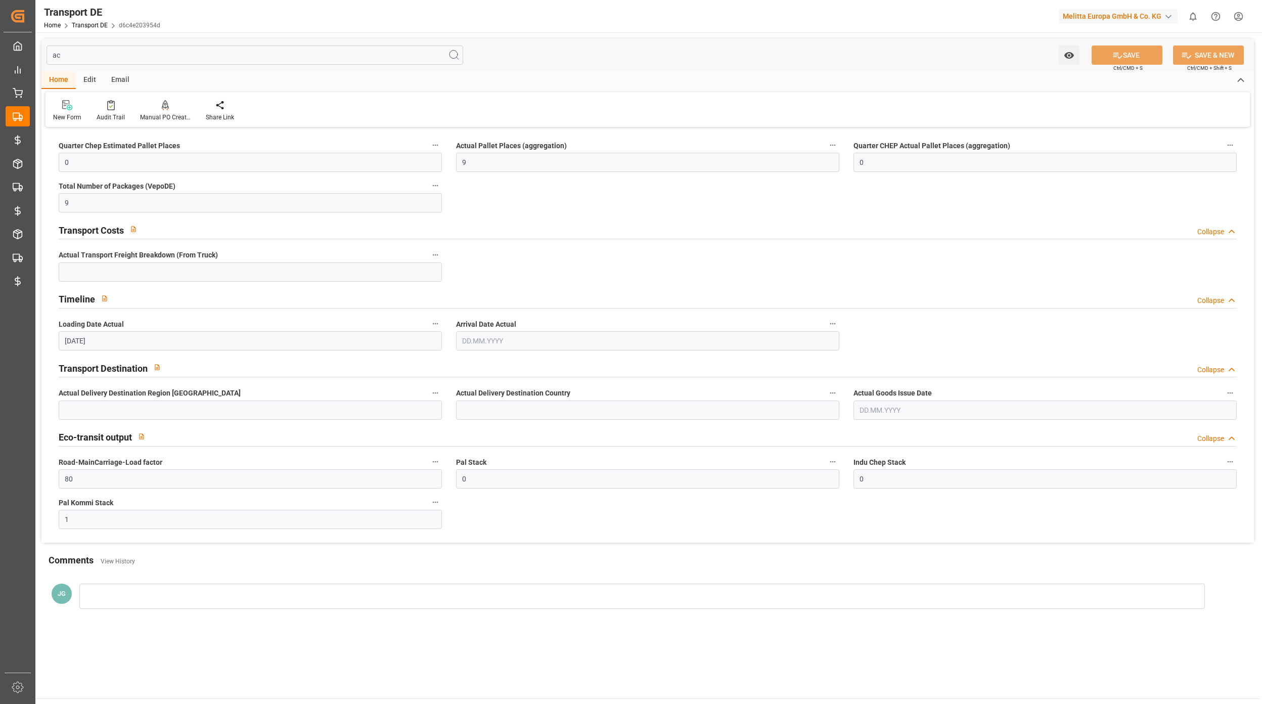
click at [113, 51] on input "ac" at bounding box center [255, 55] width 417 height 19
type input "a"
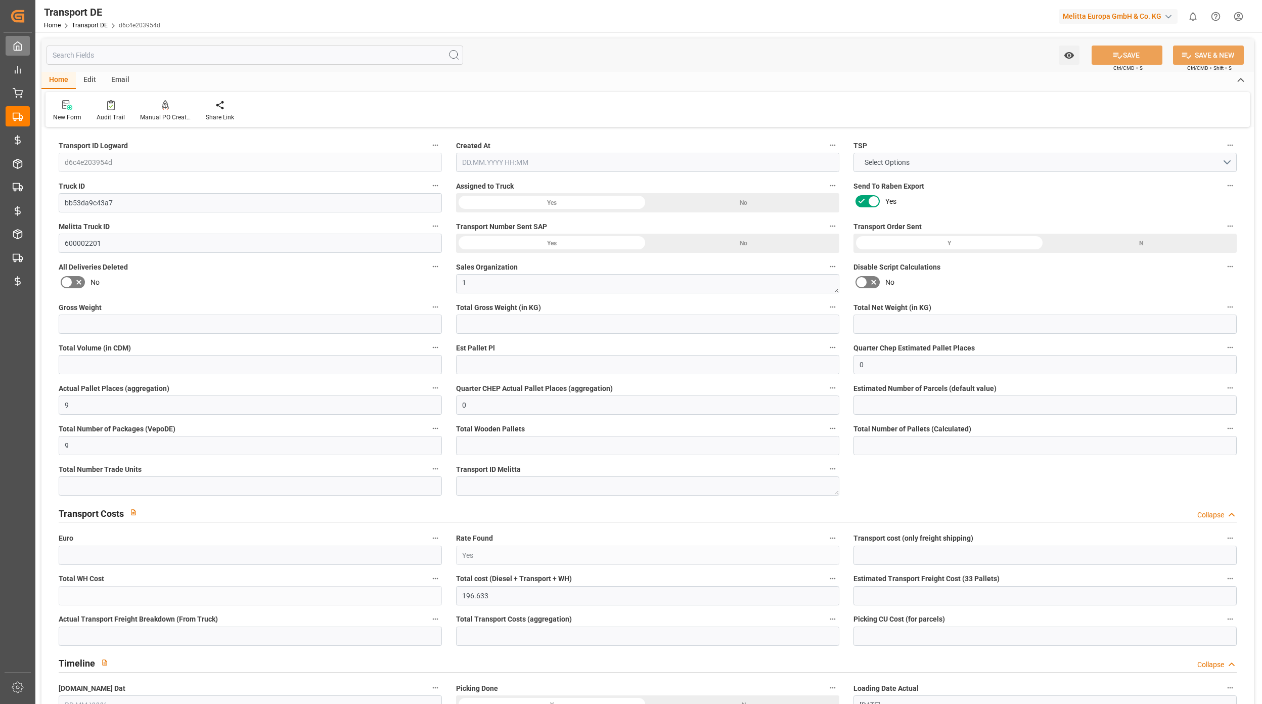
type input "1354.478"
type input "968.219"
type input "740.352"
type input "10812.805"
type input "15"
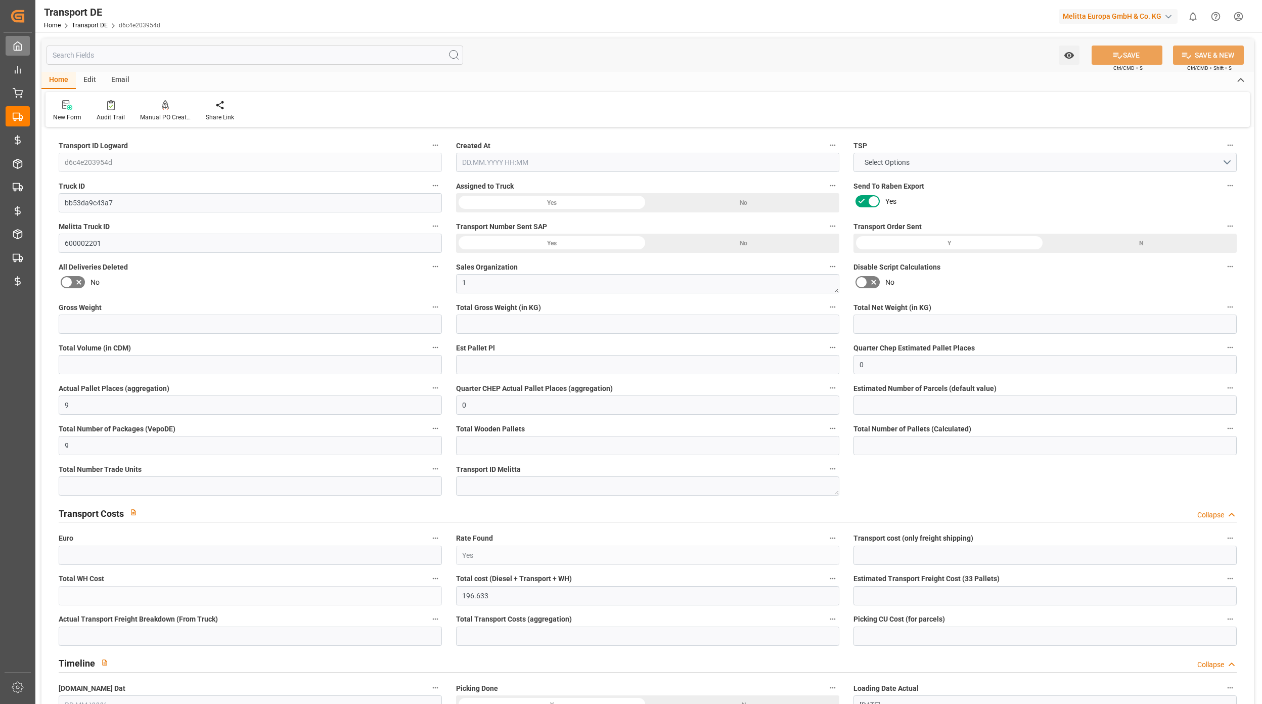
type input "1"
type input "16"
type input "6"
type input "72"
type input "0"
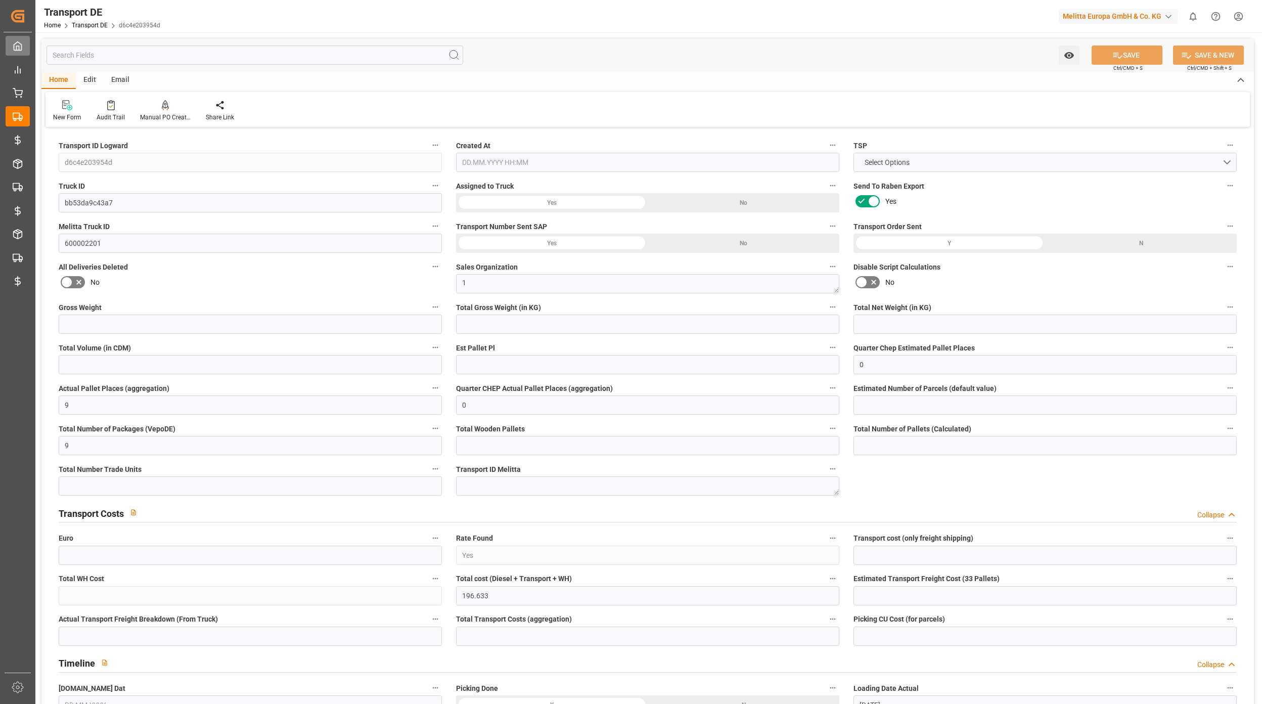
type input "80"
type input "116.633"
type input "80"
type input "32"
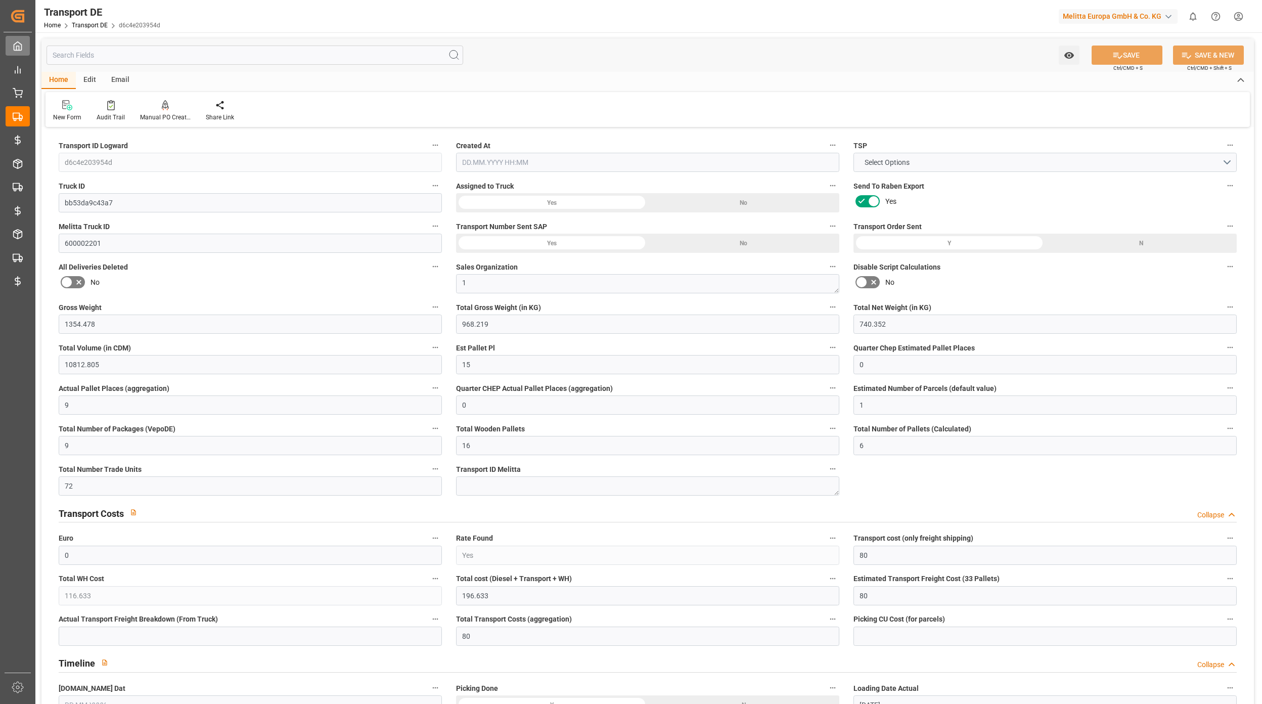
type input "6"
type input "3"
type input "0"
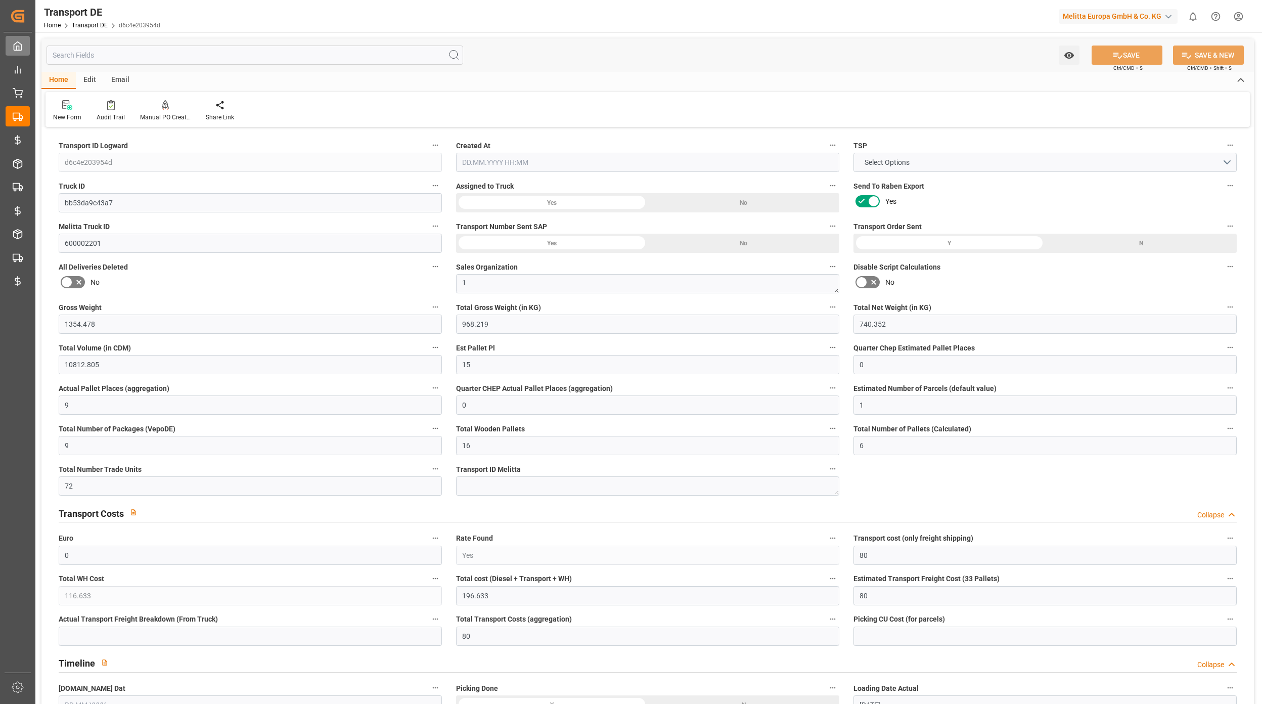
type input "0"
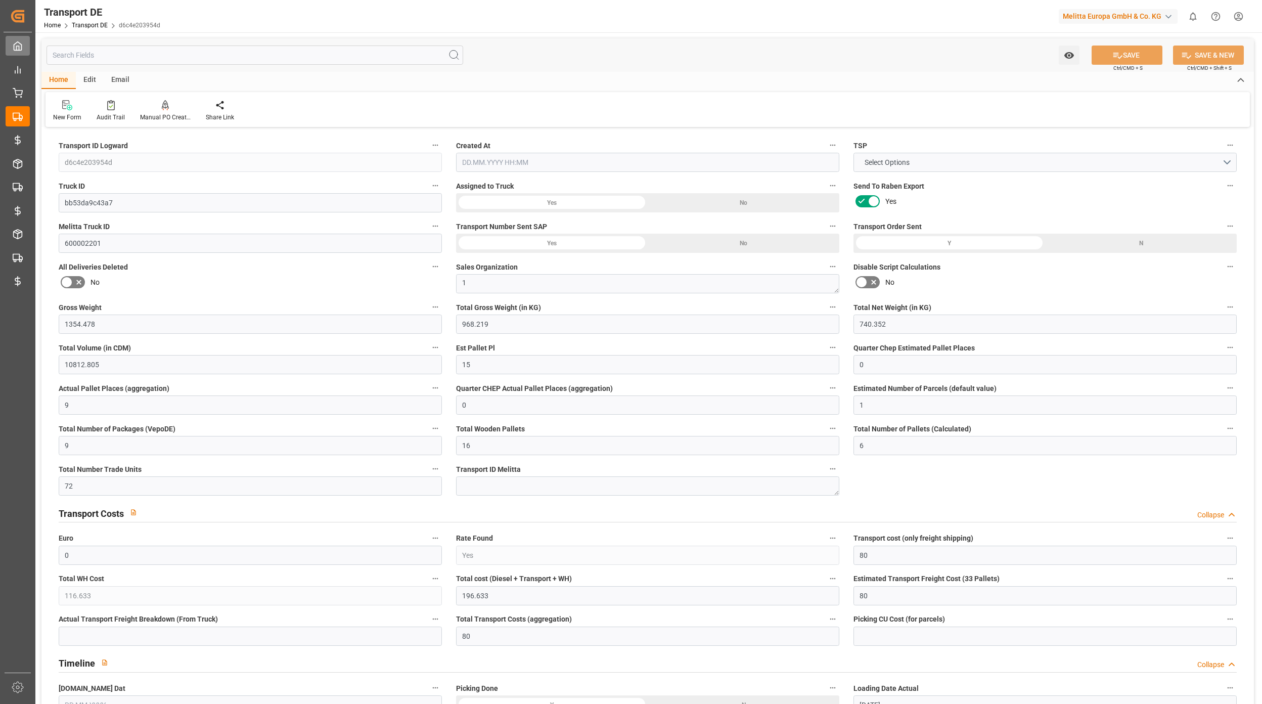
type input "0"
type input "Road"
type input "968.219"
type input "10767.6795"
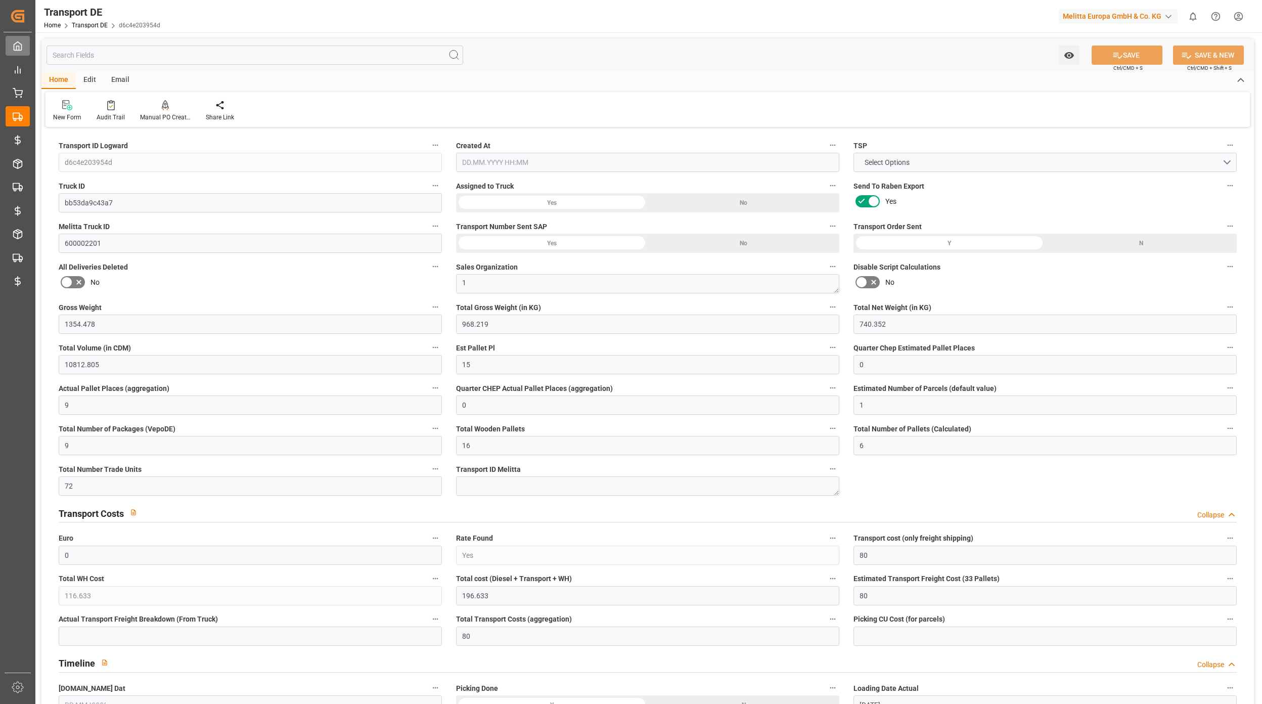
type input "26-40 t"
type input "21"
type input "EURO 6"
type input "Diesel"
type input "6"
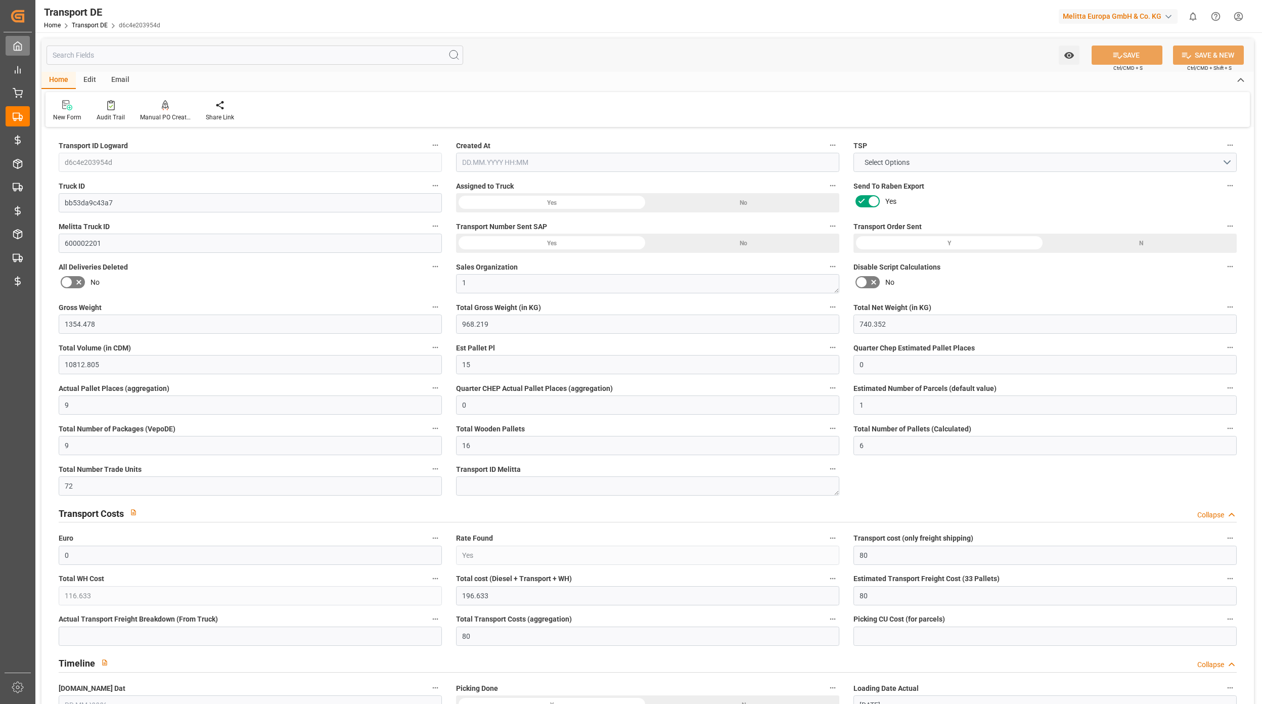
type input "0"
type input "1"
type input "9"
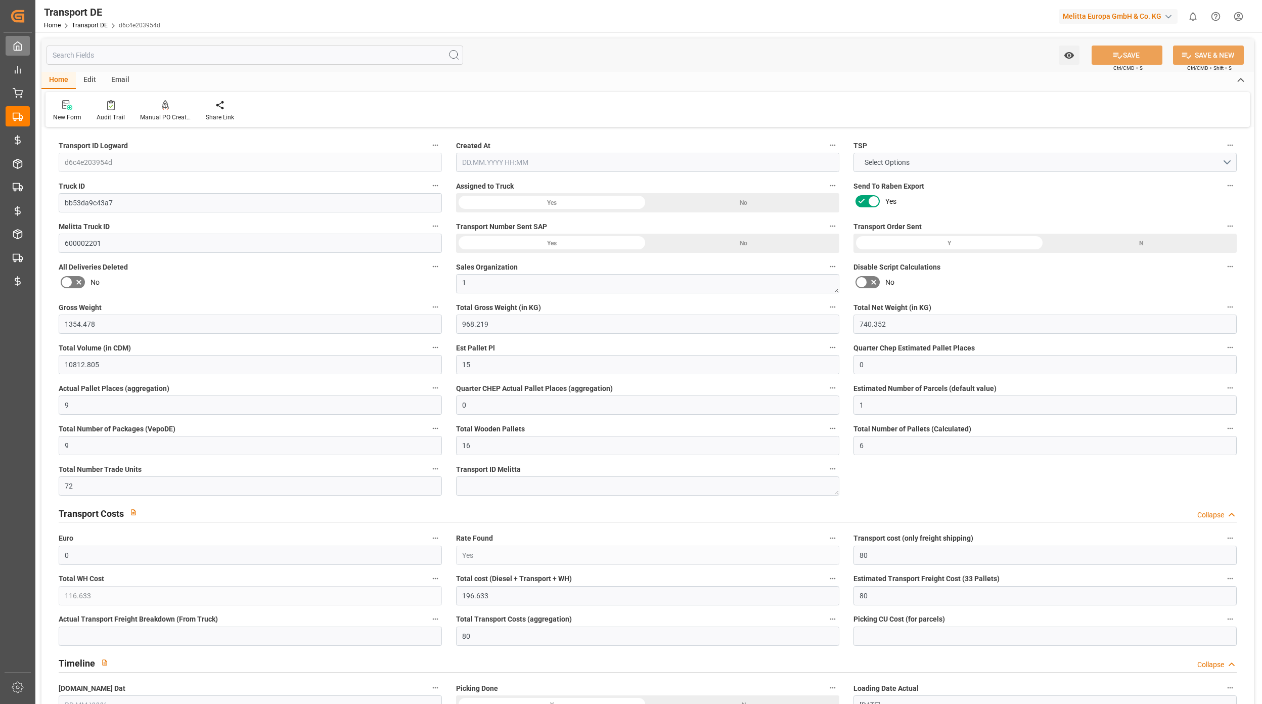
type input "216"
type input "196.633"
type input "80"
type input "02.09.2025 07:38"
click at [81, 22] on link "Transport DE" at bounding box center [90, 25] width 36 height 7
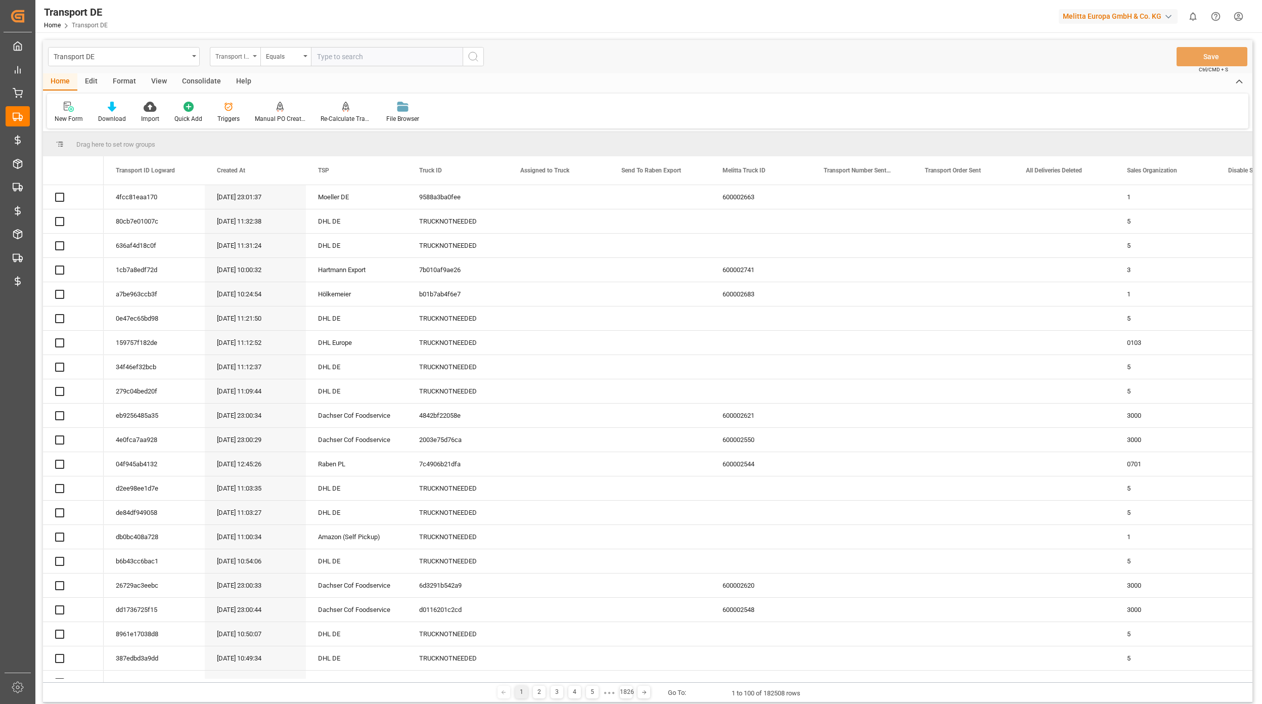
click at [231, 58] on div "Transport ID Logward" at bounding box center [232, 56] width 34 height 12
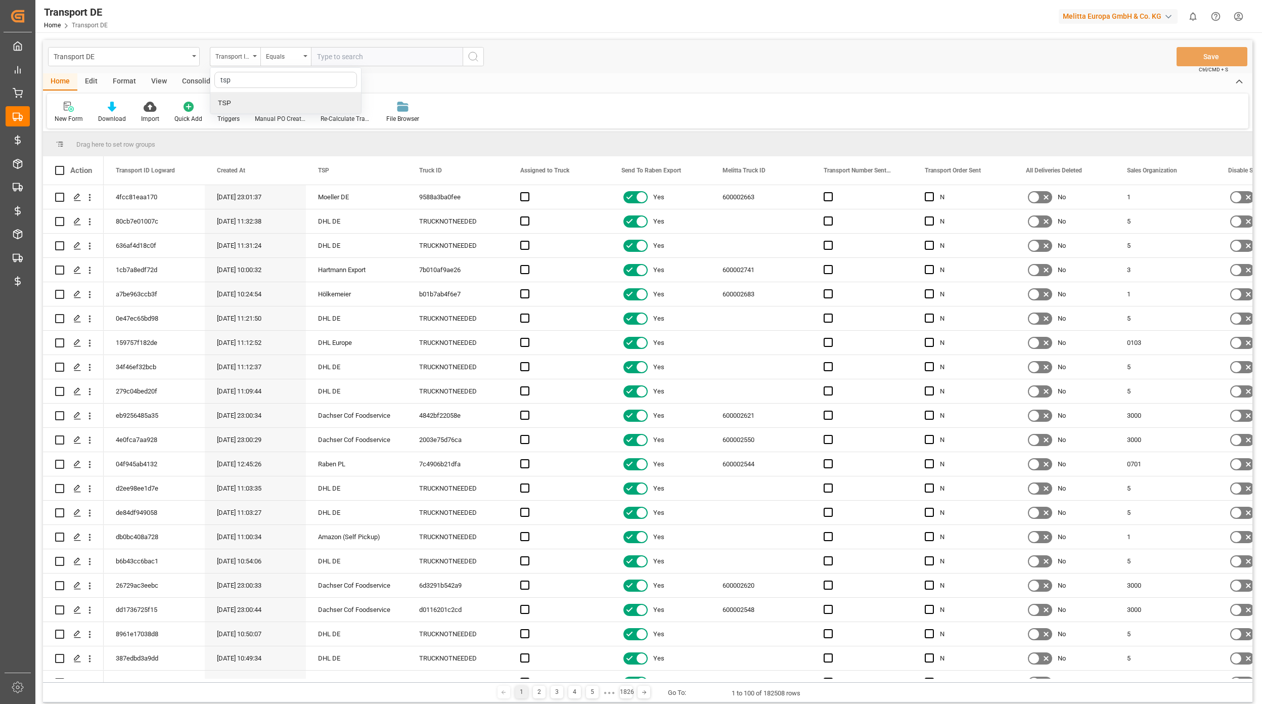
click at [284, 110] on div "TSP" at bounding box center [285, 103] width 151 height 21
click at [324, 53] on input "text" at bounding box center [387, 56] width 152 height 19
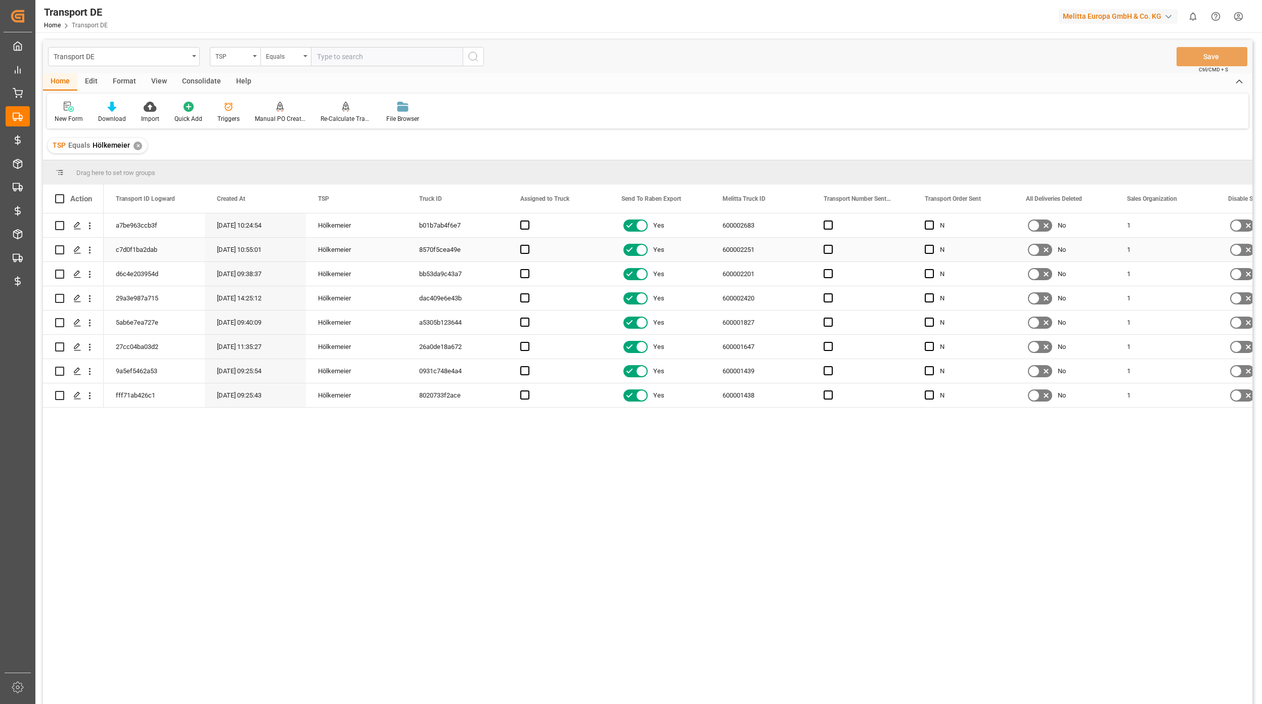
click at [765, 255] on div "600002251" at bounding box center [760, 250] width 101 height 24
drag, startPoint x: 771, startPoint y: 230, endPoint x: 766, endPoint y: 239, distance: 10.2
click at [771, 229] on div "600002683" at bounding box center [760, 225] width 101 height 24
drag, startPoint x: 793, startPoint y: 581, endPoint x: 756, endPoint y: 566, distance: 39.7
click at [793, 581] on div "Yes 600002683 N No 1 No 3815.276 b01b7ab4f6e7 Hölkemeier 17.09.2025 10:24:54 a7…" at bounding box center [678, 461] width 1149 height 497
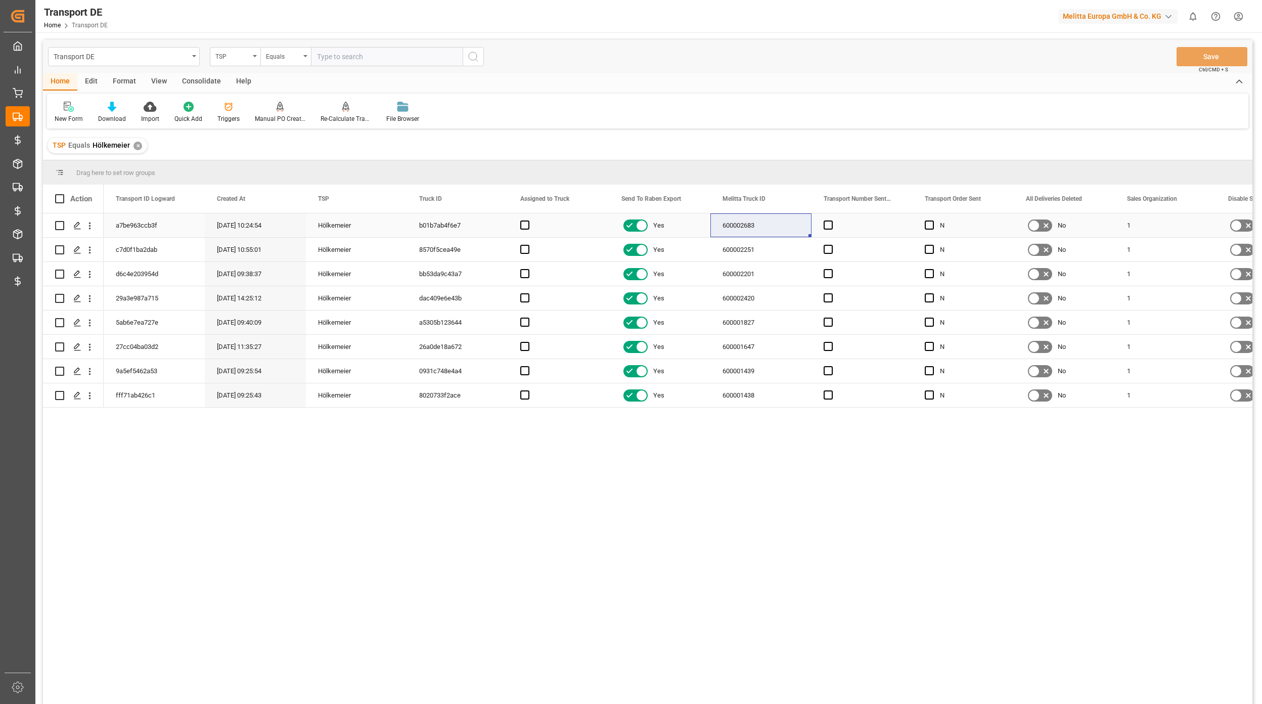
click at [164, 230] on div "a7be963ccb3f" at bounding box center [154, 225] width 101 height 24
click at [229, 57] on div "TSP" at bounding box center [232, 56] width 34 height 12
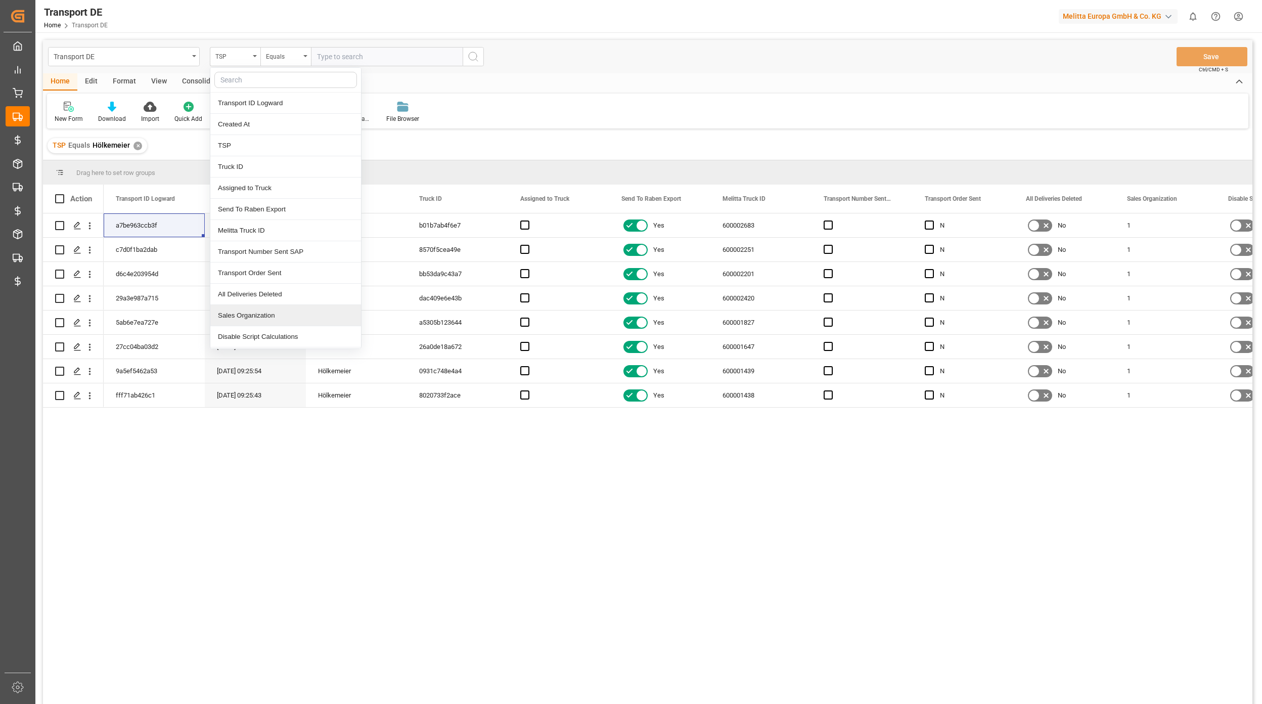
drag, startPoint x: 339, startPoint y: 543, endPoint x: 362, endPoint y: 537, distance: 24.0
click at [340, 543] on div "Yes 600002683 N No 1 No 3815.276 b01b7ab4f6e7 Hölkemeier 17.09.2025 10:24:54 a7…" at bounding box center [678, 461] width 1149 height 497
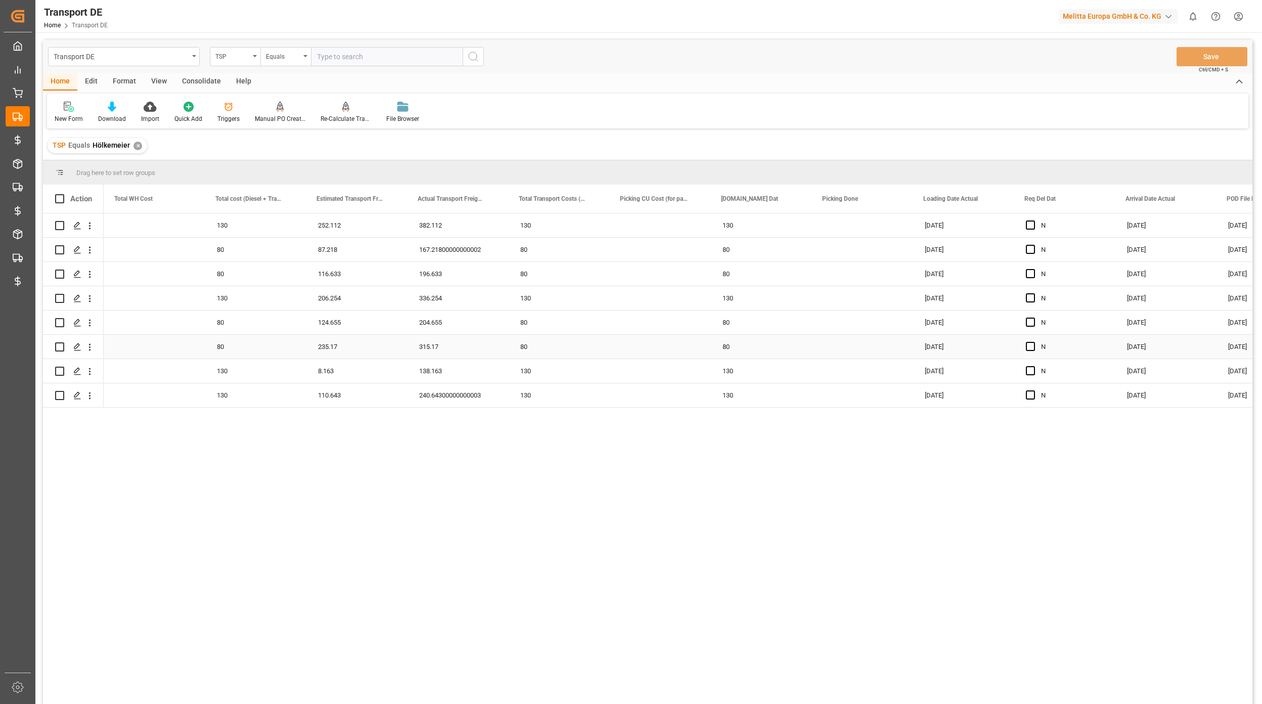
scroll to position [0, 3101]
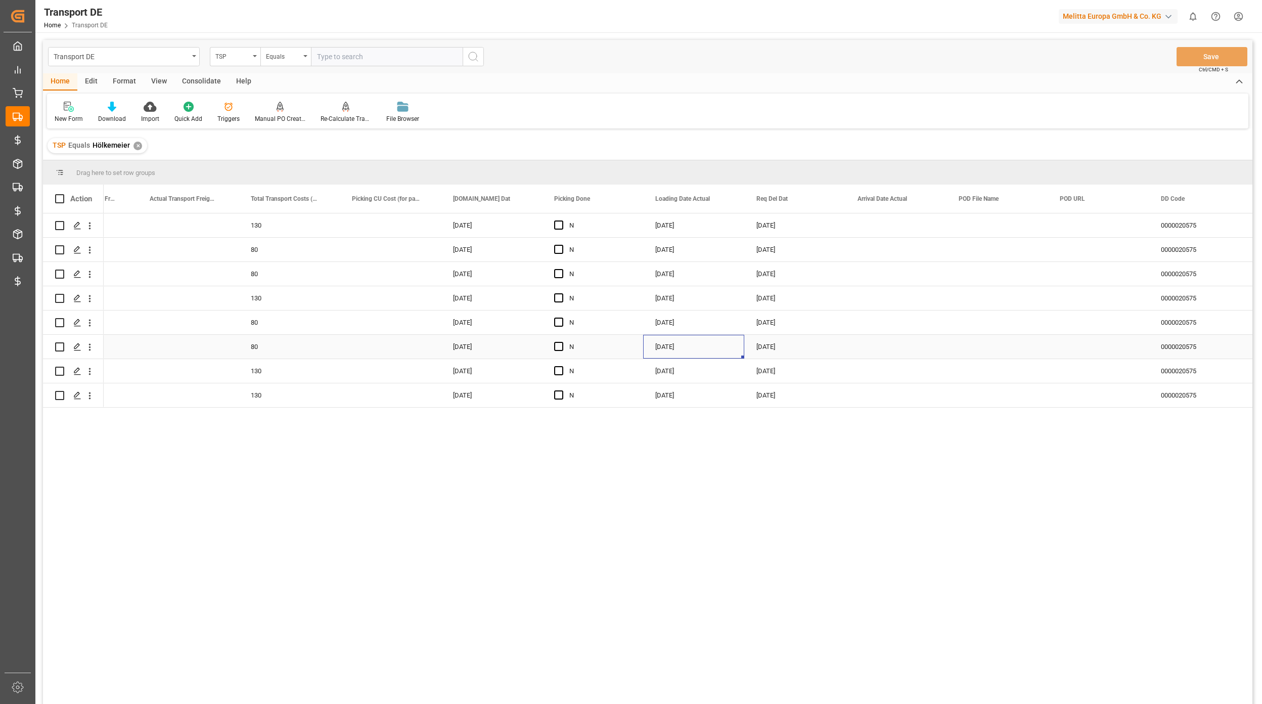
click at [684, 348] on div "14.08.2025" at bounding box center [693, 347] width 101 height 24
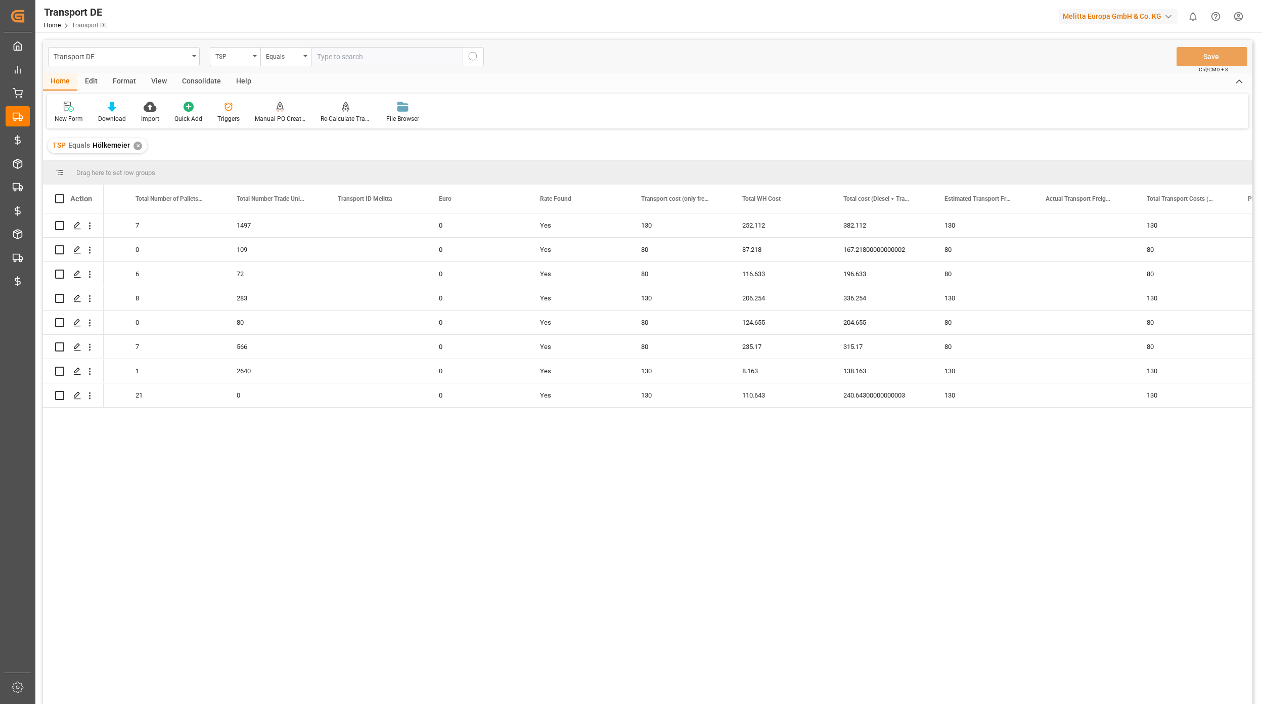
scroll to position [0, 0]
